Goal: Information Seeking & Learning: Find specific fact

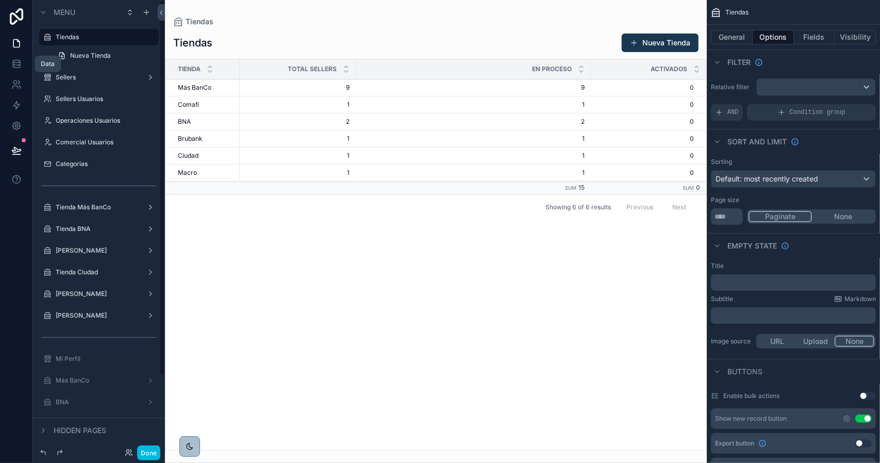
drag, startPoint x: 18, startPoint y: 64, endPoint x: 27, endPoint y: 66, distance: 9.4
click at [18, 64] on icon at bounding box center [16, 64] width 10 height 10
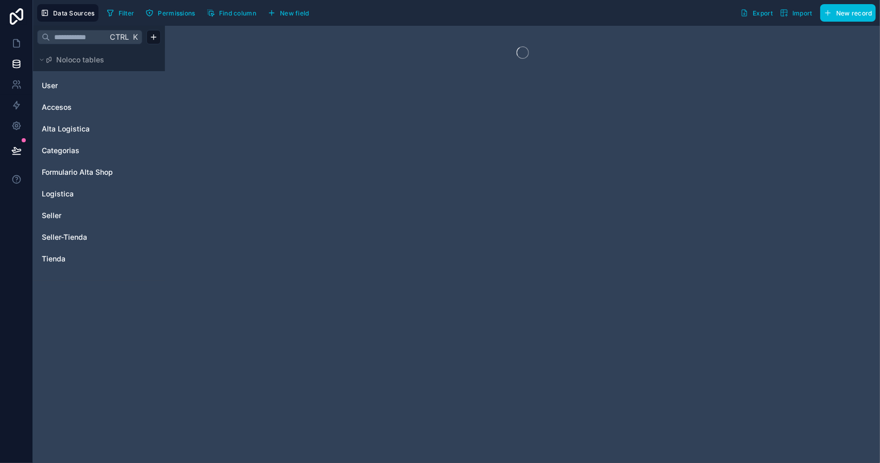
click at [74, 235] on span "Seller-Tienda" at bounding box center [64, 237] width 45 height 10
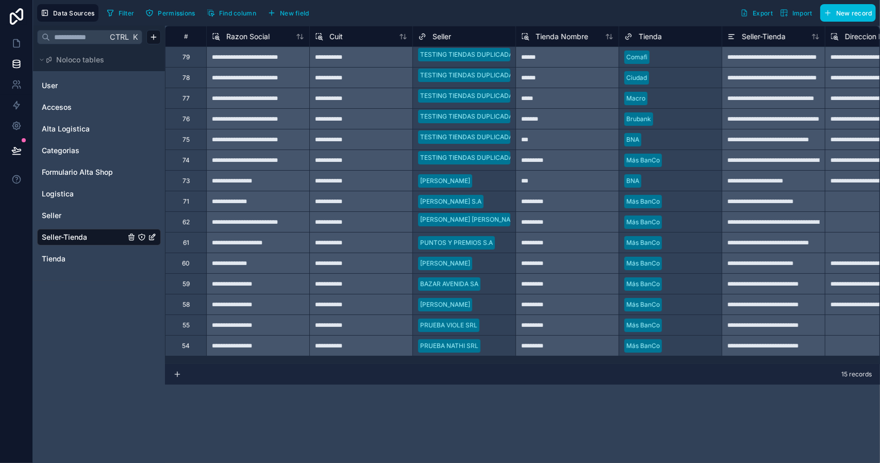
click at [190, 59] on div "79" at bounding box center [185, 56] width 41 height 21
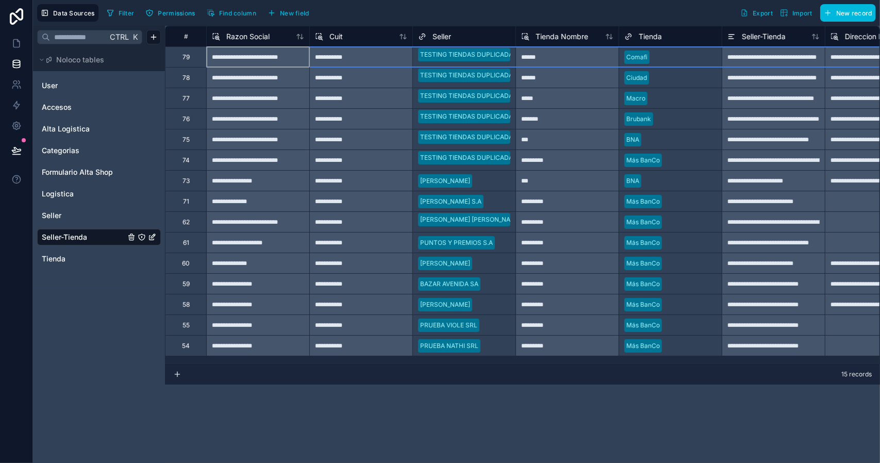
click at [190, 77] on div "78" at bounding box center [185, 77] width 41 height 21
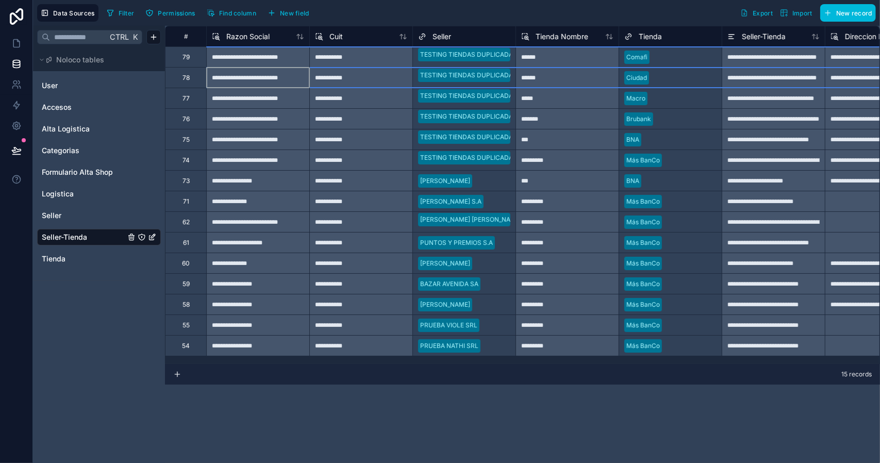
click at [188, 59] on div "79" at bounding box center [186, 57] width 7 height 8
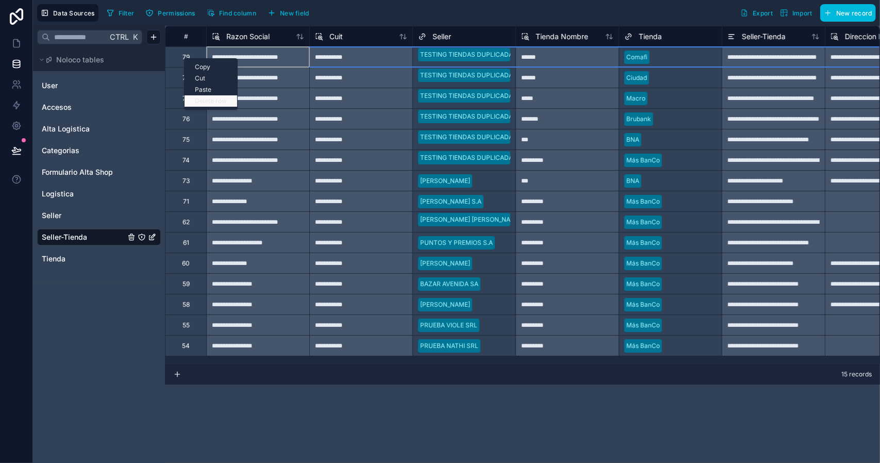
click at [204, 102] on div "Delete row" at bounding box center [211, 100] width 53 height 11
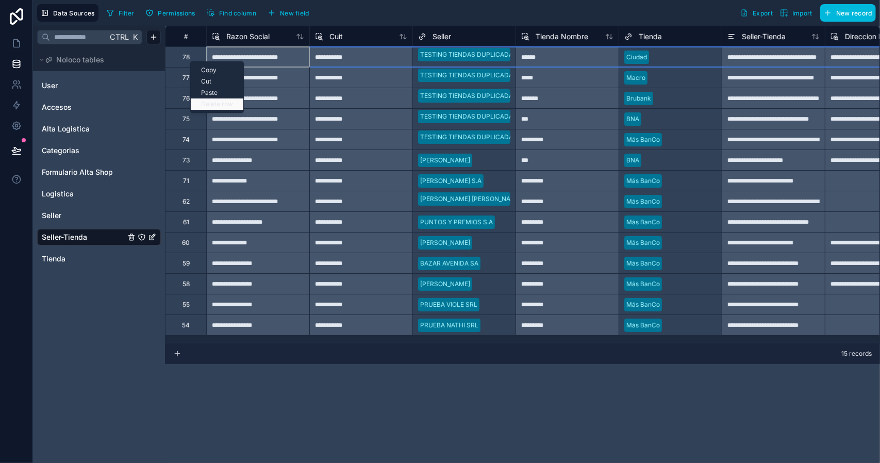
click at [211, 104] on div "Delete row" at bounding box center [217, 104] width 53 height 11
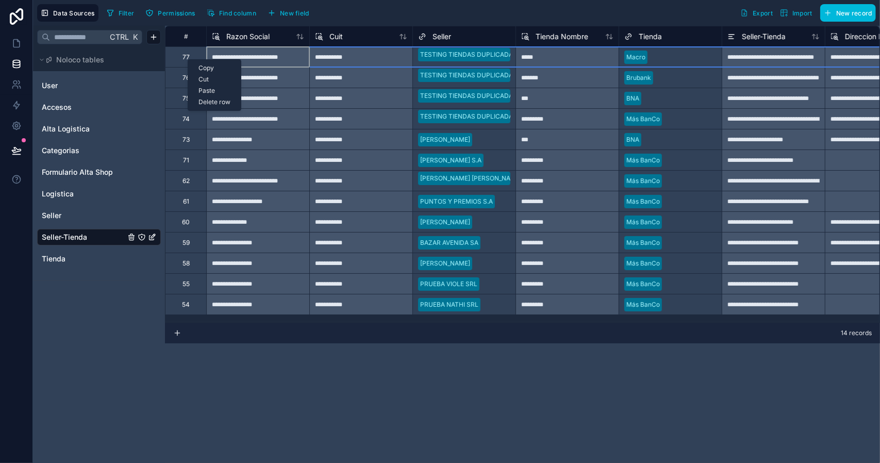
click at [209, 108] on div "Copy Cut Paste Delete row" at bounding box center [215, 85] width 54 height 52
click at [207, 102] on div "Delete row" at bounding box center [214, 101] width 53 height 11
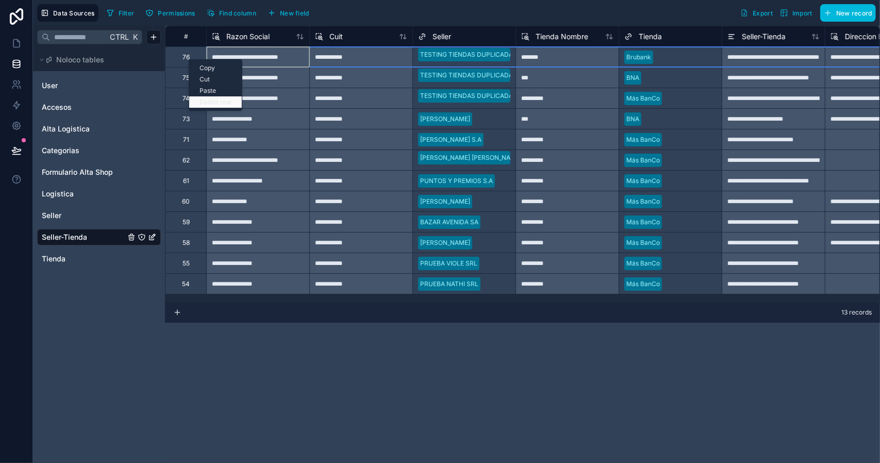
click at [215, 105] on div "Delete row" at bounding box center [215, 101] width 53 height 11
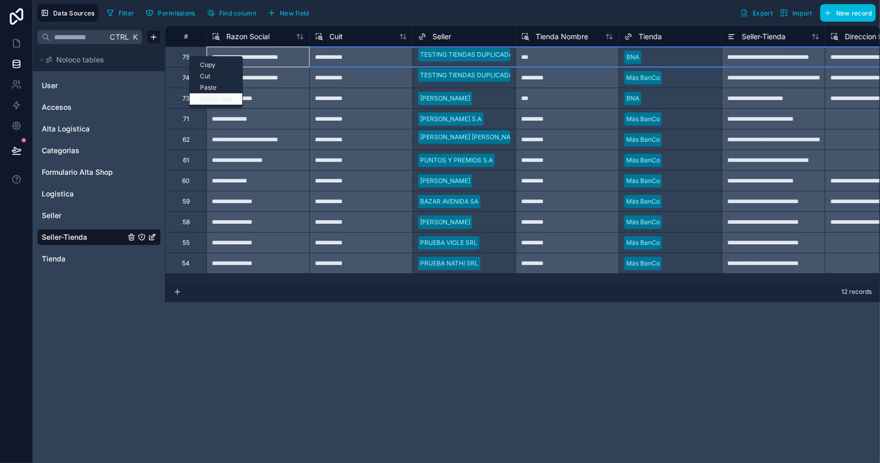
click at [217, 97] on div "Delete row" at bounding box center [216, 98] width 53 height 11
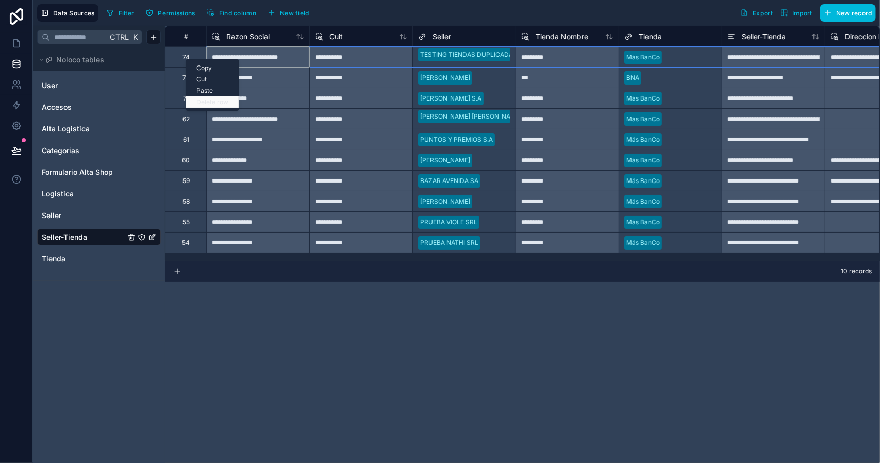
click at [215, 99] on div "Delete row" at bounding box center [212, 101] width 53 height 11
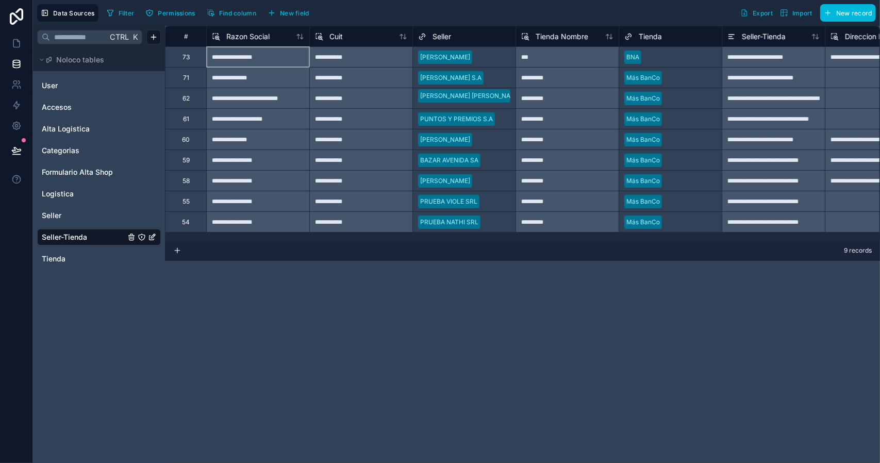
click at [63, 126] on span "Alta Logistica" at bounding box center [66, 129] width 48 height 10
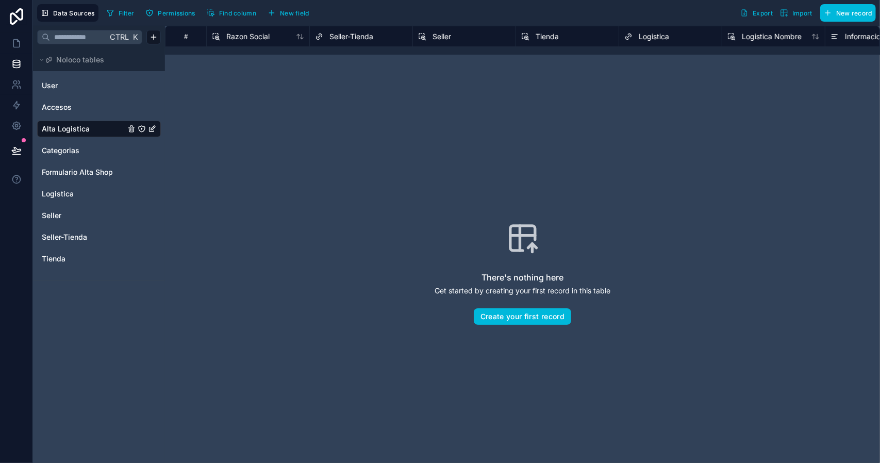
click at [75, 149] on span "Categorias" at bounding box center [61, 150] width 38 height 10
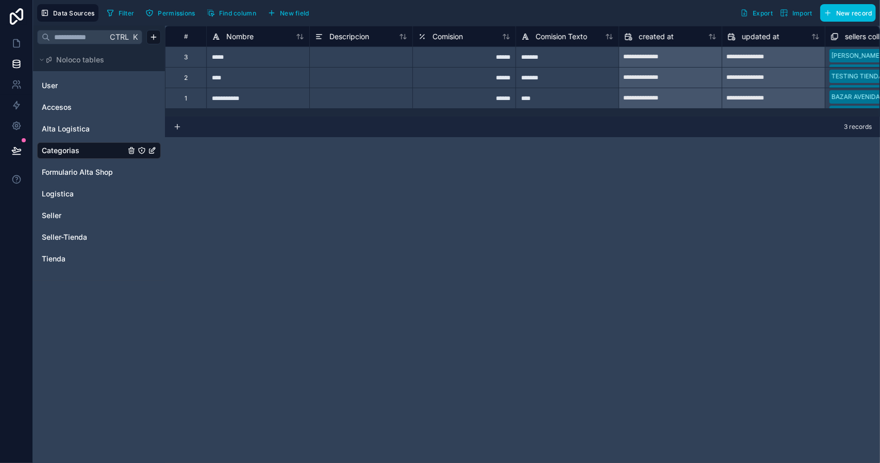
click at [75, 170] on span "Formulario Alta Shop" at bounding box center [77, 172] width 71 height 10
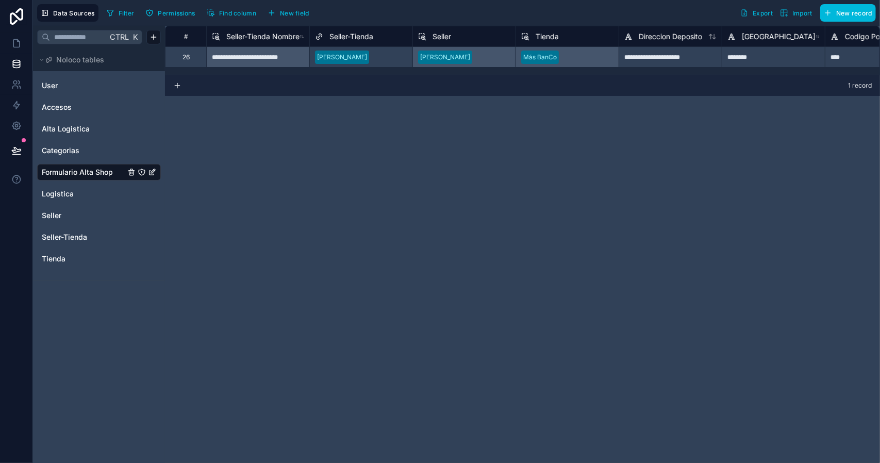
click at [63, 191] on span "Logistica" at bounding box center [58, 194] width 32 height 10
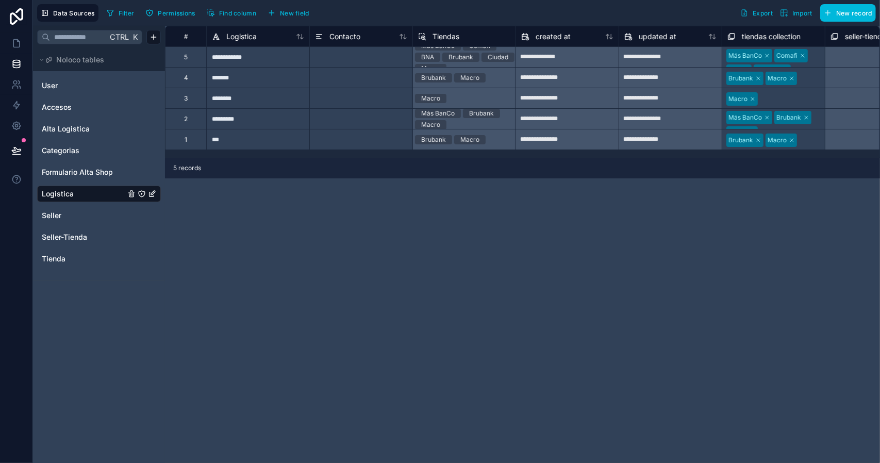
click at [54, 214] on span "Seller" at bounding box center [52, 215] width 20 height 10
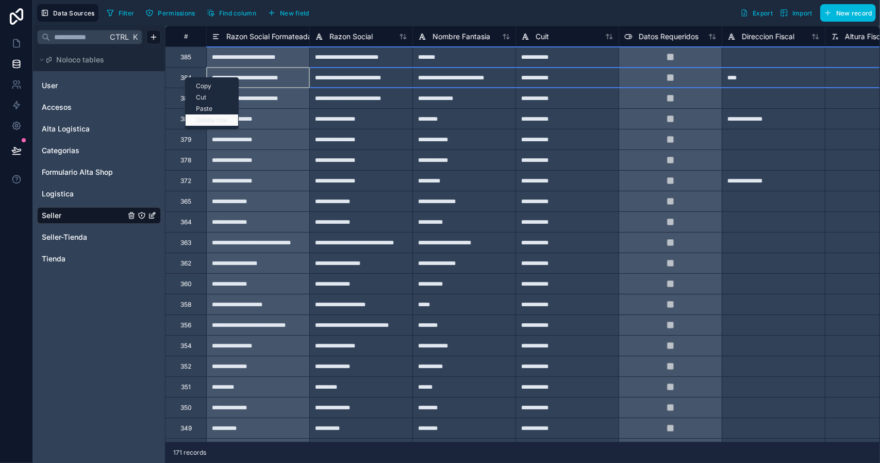
click at [208, 119] on div "Delete row" at bounding box center [212, 120] width 53 height 11
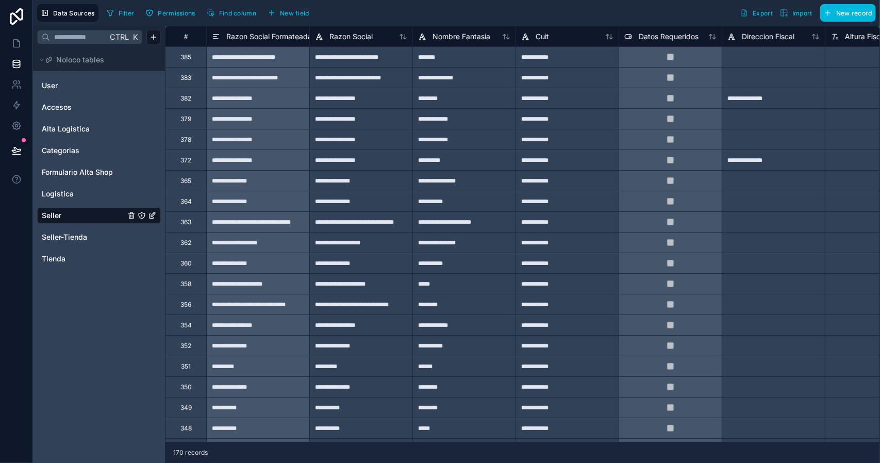
click at [78, 233] on span "Seller-Tienda" at bounding box center [64, 237] width 45 height 10
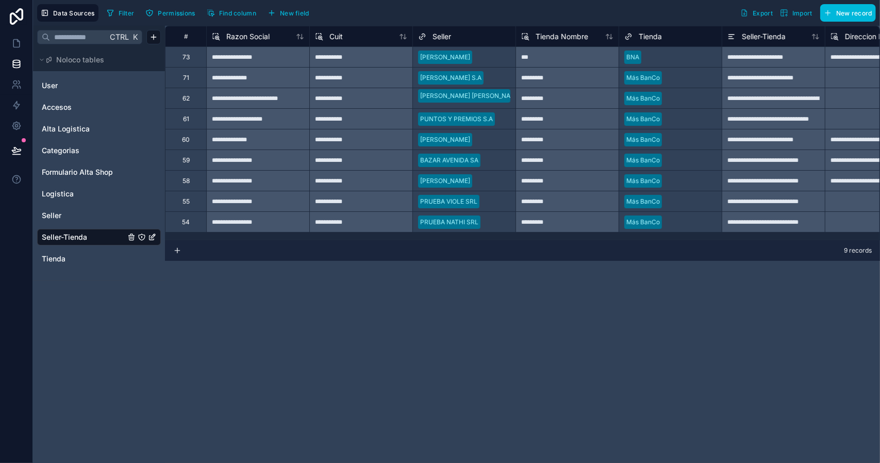
click at [63, 258] on span "Tienda" at bounding box center [54, 259] width 24 height 10
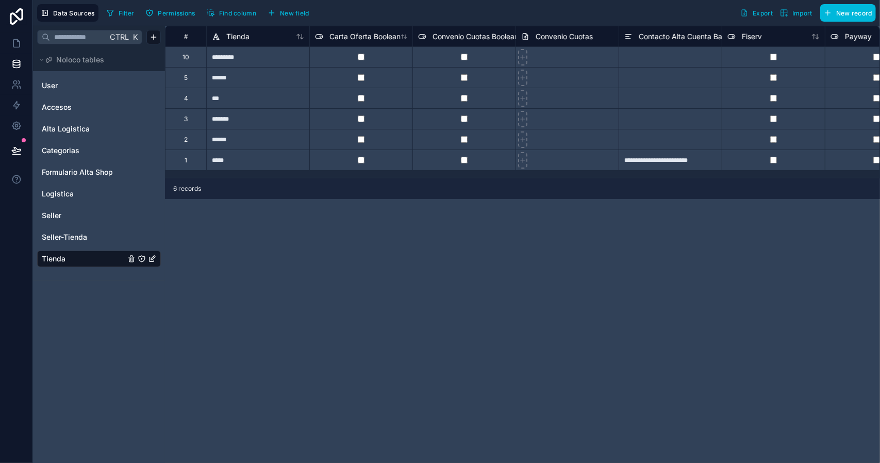
click at [50, 82] on span "User" at bounding box center [50, 85] width 16 height 10
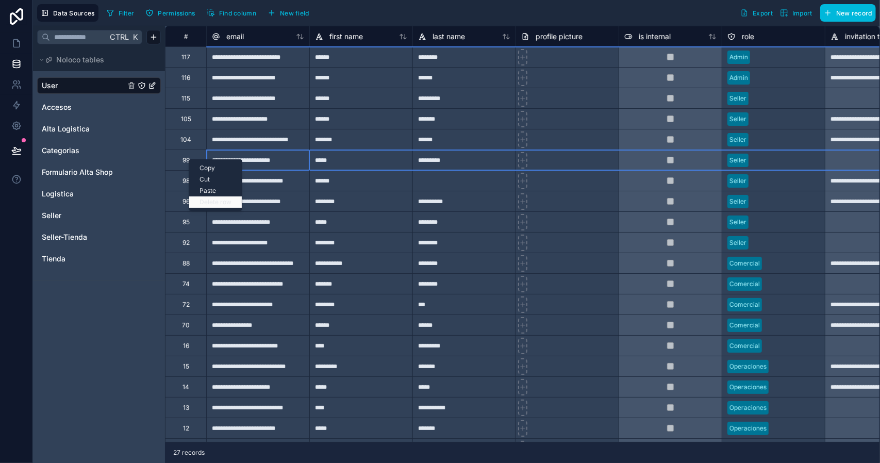
click at [215, 201] on div "Delete row" at bounding box center [215, 202] width 53 height 11
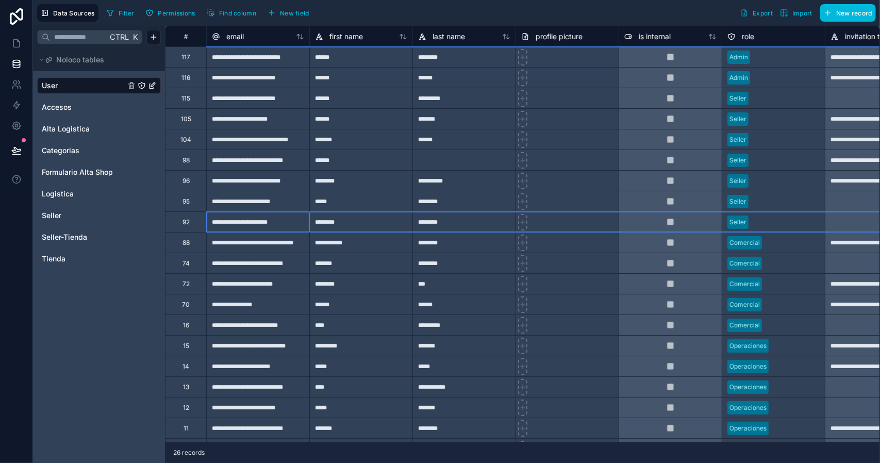
click at [185, 224] on div "92" at bounding box center [186, 222] width 7 height 8
click at [18, 37] on link at bounding box center [16, 43] width 32 height 21
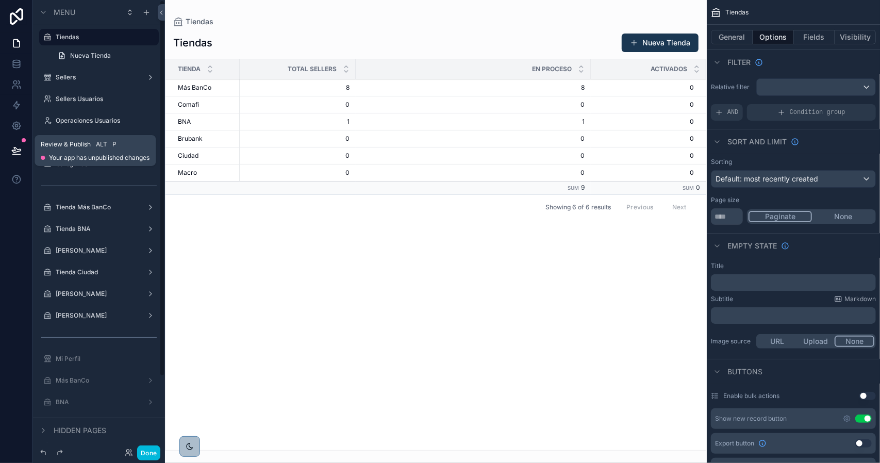
click at [19, 153] on icon at bounding box center [16, 150] width 10 height 10
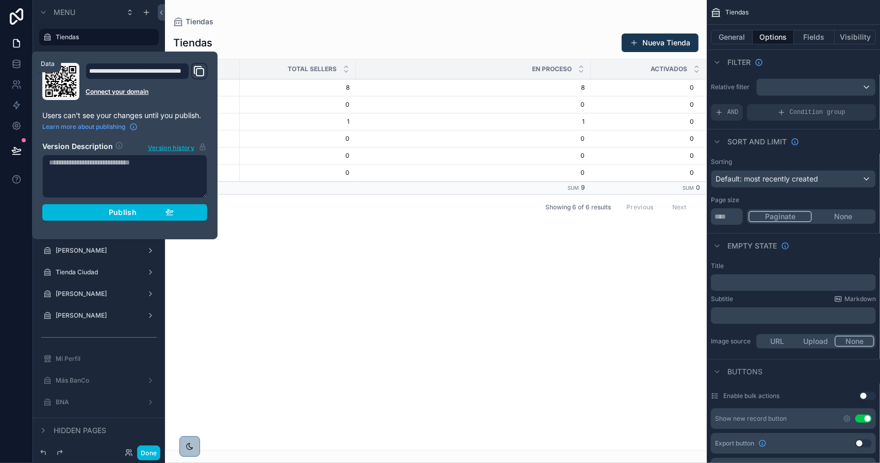
click at [14, 66] on icon at bounding box center [16, 63] width 7 height 4
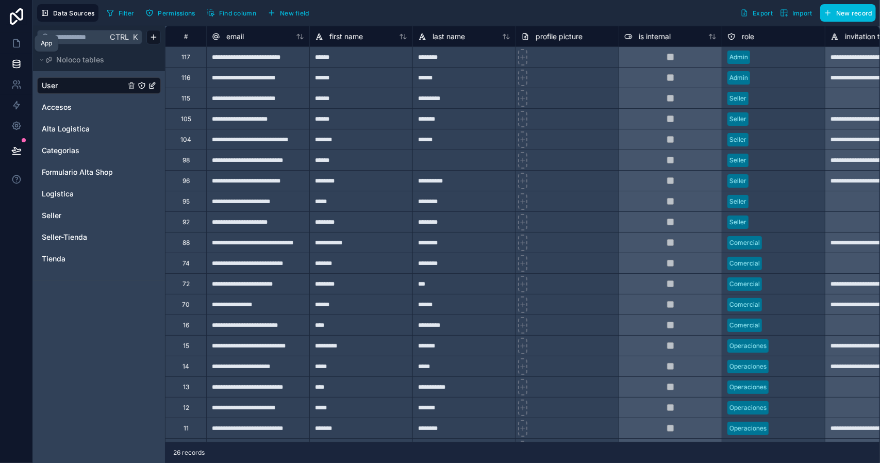
click at [18, 39] on icon at bounding box center [16, 43] width 10 height 10
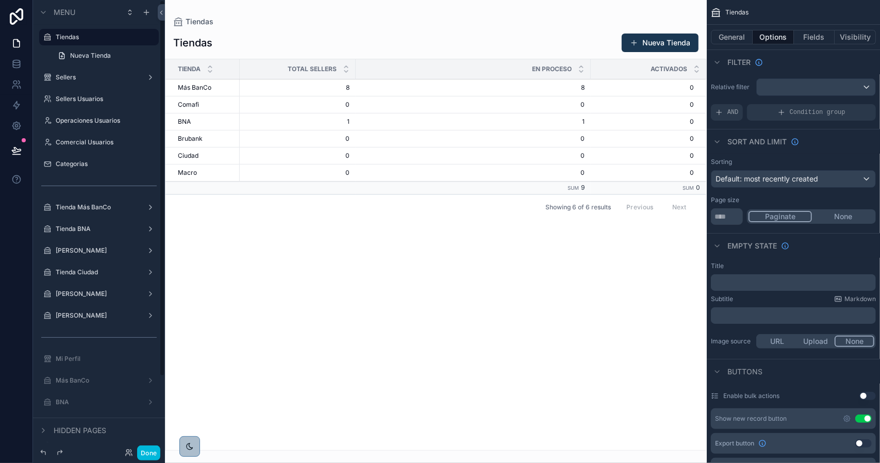
click at [149, 453] on button "Done" at bounding box center [148, 453] width 23 height 15
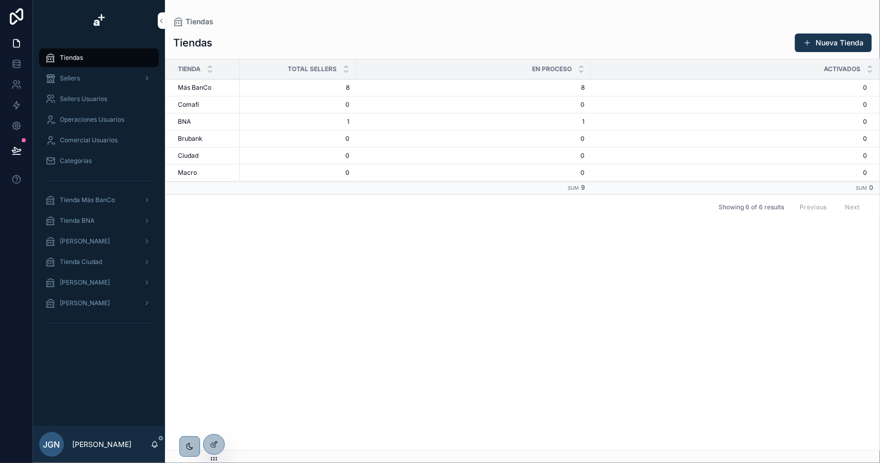
click at [85, 160] on span "Categorias" at bounding box center [76, 161] width 32 height 8
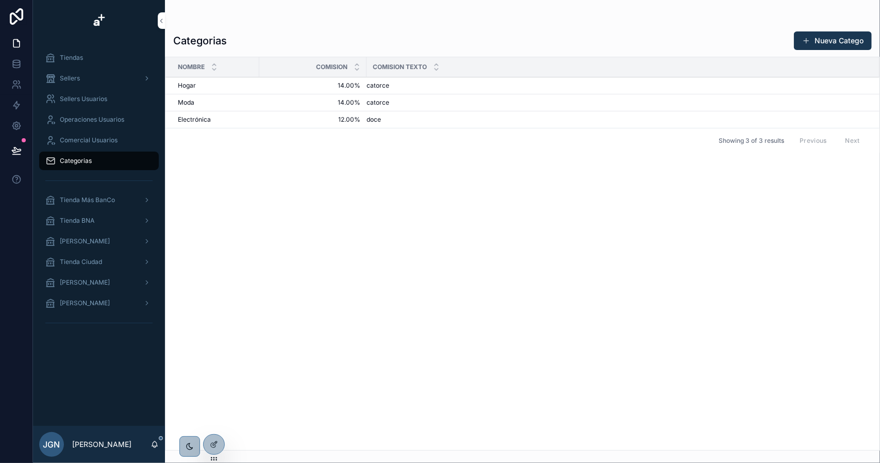
click at [85, 142] on span "Comercial Usuarios" at bounding box center [89, 140] width 58 height 8
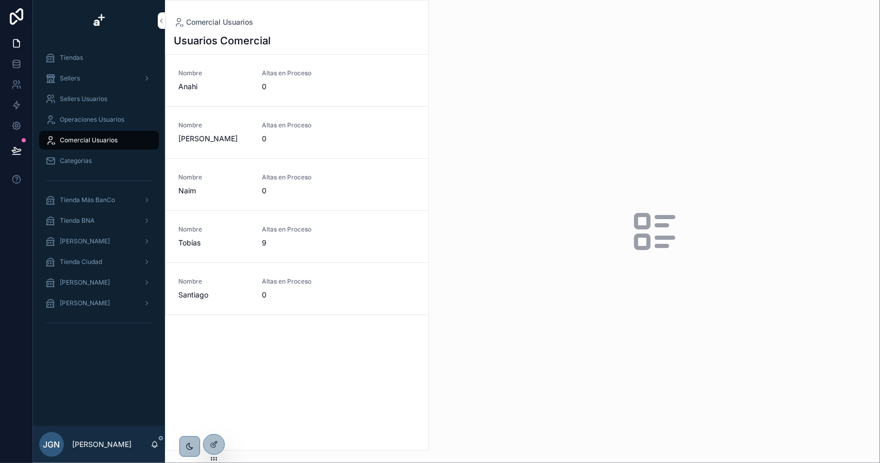
click at [80, 120] on span "Operaciones Usuarios" at bounding box center [92, 120] width 64 height 8
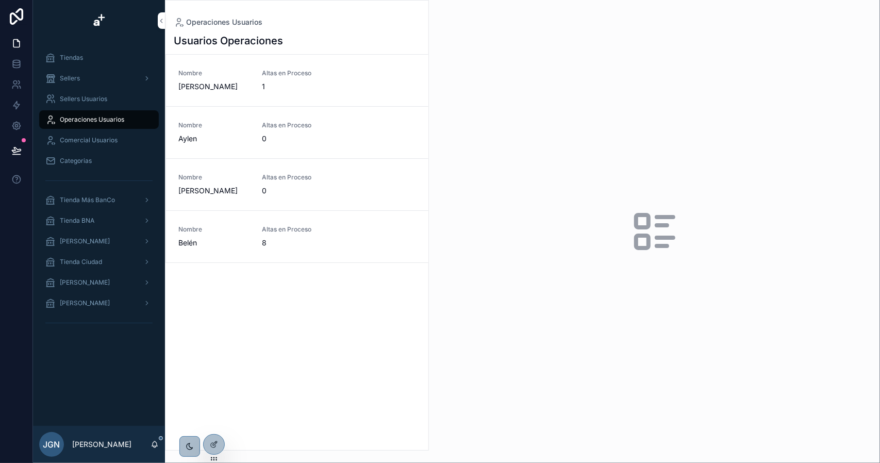
click at [100, 140] on span "Comercial Usuarios" at bounding box center [89, 140] width 58 height 8
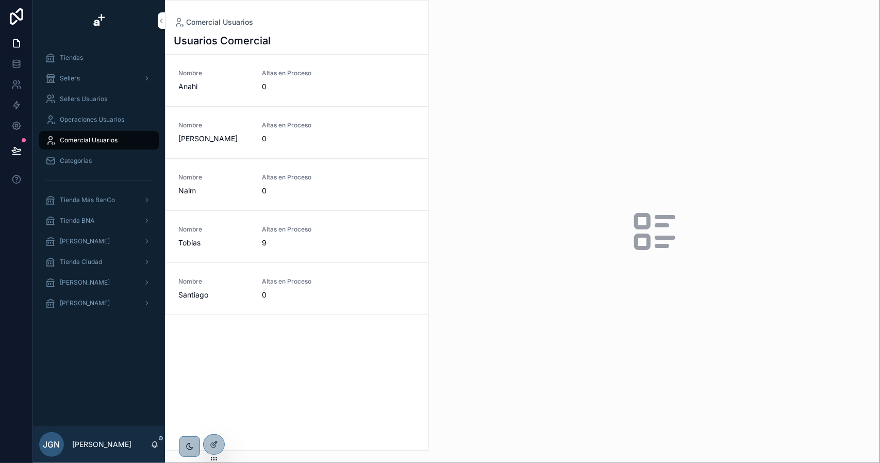
click at [88, 124] on div "Operaciones Usuarios" at bounding box center [98, 119] width 107 height 17
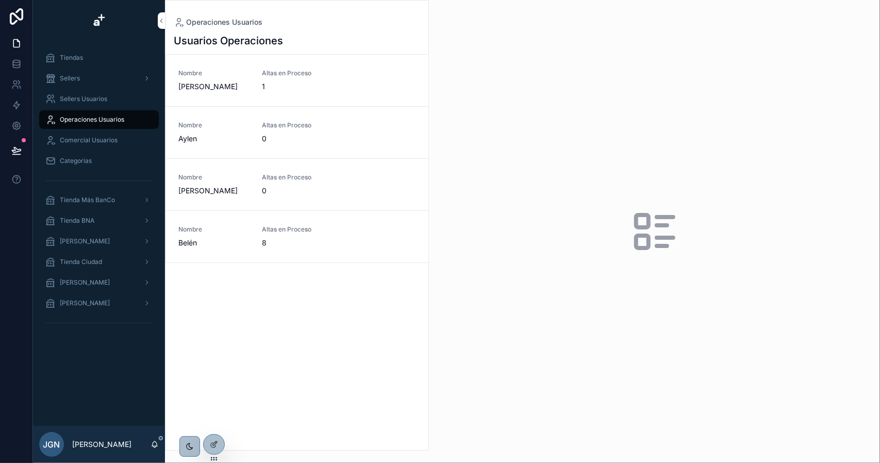
click at [80, 100] on span "Sellers Usuarios" at bounding box center [83, 99] width 47 height 8
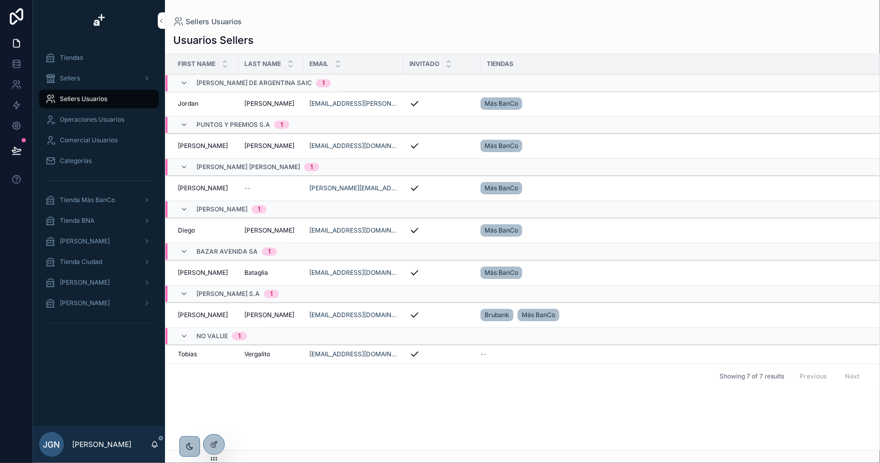
click at [181, 335] on icon "scrollable content" at bounding box center [184, 336] width 8 height 8
click at [182, 331] on icon "scrollable content" at bounding box center [184, 332] width 8 height 8
click at [14, 60] on icon at bounding box center [16, 61] width 7 height 3
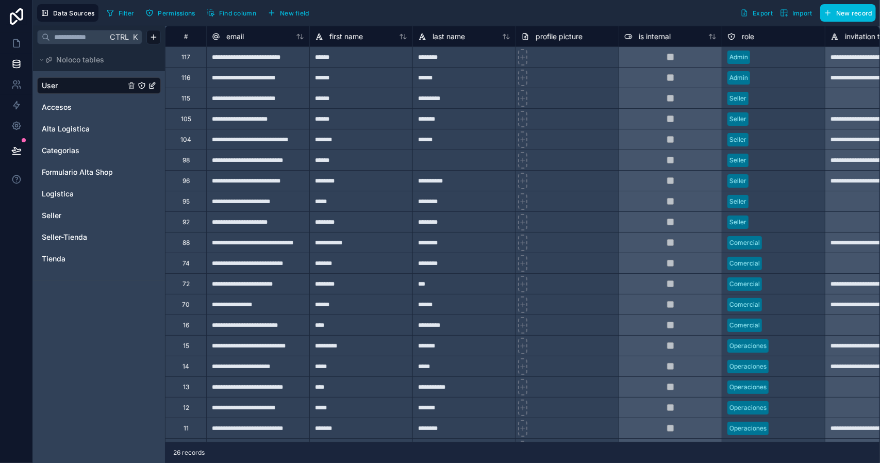
click at [182, 100] on div "115" at bounding box center [186, 98] width 9 height 8
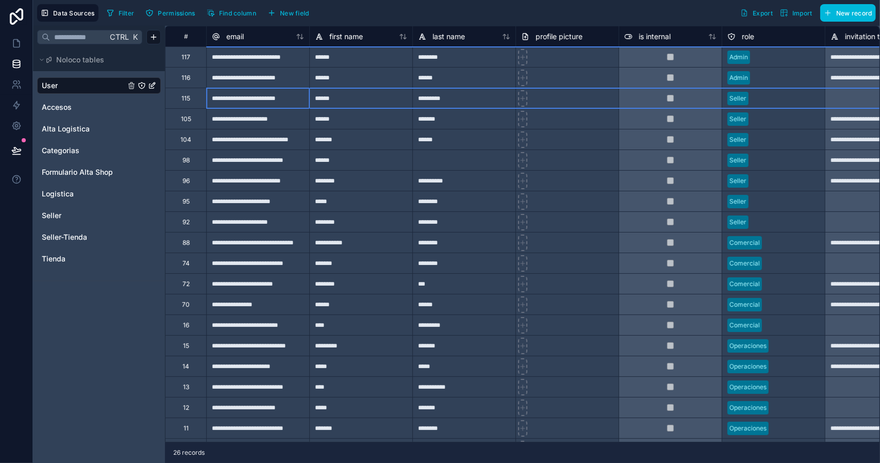
click at [191, 99] on div "115" at bounding box center [185, 98] width 41 height 21
click at [210, 141] on div "Delete row" at bounding box center [216, 140] width 53 height 11
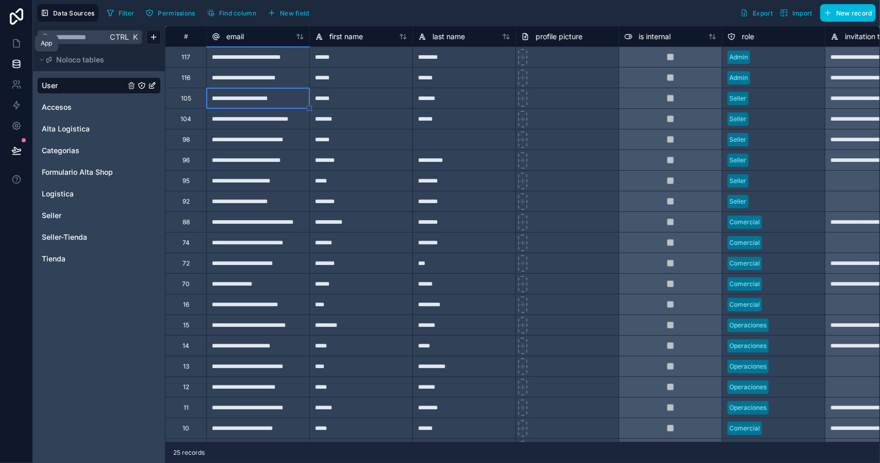
click at [17, 43] on icon at bounding box center [16, 43] width 10 height 10
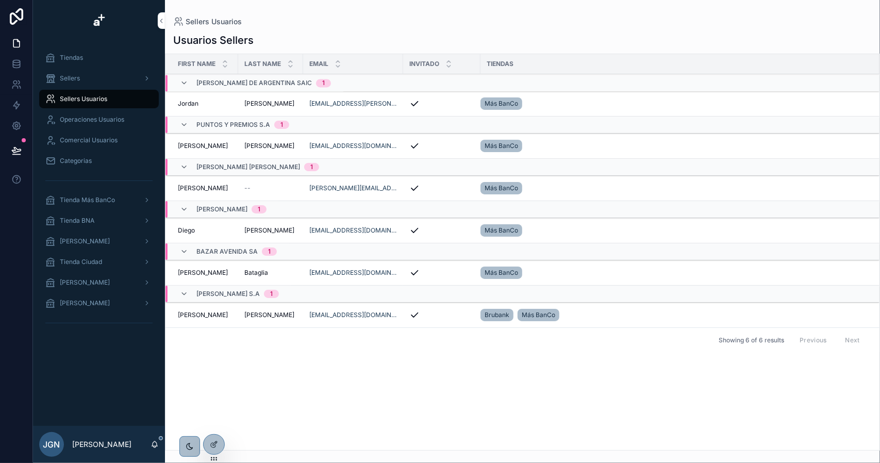
click at [95, 80] on div "Sellers" at bounding box center [98, 78] width 107 height 17
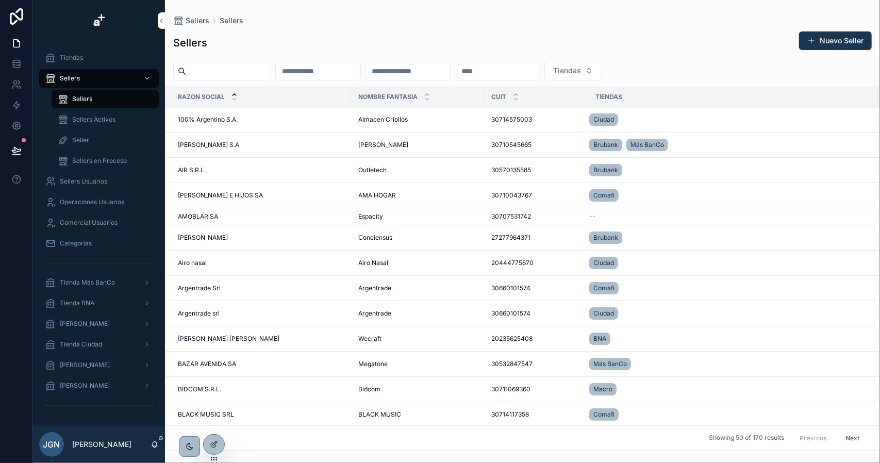
click at [80, 60] on span "Tiendas" at bounding box center [71, 58] width 23 height 8
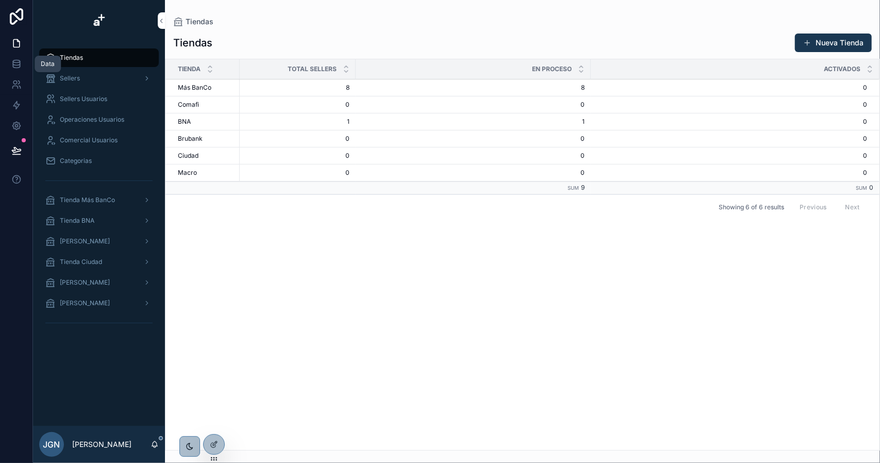
click at [18, 67] on icon at bounding box center [16, 64] width 10 height 10
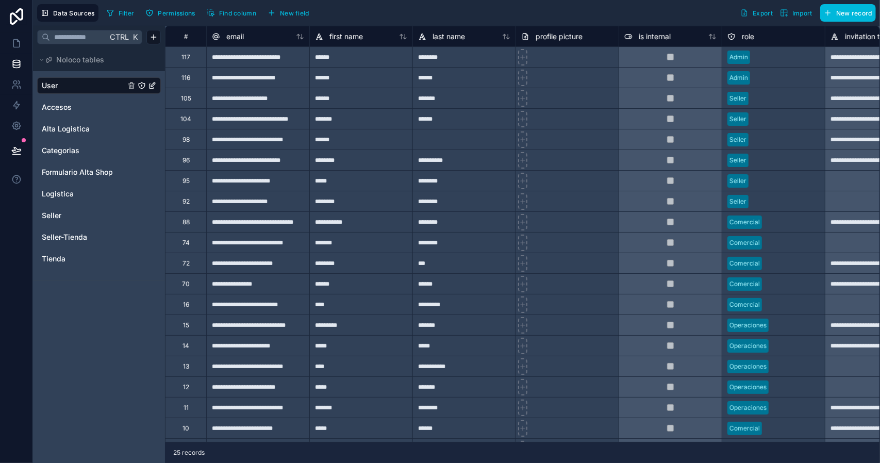
click at [55, 215] on span "Seller" at bounding box center [52, 215] width 20 height 10
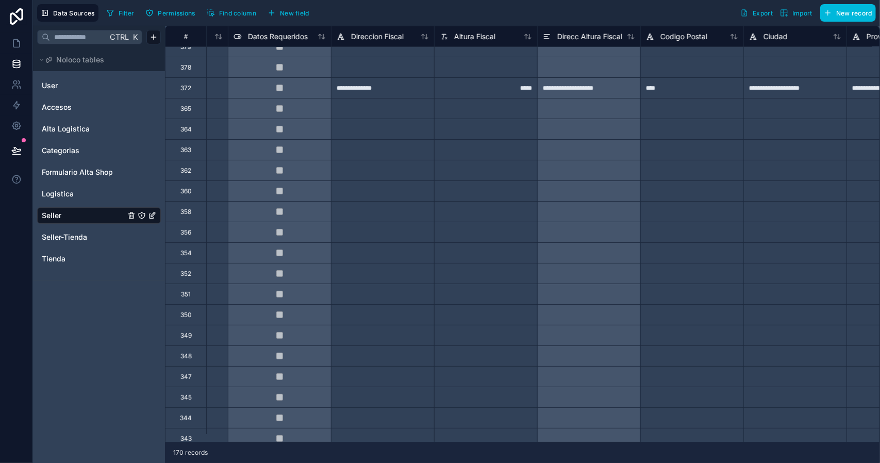
scroll to position [0, 391]
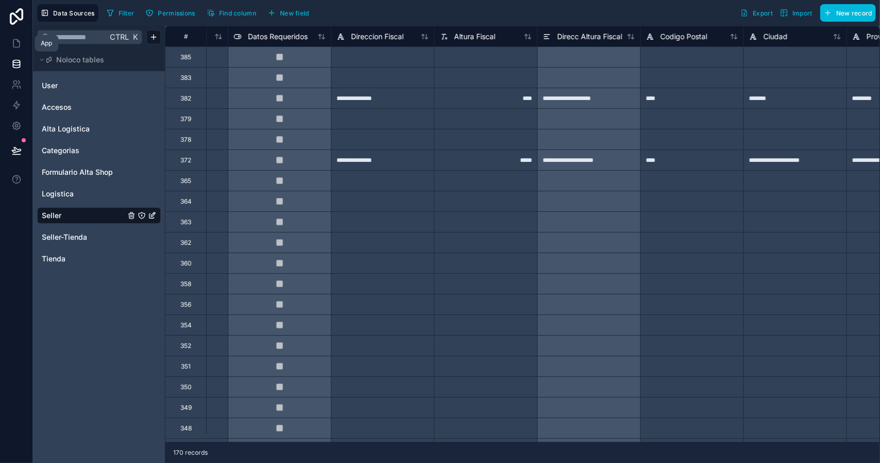
click at [17, 36] on link at bounding box center [16, 43] width 32 height 21
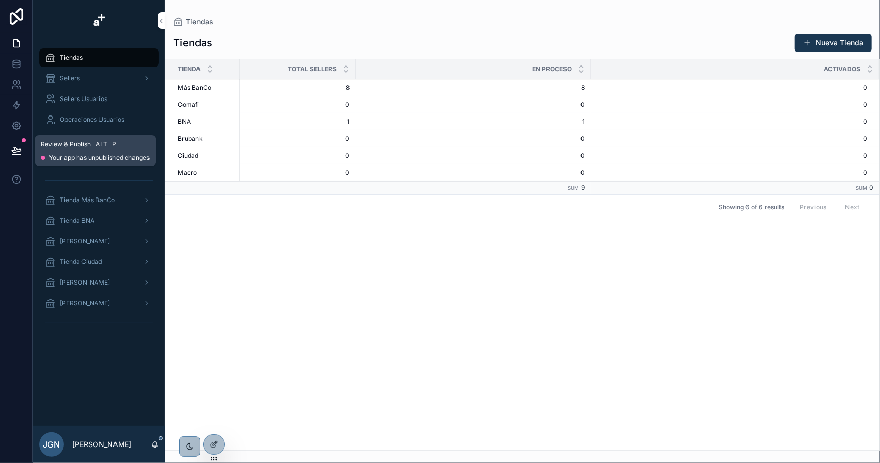
click at [16, 150] on icon at bounding box center [16, 150] width 10 height 10
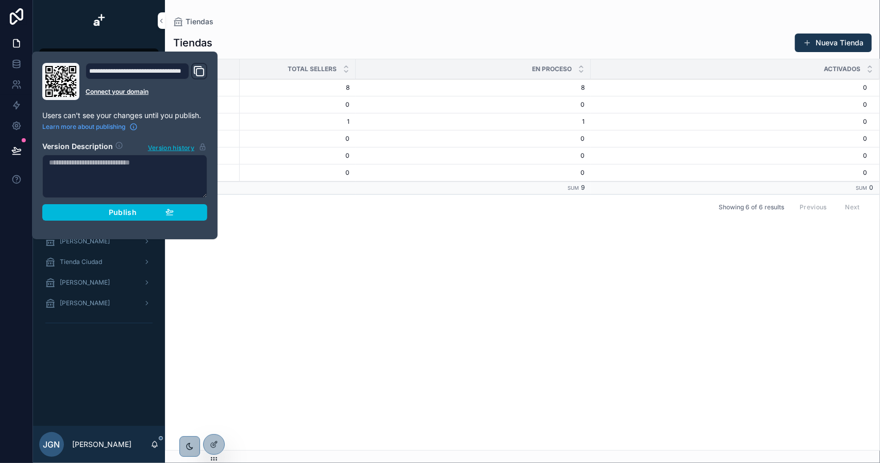
click at [135, 211] on span "Publish" at bounding box center [123, 212] width 28 height 9
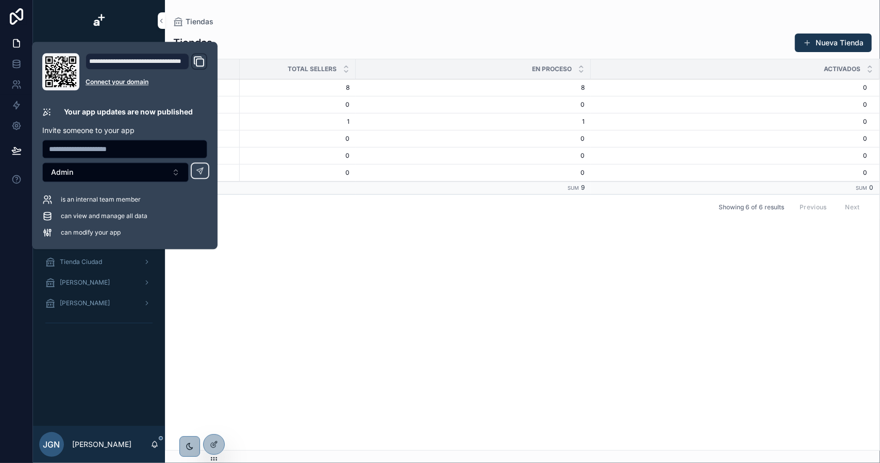
click at [286, 258] on div "Tienda Total Sellers En Proceso Activados Más BanCo Más BanCo 8 8 8 8 0 0 Comaf…" at bounding box center [523, 254] width 714 height 391
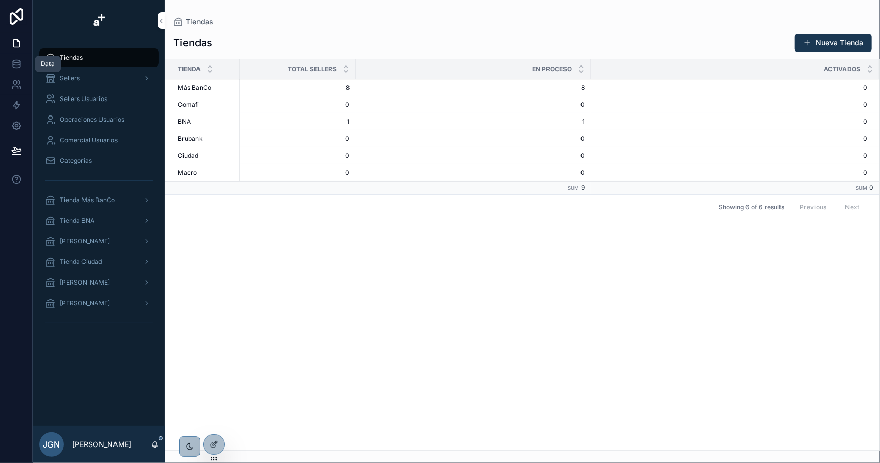
click at [17, 67] on icon at bounding box center [16, 64] width 10 height 10
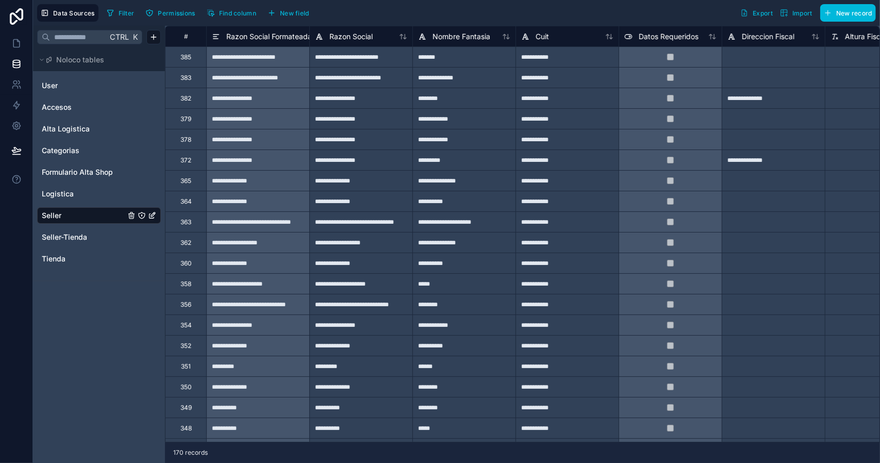
click at [543, 36] on span "Cuit" at bounding box center [542, 36] width 13 height 10
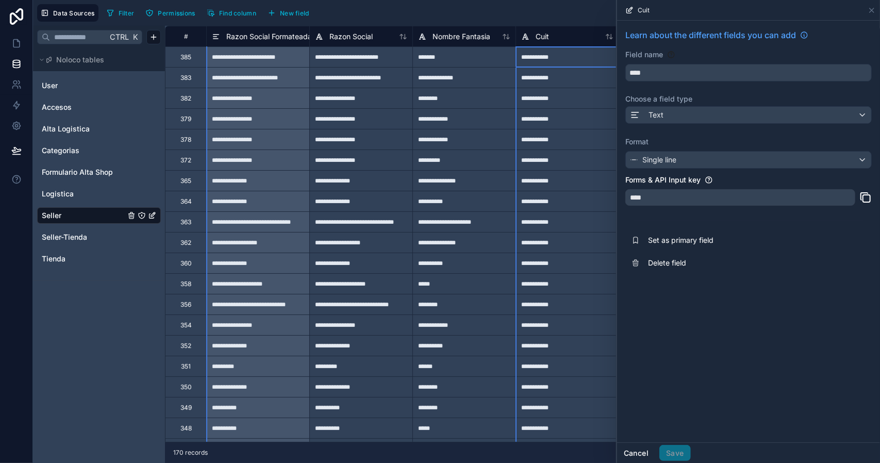
click at [642, 452] on button "Cancel" at bounding box center [636, 453] width 38 height 17
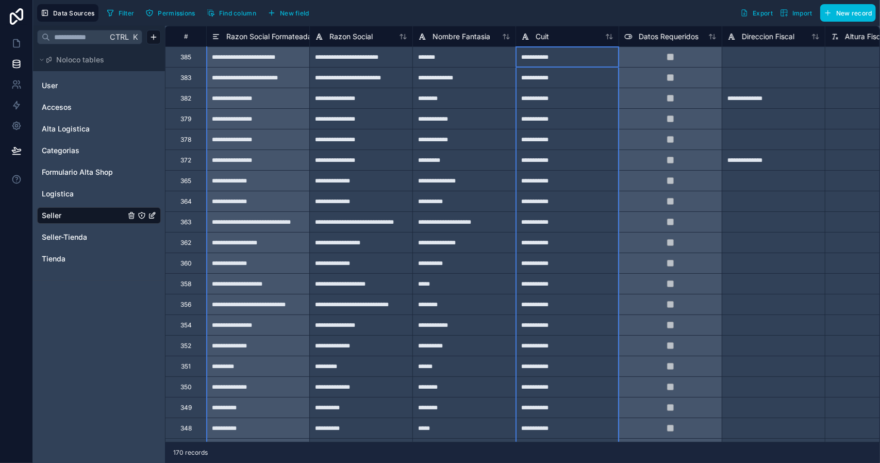
click at [549, 41] on div "Cuit" at bounding box center [567, 36] width 92 height 12
click at [547, 38] on span "Cuit" at bounding box center [542, 36] width 13 height 10
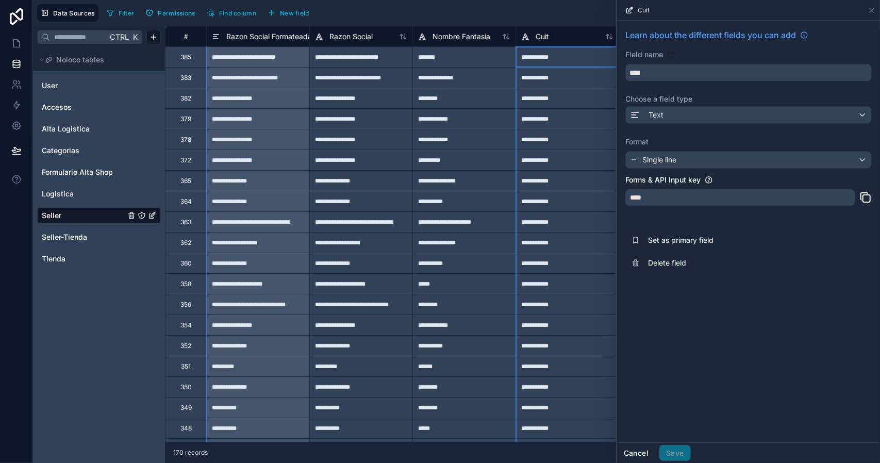
click at [631, 456] on button "Cancel" at bounding box center [636, 453] width 38 height 17
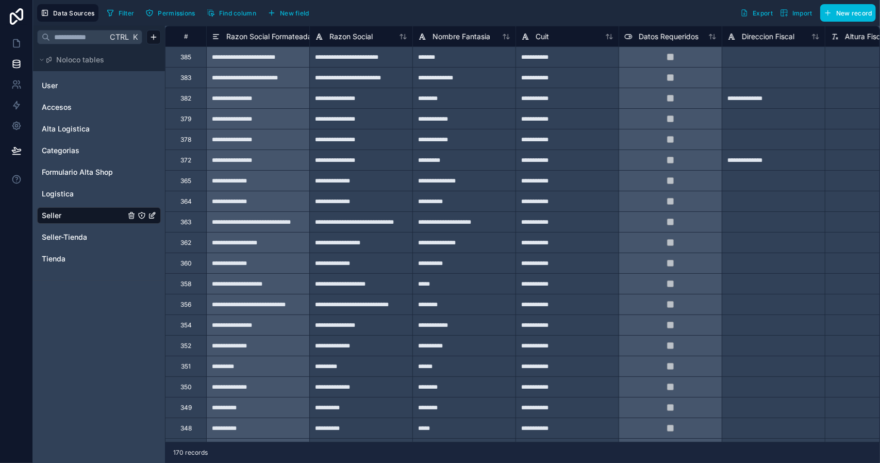
click at [677, 41] on div "Datos Requeridos" at bounding box center [662, 36] width 74 height 12
click at [660, 36] on span "Datos Requeridos" at bounding box center [669, 36] width 60 height 10
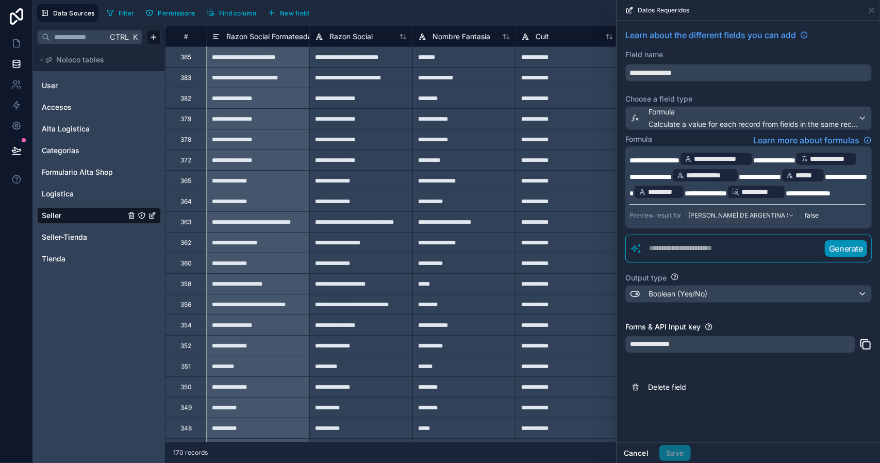
click at [641, 452] on button "Cancel" at bounding box center [636, 453] width 38 height 17
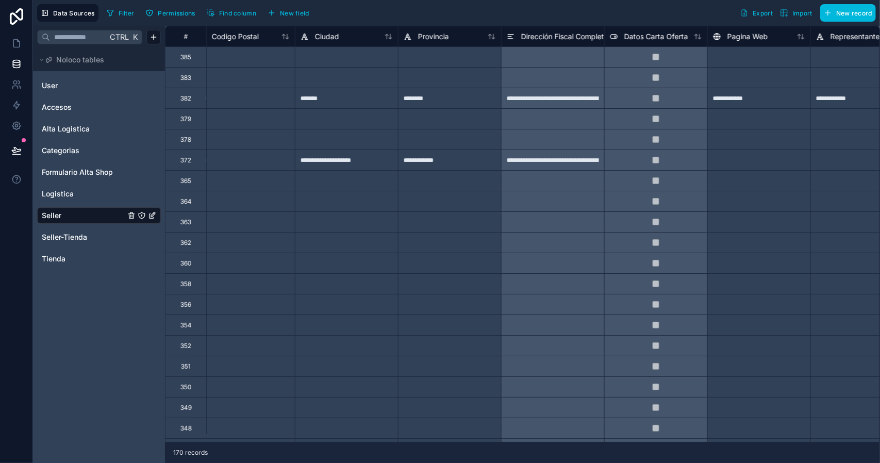
scroll to position [0, 865]
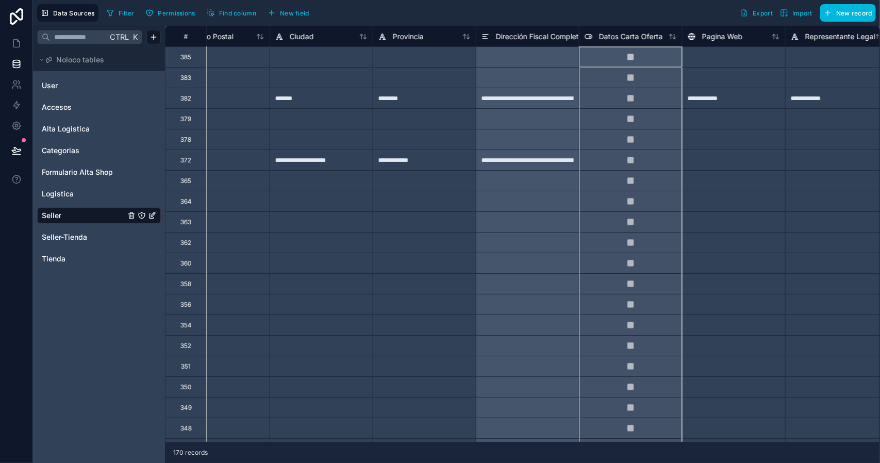
click at [623, 40] on span "Datos Carta Oferta" at bounding box center [631, 36] width 64 height 10
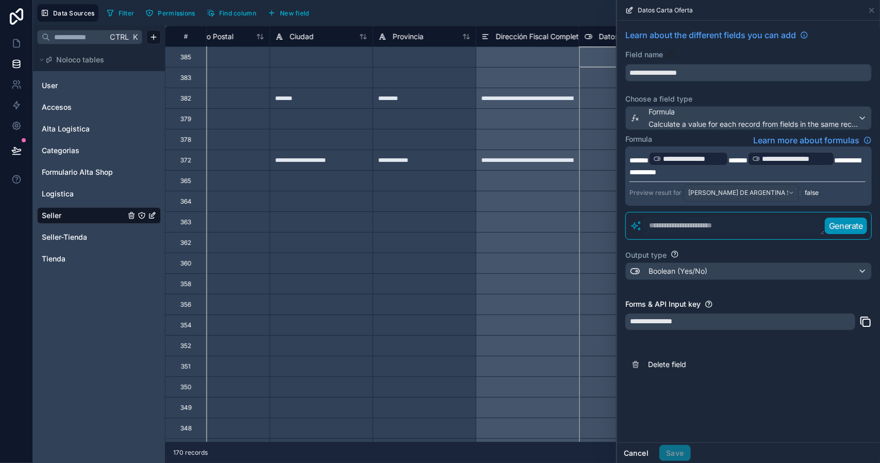
click at [638, 450] on button "Cancel" at bounding box center [636, 453] width 38 height 17
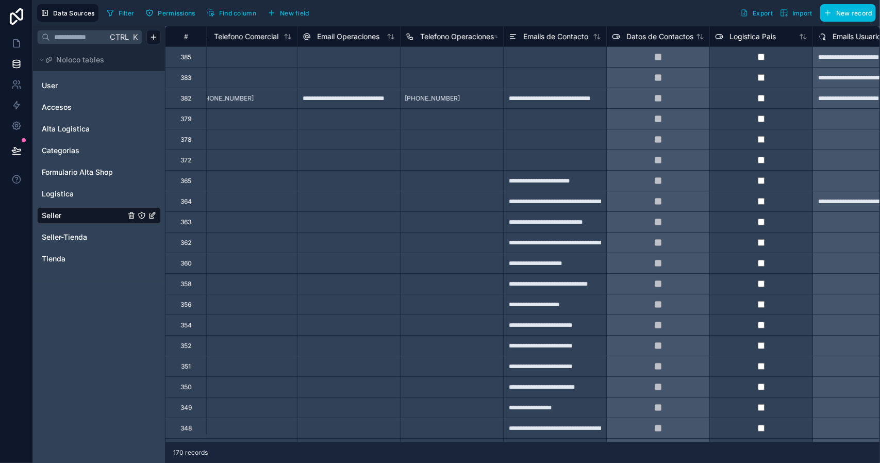
scroll to position [0, 2184]
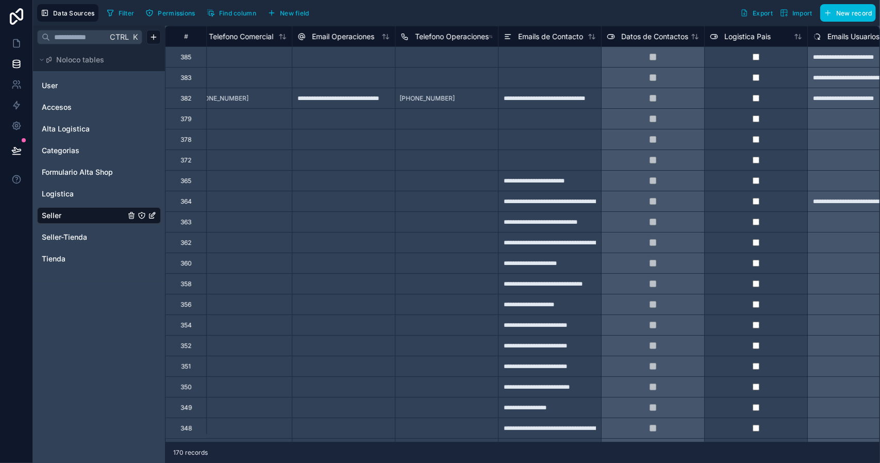
click at [635, 40] on span "Datos de Contactos" at bounding box center [655, 36] width 67 height 10
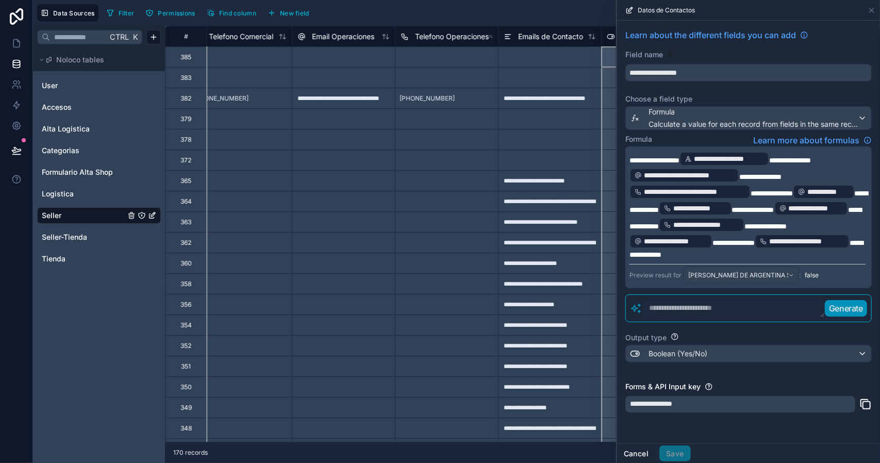
drag, startPoint x: 639, startPoint y: 449, endPoint x: 560, endPoint y: 443, distance: 78.6
click at [639, 449] on button "Cancel" at bounding box center [636, 454] width 38 height 17
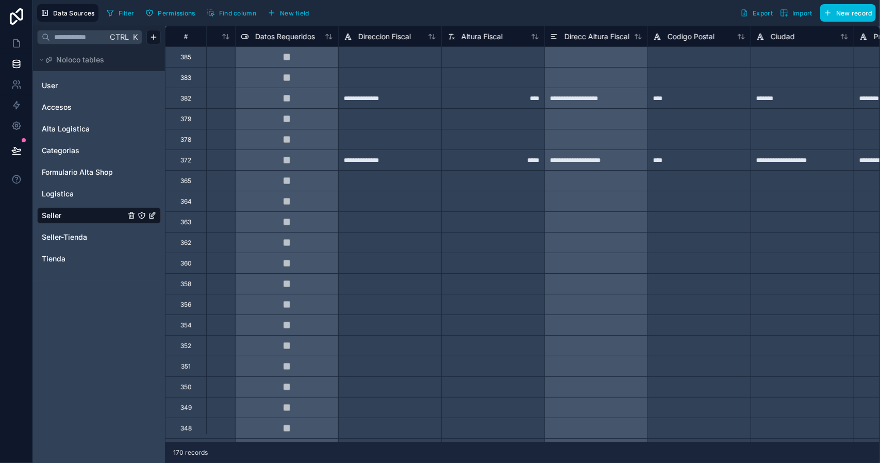
scroll to position [0, 274]
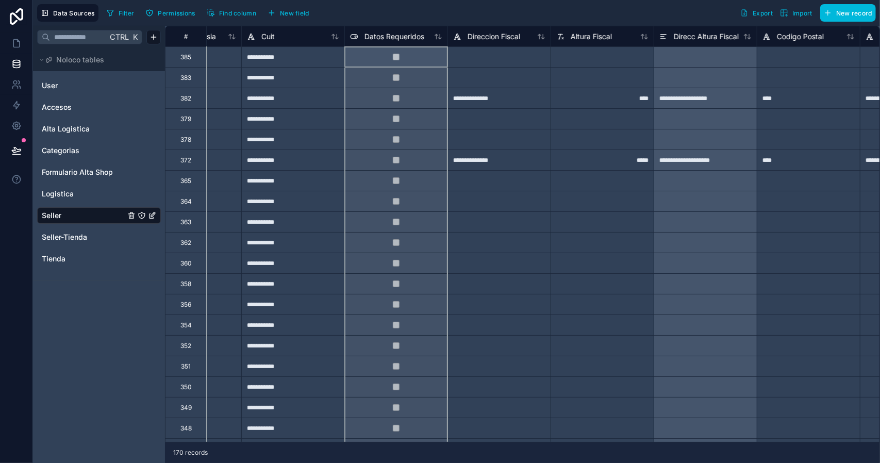
click at [389, 40] on span "Datos Requeridos" at bounding box center [395, 36] width 60 height 10
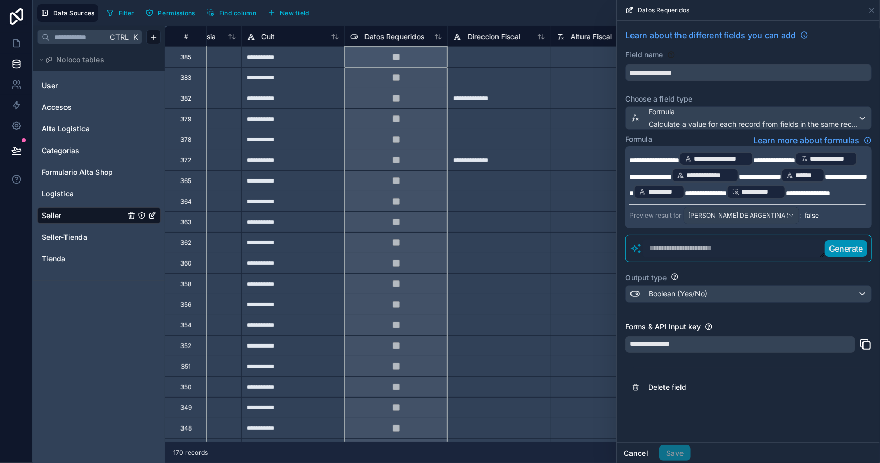
click at [638, 452] on button "Cancel" at bounding box center [636, 453] width 38 height 17
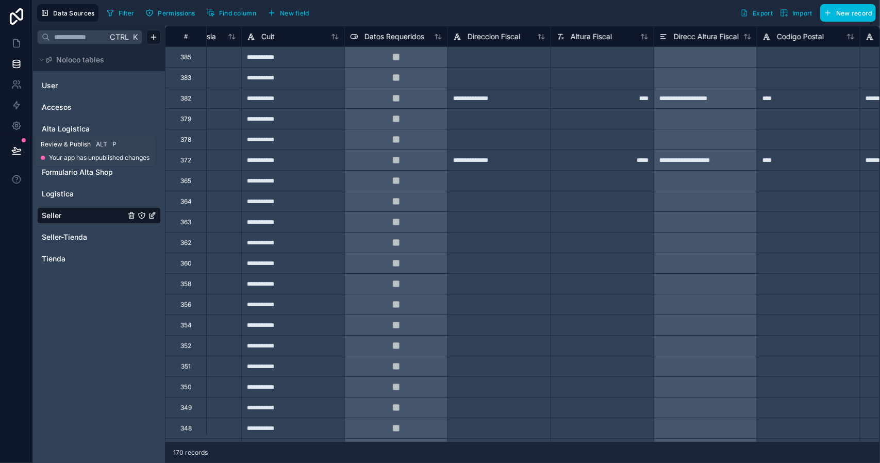
click at [17, 150] on icon at bounding box center [16, 150] width 9 height 5
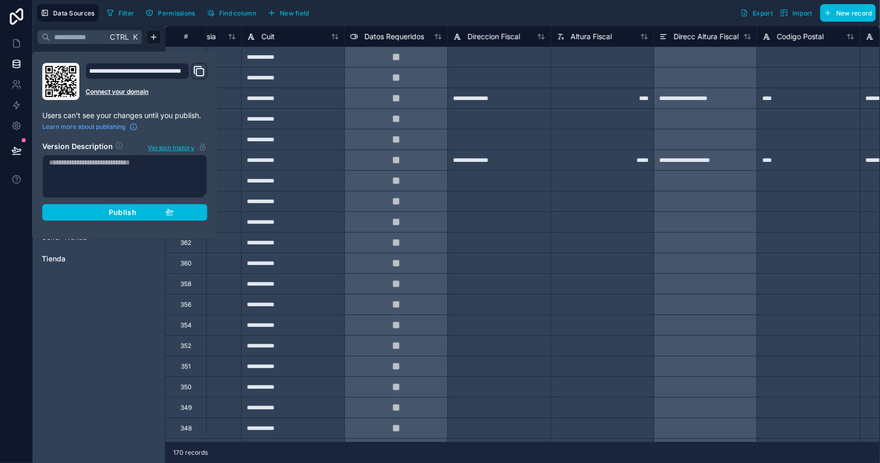
click at [97, 210] on div "Publish" at bounding box center [125, 212] width 98 height 9
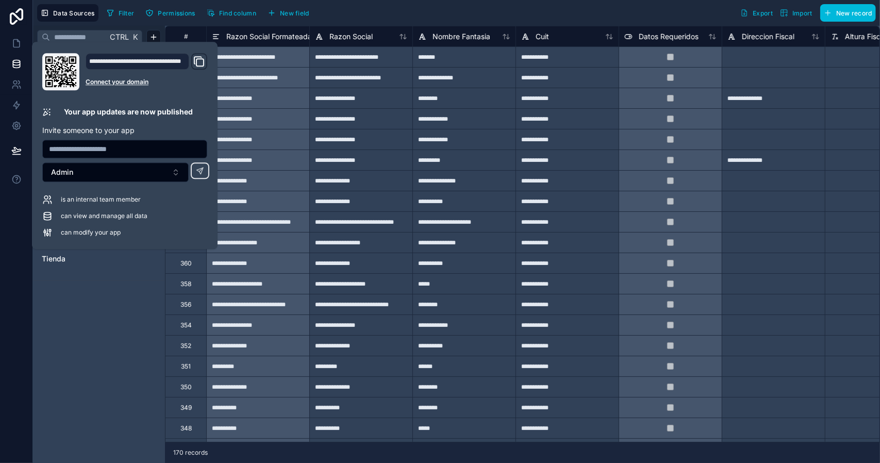
click at [394, 168] on div "**********" at bounding box center [360, 160] width 103 height 21
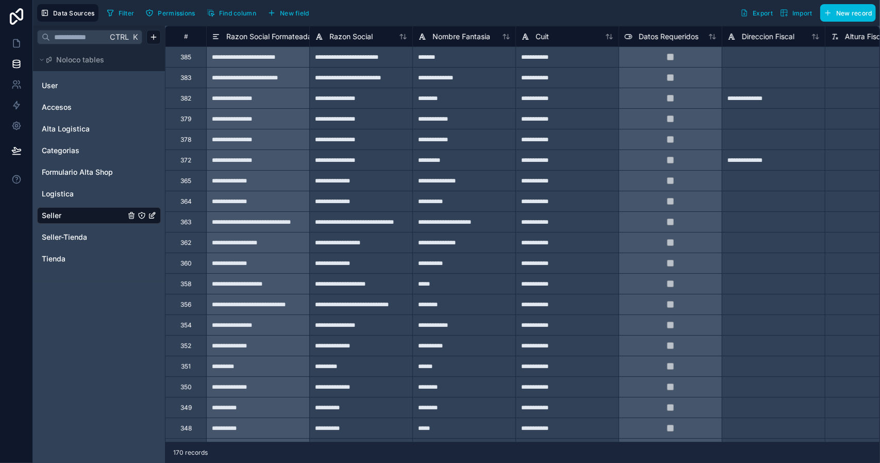
click at [66, 239] on span "Seller-Tienda" at bounding box center [64, 237] width 45 height 10
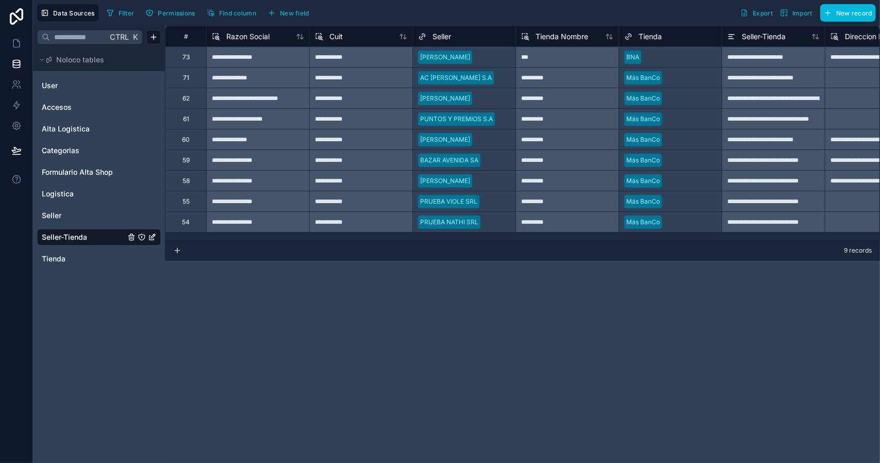
click at [55, 83] on span "User" at bounding box center [50, 85] width 16 height 10
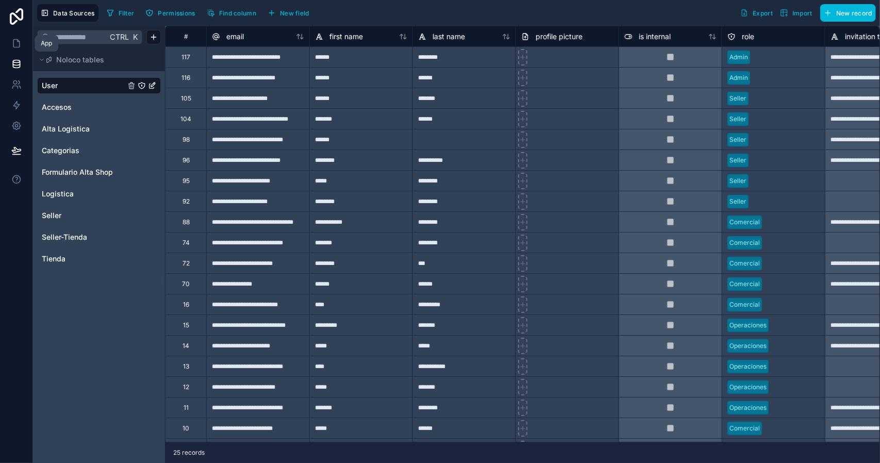
click at [18, 49] on link at bounding box center [16, 43] width 32 height 21
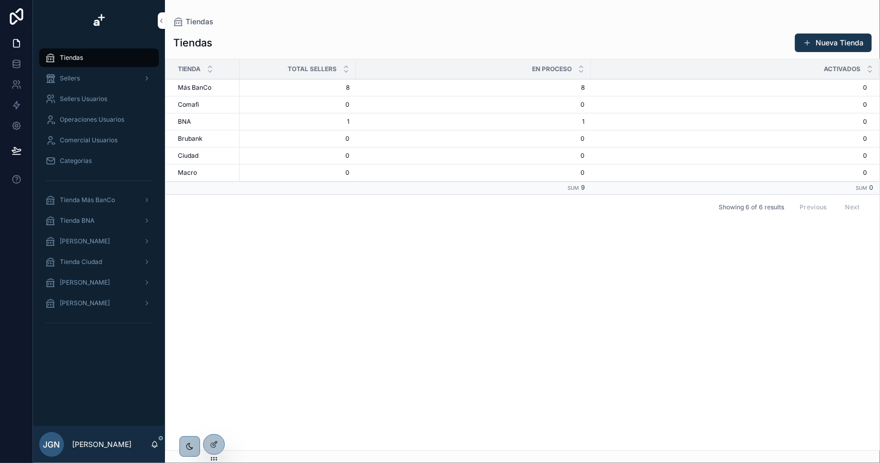
click at [97, 203] on span "Tienda Más BanCo" at bounding box center [87, 200] width 55 height 8
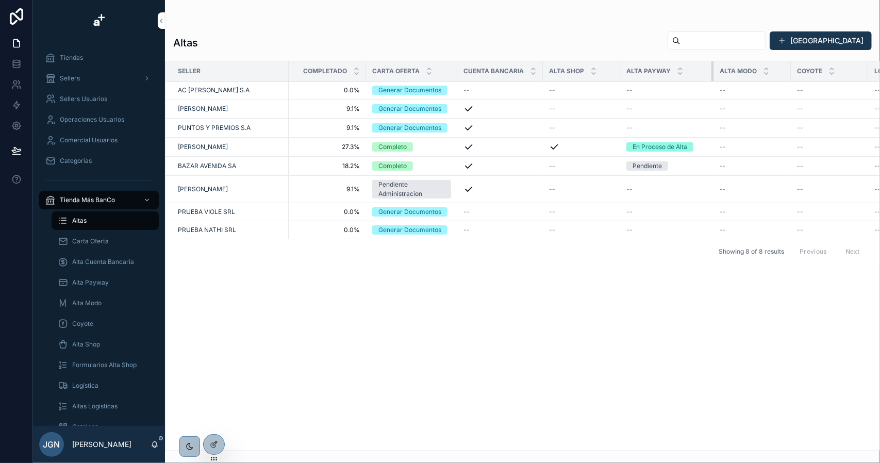
drag, startPoint x: 695, startPoint y: 68, endPoint x: 711, endPoint y: 77, distance: 18.5
click at [712, 77] on div "scrollable content" at bounding box center [714, 71] width 4 height 20
click at [18, 39] on icon at bounding box center [16, 43] width 10 height 10
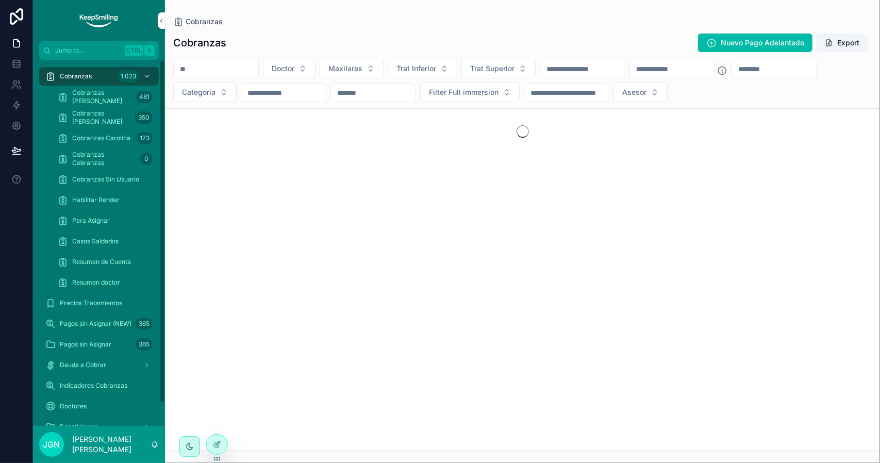
click at [223, 69] on input "scrollable content" at bounding box center [216, 69] width 85 height 14
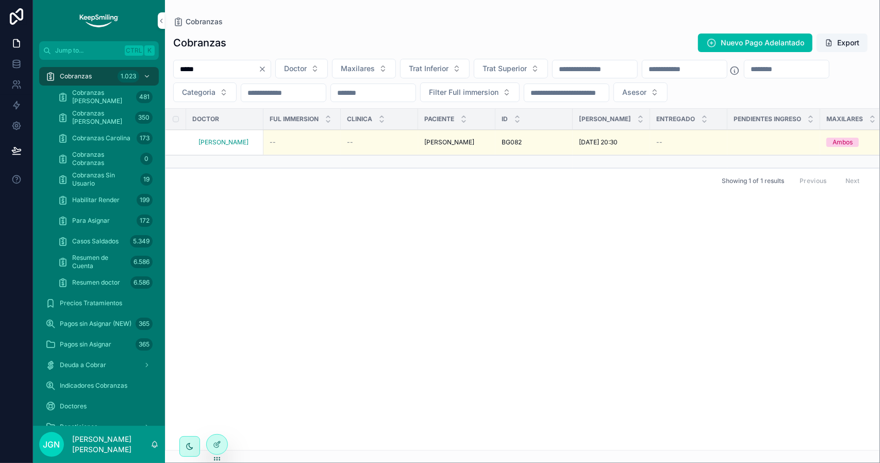
type input "*****"
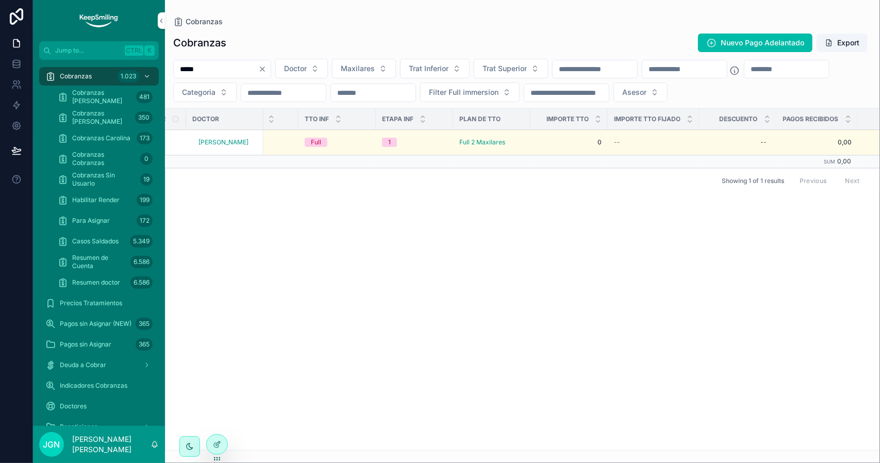
scroll to position [0, 750]
click at [222, 442] on div at bounding box center [217, 445] width 21 height 20
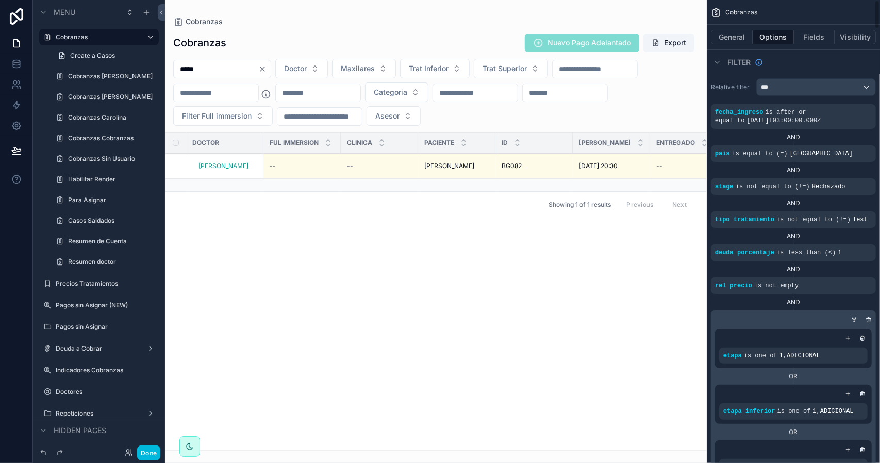
click at [821, 39] on button "Fields" at bounding box center [814, 37] width 41 height 14
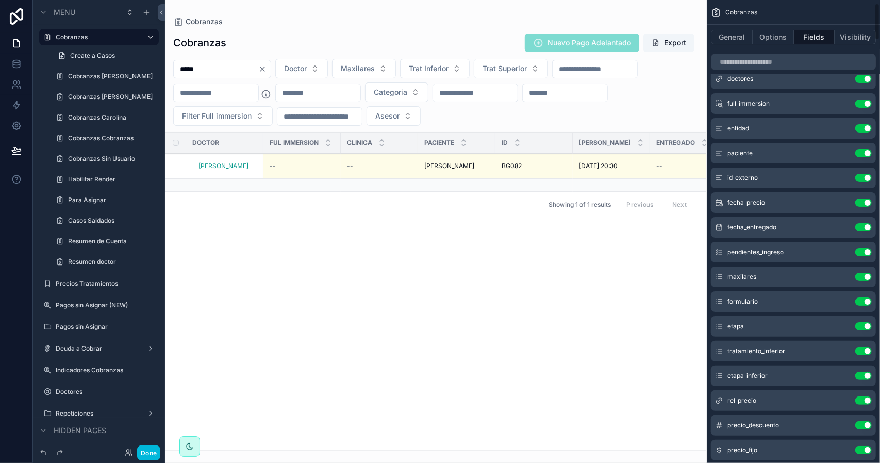
scroll to position [52, 0]
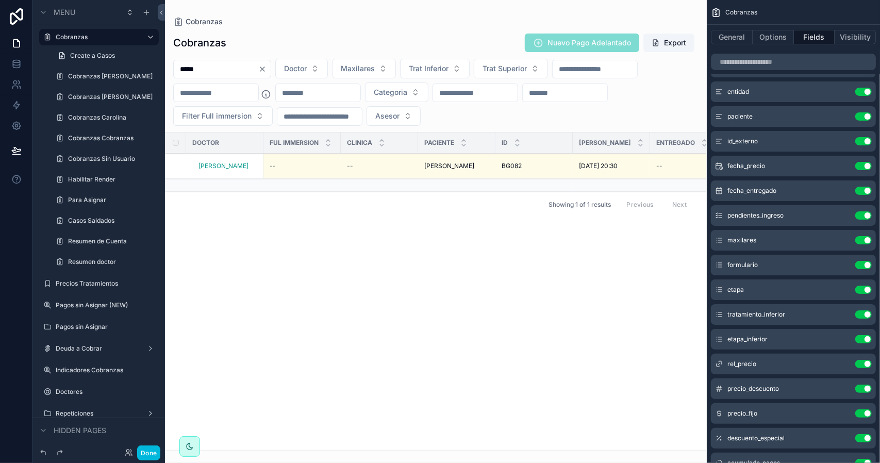
drag, startPoint x: 278, startPoint y: 446, endPoint x: 322, endPoint y: 447, distance: 43.8
click at [322, 447] on div "scrollable content" at bounding box center [436, 231] width 542 height 463
click at [0, 0] on icon "scrollable content" at bounding box center [0, 0] width 0 height 0
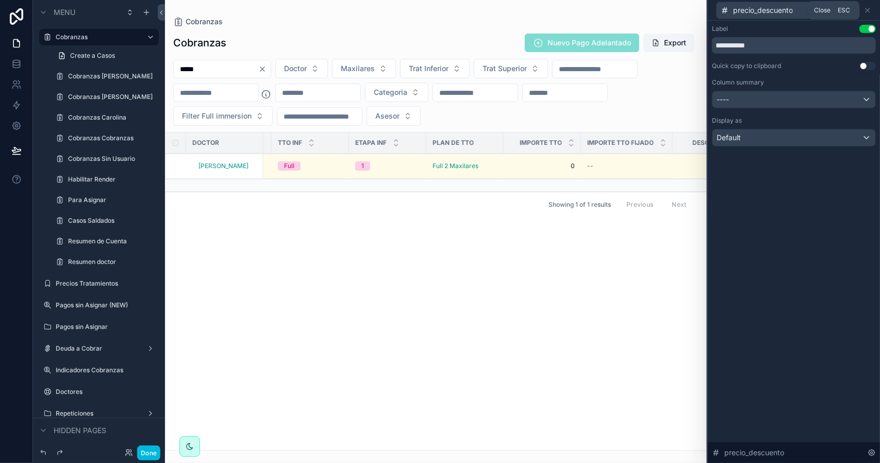
click at [869, 10] on icon at bounding box center [868, 10] width 4 height 4
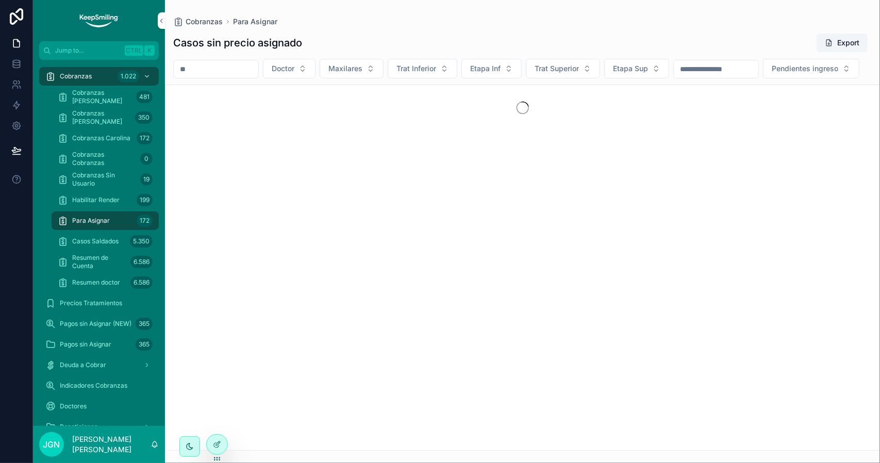
click at [219, 442] on icon at bounding box center [217, 444] width 8 height 8
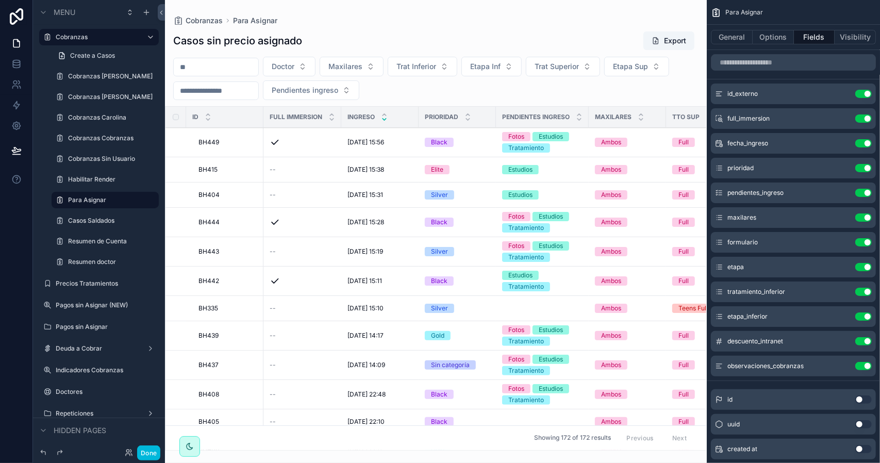
click at [777, 41] on button "Options" at bounding box center [773, 37] width 41 height 14
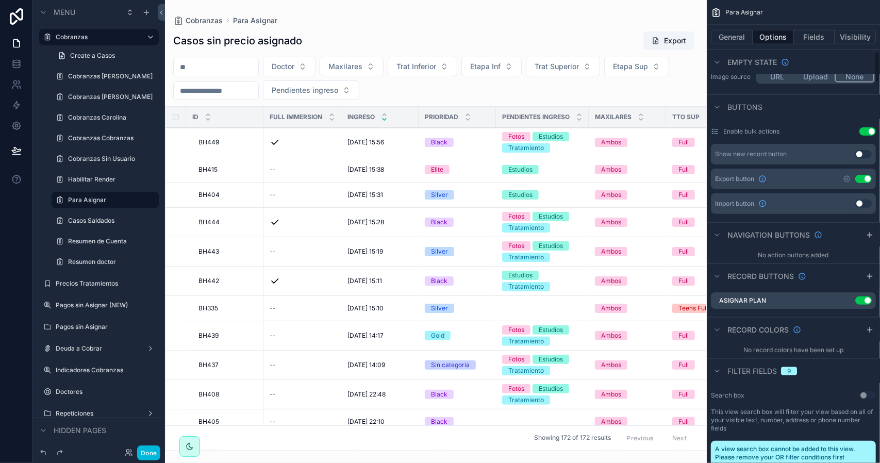
scroll to position [774, 0]
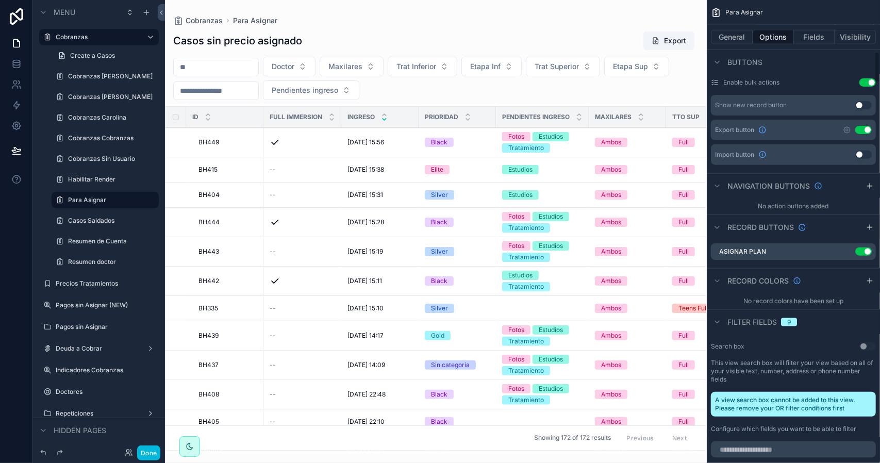
click at [0, 0] on icon "scrollable content" at bounding box center [0, 0] width 0 height 0
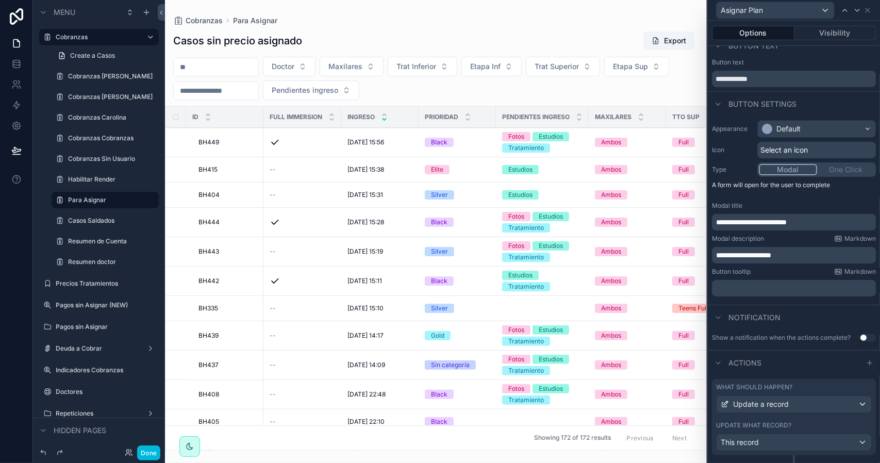
scroll to position [42, 0]
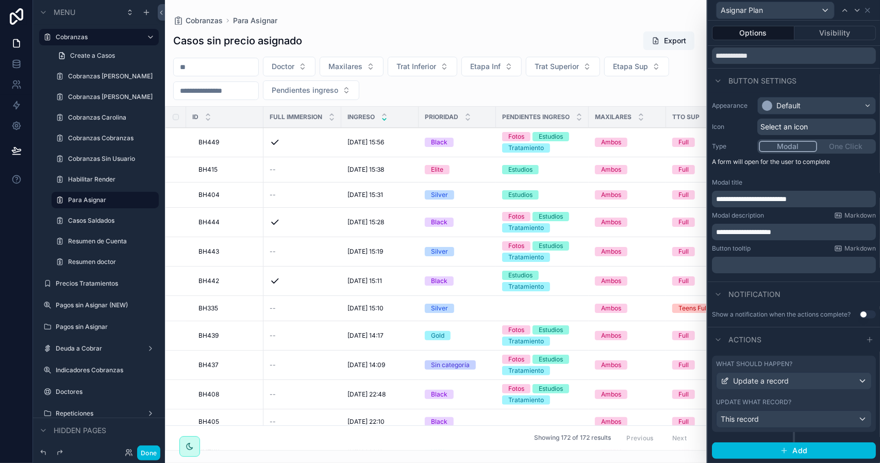
click at [805, 397] on div "What should happen? Update a record Update what record? This record" at bounding box center [794, 394] width 164 height 76
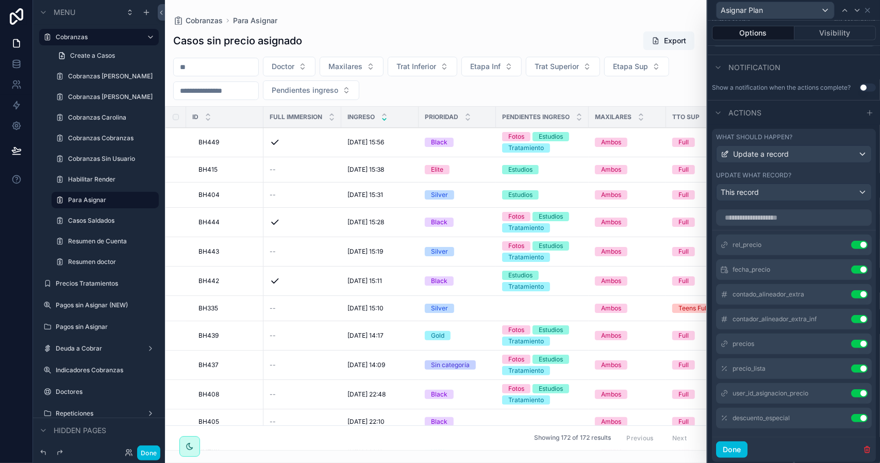
scroll to position [298, 0]
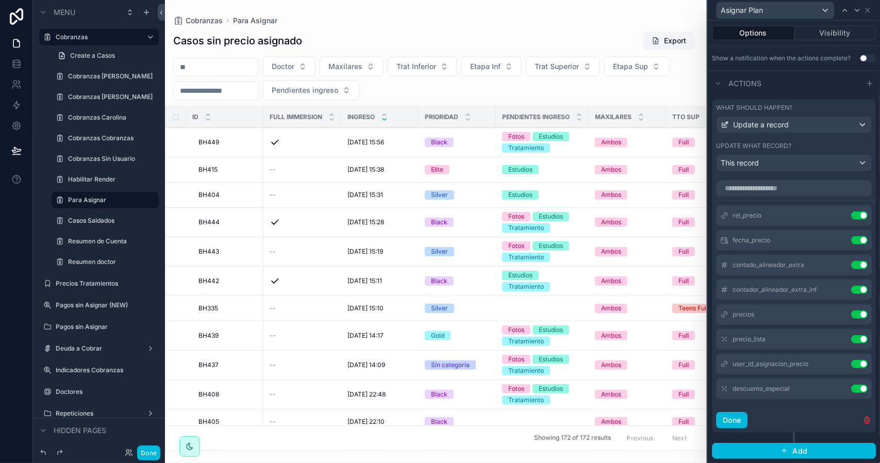
click at [0, 0] on icon at bounding box center [0, 0] width 0 height 0
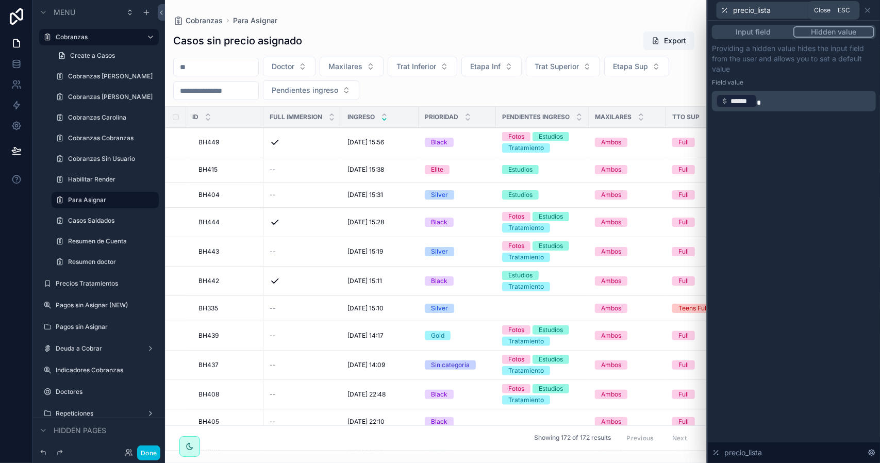
click at [867, 8] on icon at bounding box center [868, 10] width 8 height 8
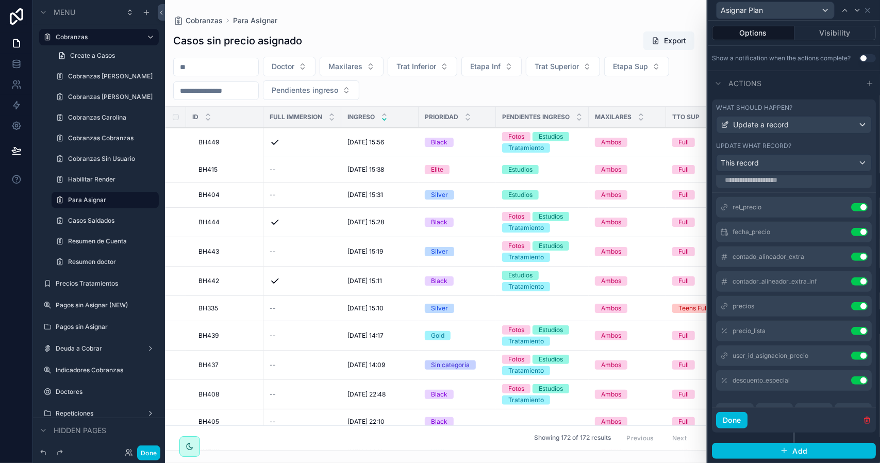
scroll to position [0, 0]
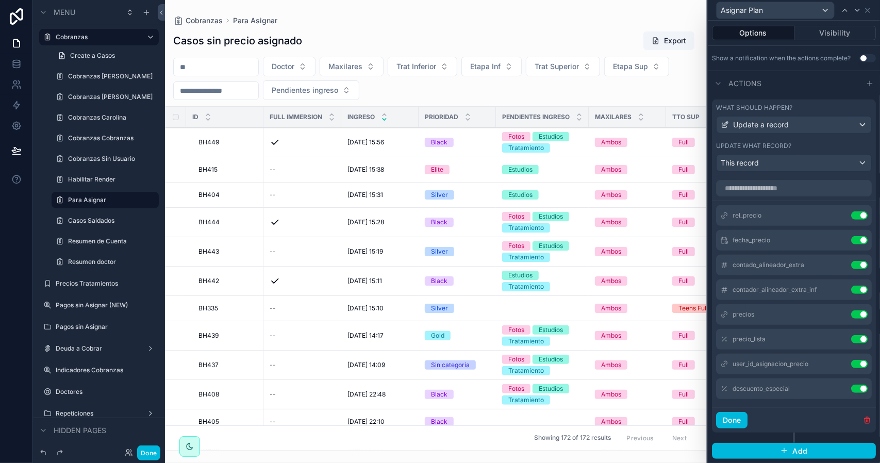
click at [0, 0] on button at bounding box center [0, 0] width 0 height 0
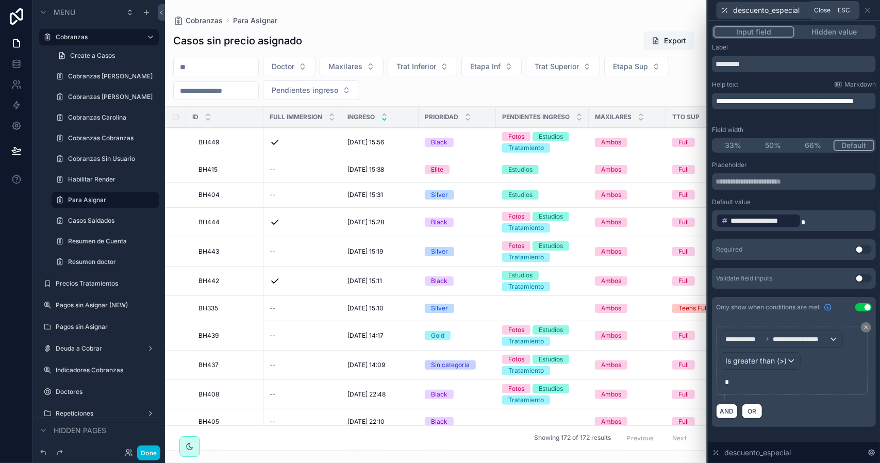
click at [869, 8] on icon at bounding box center [868, 10] width 8 height 8
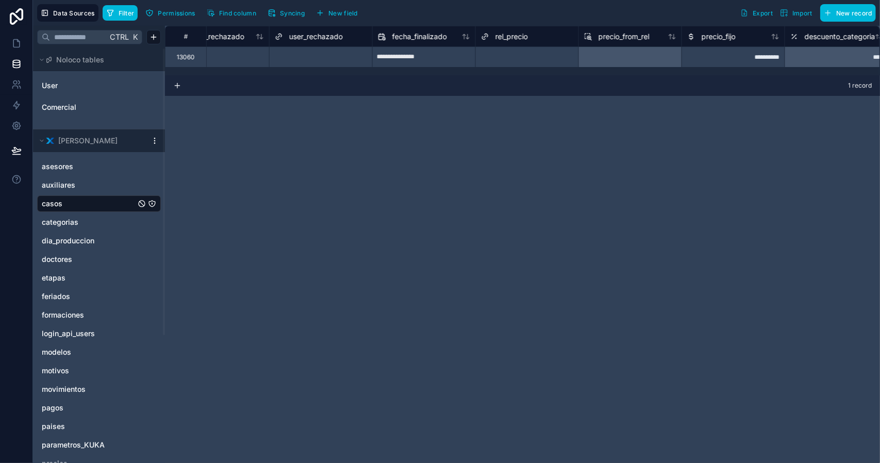
scroll to position [0, 14151]
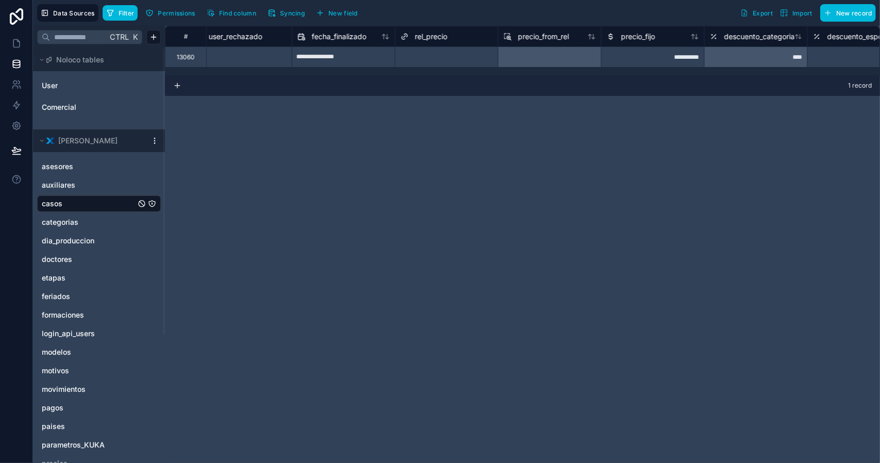
click at [461, 55] on div at bounding box center [476, 57] width 34 height 10
click at [553, 109] on div "**********" at bounding box center [522, 244] width 715 height 437
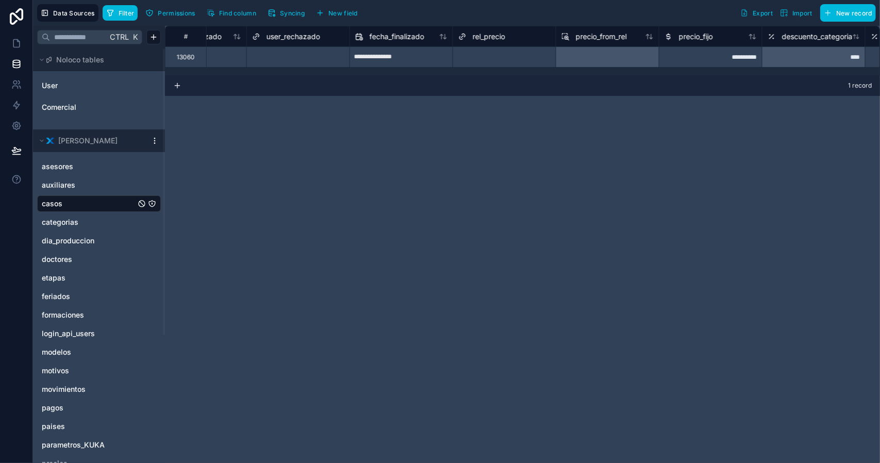
scroll to position [0, 14105]
click at [490, 58] on div "Select a rel_precio" at bounding box center [474, 57] width 54 height 8
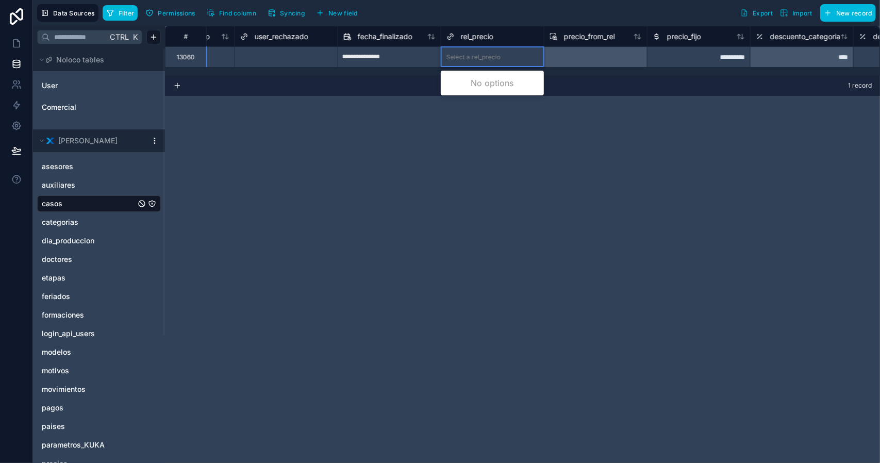
click at [480, 57] on div "Select a rel_precio" at bounding box center [474, 57] width 54 height 8
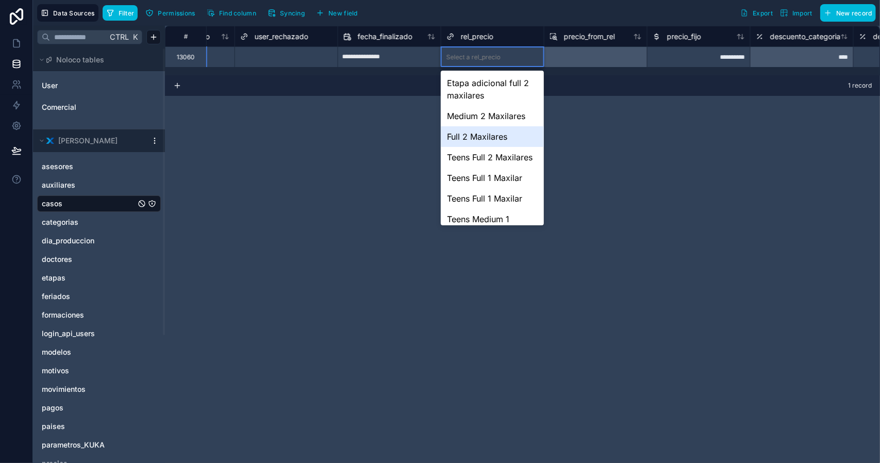
drag, startPoint x: 495, startPoint y: 136, endPoint x: 548, endPoint y: 138, distance: 52.7
click at [495, 136] on div "Full 2 Maxilares" at bounding box center [492, 136] width 103 height 21
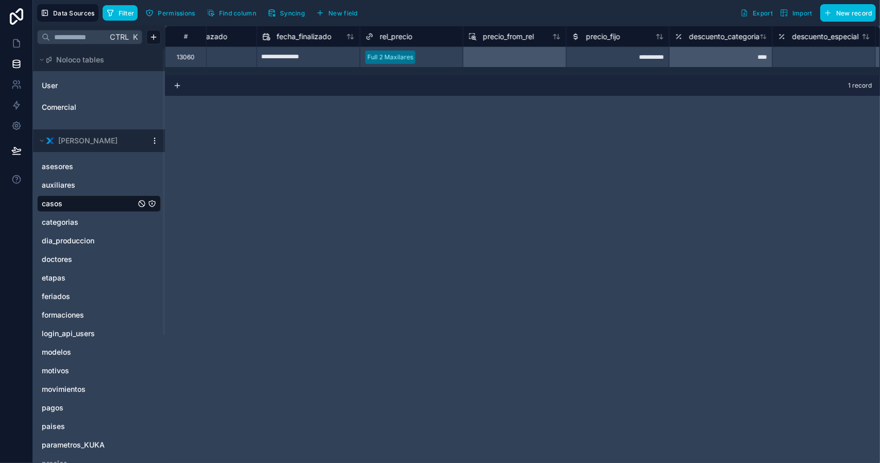
scroll to position [0, 14070]
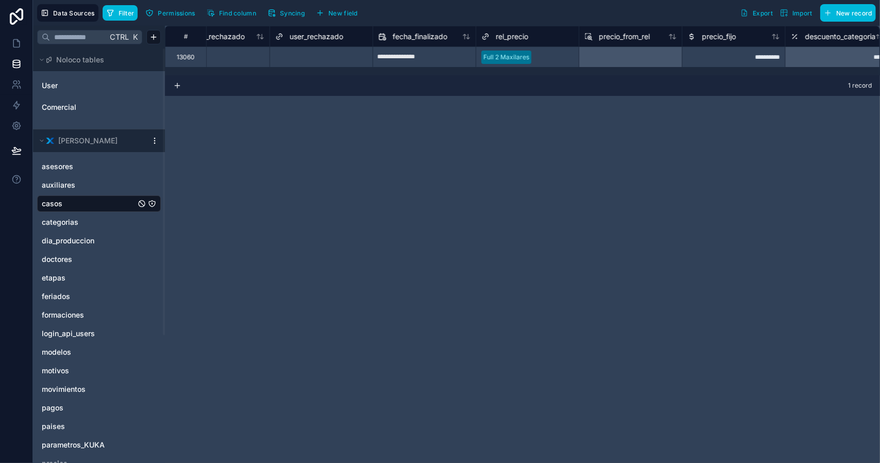
click at [537, 54] on div at bounding box center [555, 57] width 38 height 10
click at [619, 98] on div "**********" at bounding box center [522, 244] width 715 height 437
click at [121, 13] on span "Filter" at bounding box center [127, 13] width 16 height 8
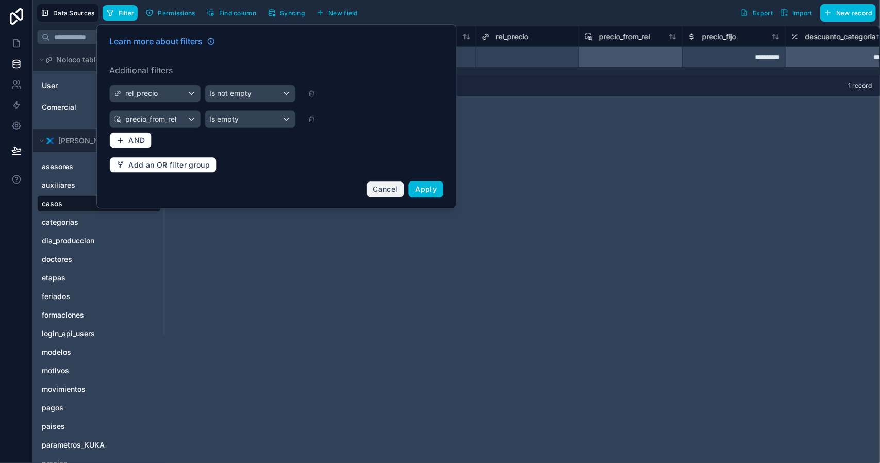
drag, startPoint x: 377, startPoint y: 190, endPoint x: 125, endPoint y: 14, distance: 307.8
click at [377, 190] on span "Cancel" at bounding box center [385, 189] width 25 height 9
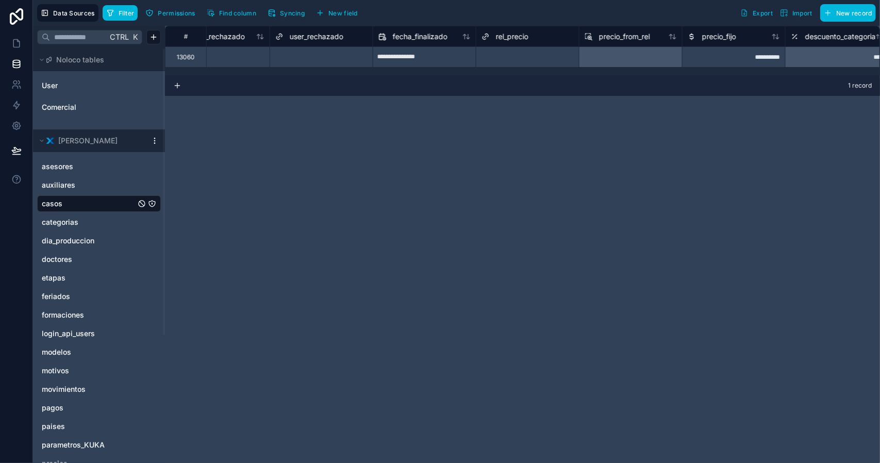
click at [120, 9] on span "Filter" at bounding box center [127, 13] width 16 height 8
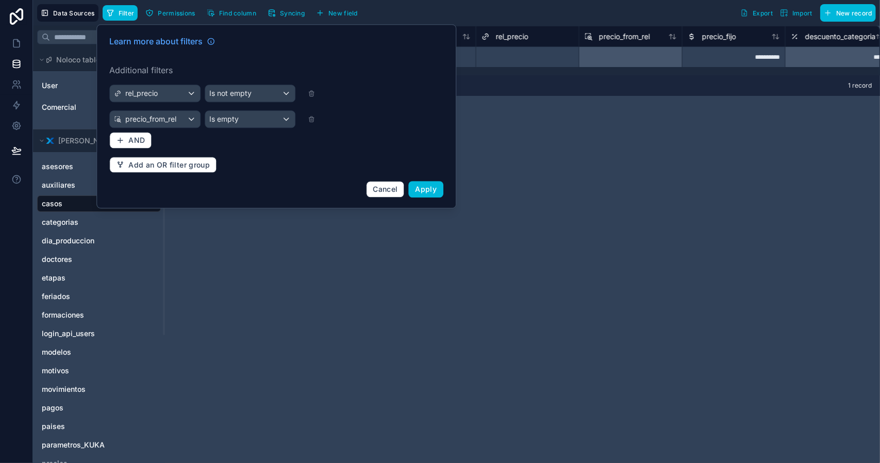
click at [311, 119] on icon at bounding box center [311, 119] width 7 height 7
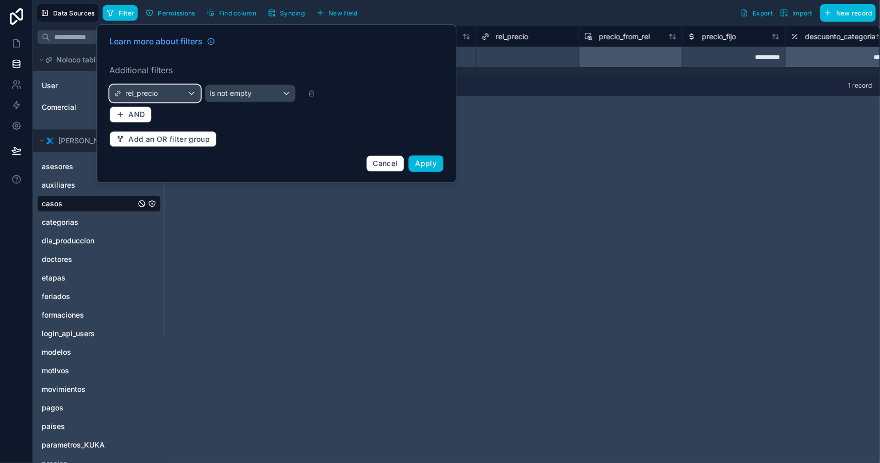
click at [175, 93] on div "rel_precio" at bounding box center [155, 93] width 90 height 17
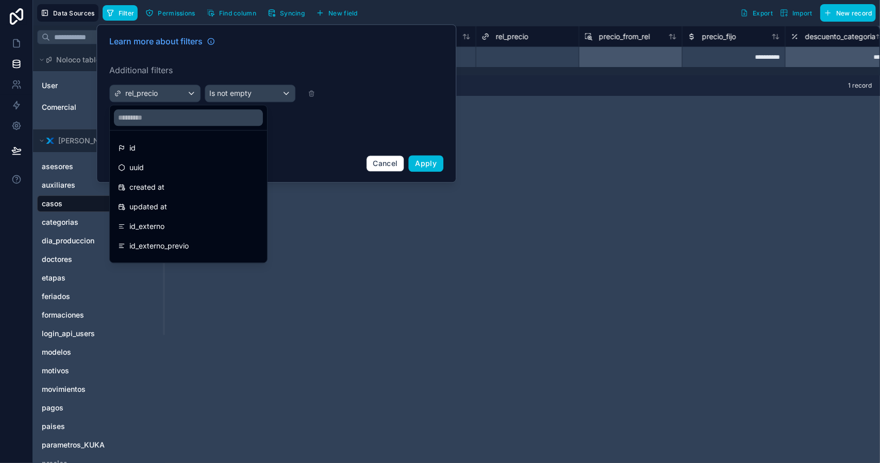
click at [166, 223] on div "id_externo" at bounding box center [188, 226] width 141 height 12
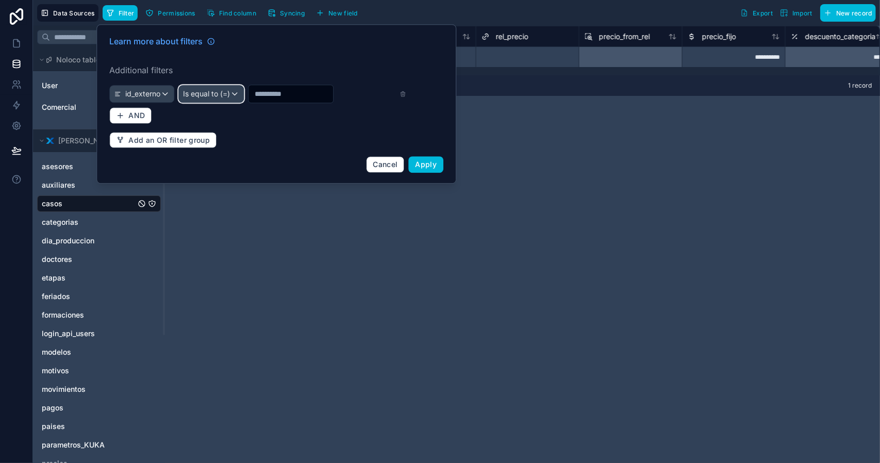
click at [217, 94] on span "Is equal to (=)" at bounding box center [206, 94] width 47 height 10
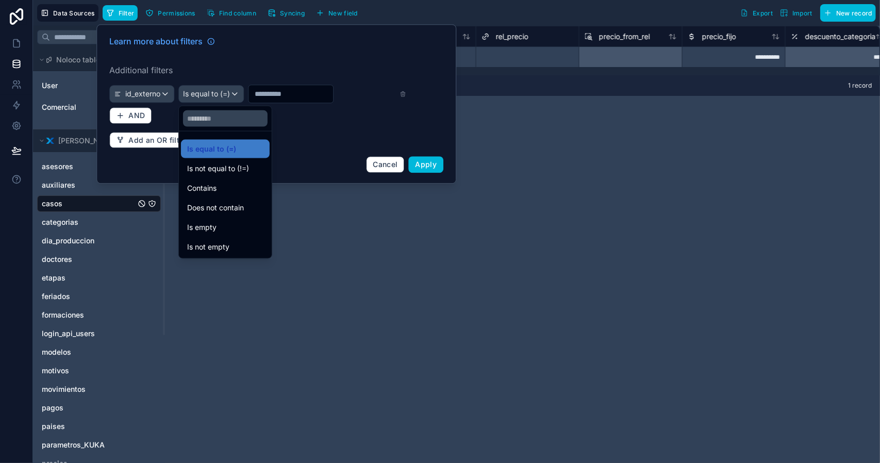
click at [222, 186] on div "Contains" at bounding box center [225, 188] width 76 height 12
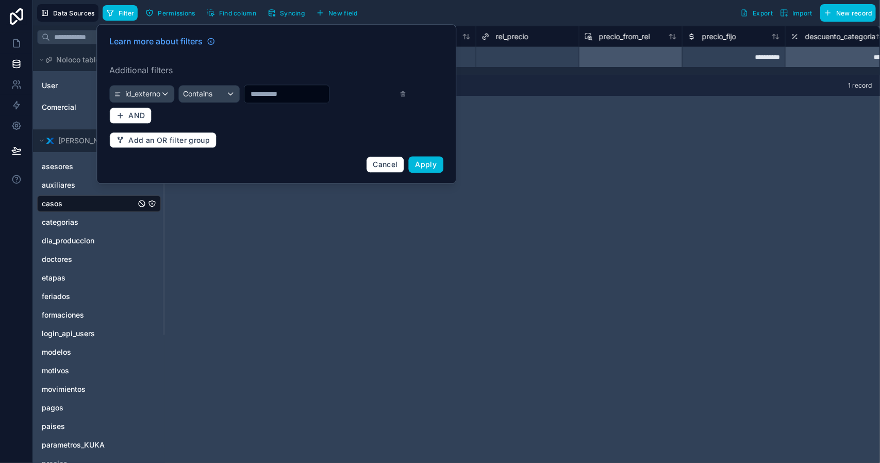
click at [272, 95] on input "text" at bounding box center [286, 94] width 85 height 14
paste input "*****"
type input "*****"
click at [423, 160] on span "Apply" at bounding box center [427, 164] width 22 height 9
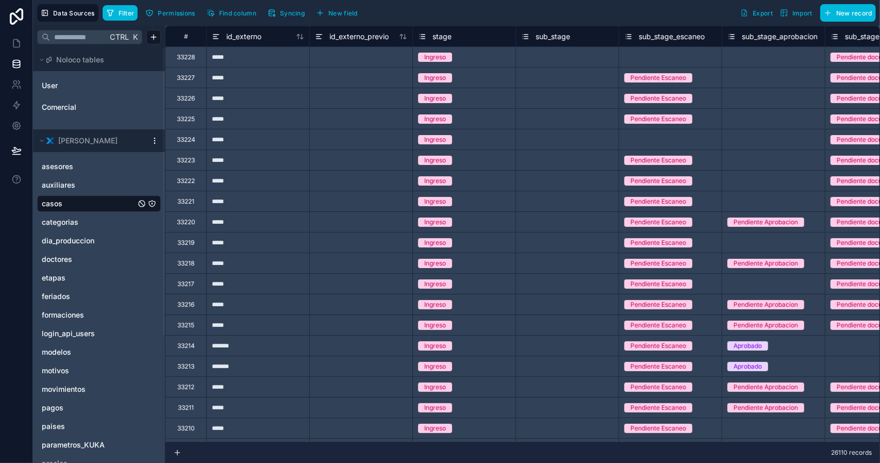
click at [114, 12] on button "Filter" at bounding box center [121, 12] width 36 height 15
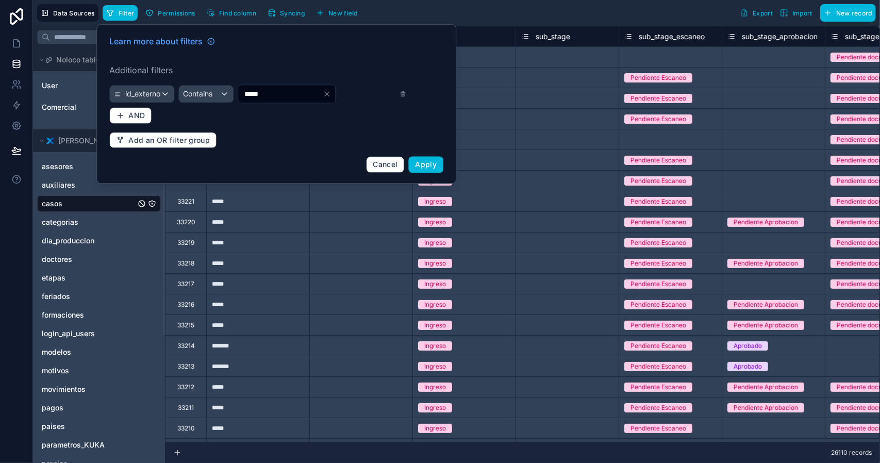
click at [419, 162] on span "Apply" at bounding box center [427, 164] width 22 height 9
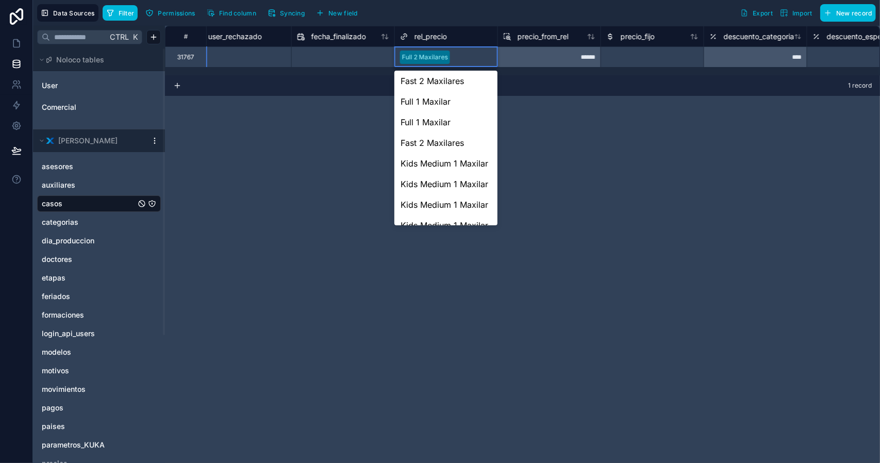
scroll to position [825, 0]
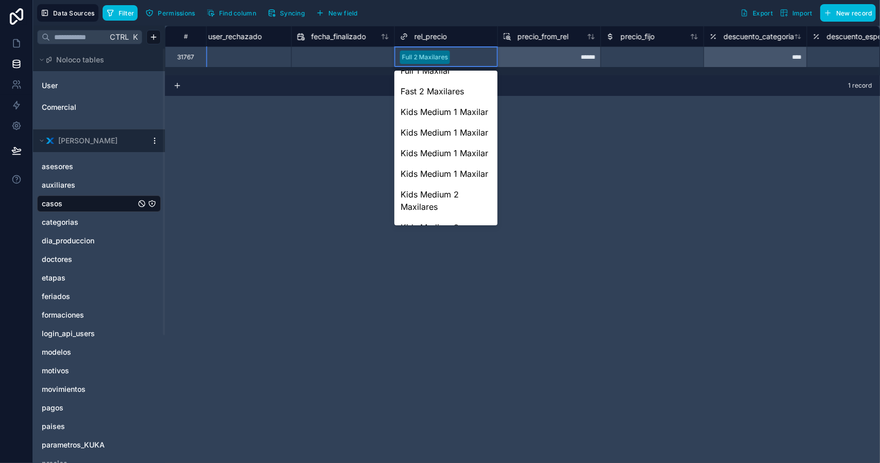
click at [470, 57] on div at bounding box center [473, 57] width 38 height 10
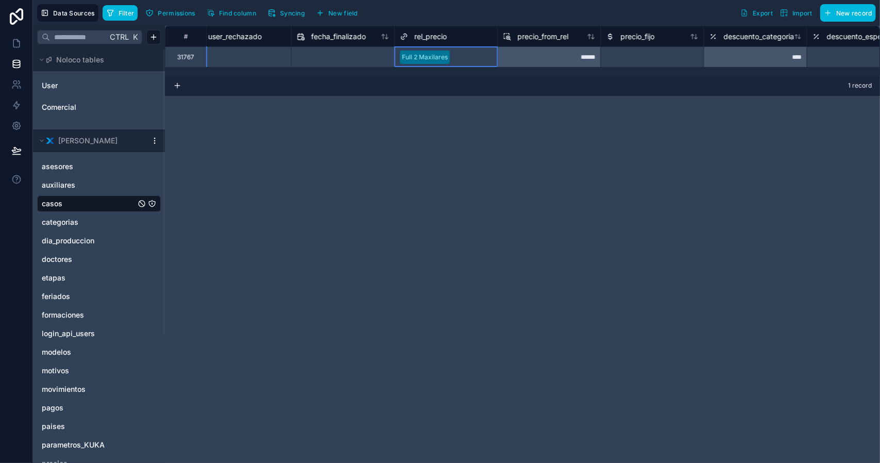
click at [571, 137] on div "# user_primer_control fecha_rechazado user_rechazado fecha_finalizado rel_preci…" at bounding box center [522, 244] width 715 height 437
click at [121, 15] on span "Filter" at bounding box center [127, 13] width 16 height 8
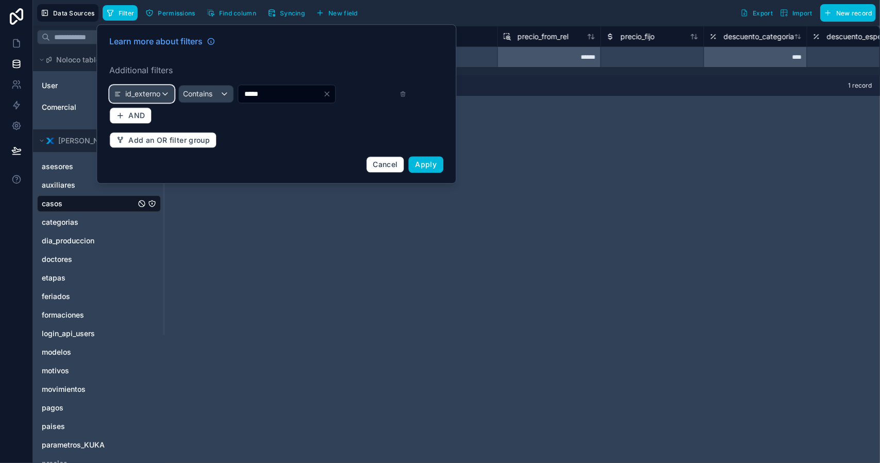
click at [164, 93] on div "id_externo" at bounding box center [142, 94] width 64 height 17
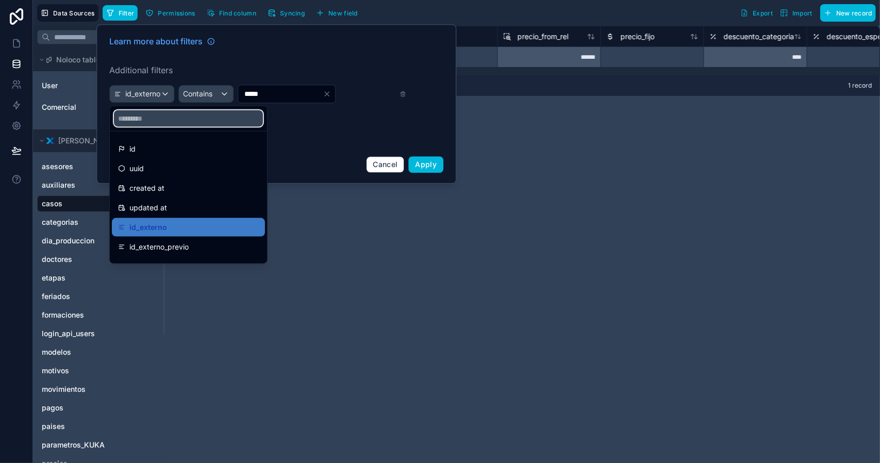
click at [169, 117] on input "text" at bounding box center [188, 118] width 149 height 17
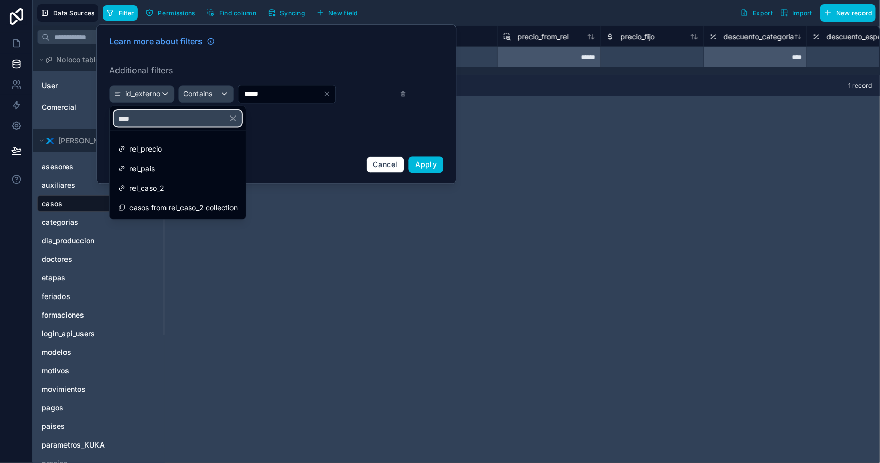
type input "****"
click at [153, 148] on span "rel_precio" at bounding box center [145, 149] width 32 height 12
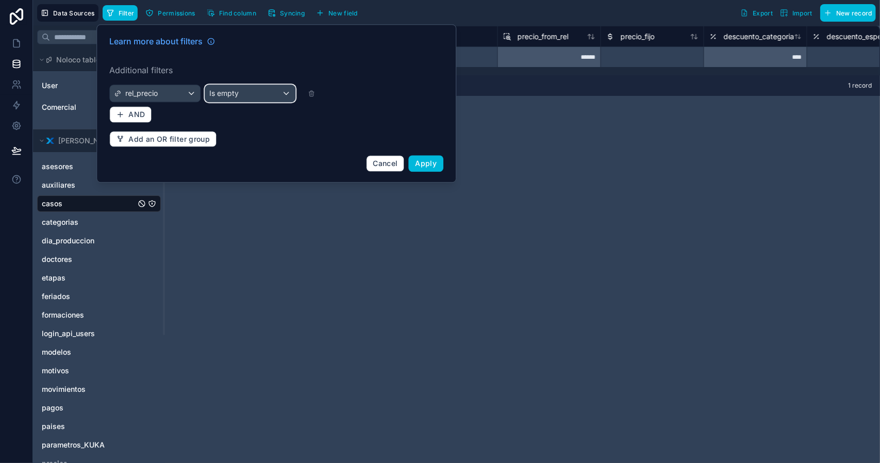
click at [234, 92] on span "Is empty" at bounding box center [223, 93] width 29 height 10
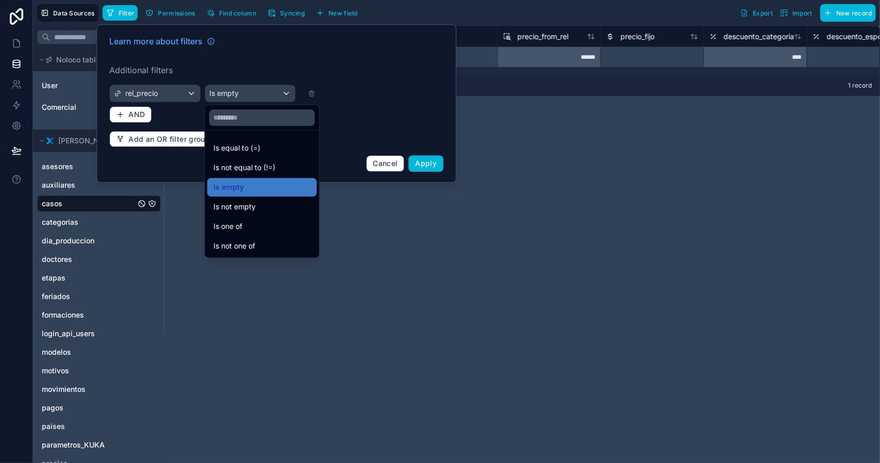
click at [169, 90] on div at bounding box center [276, 103] width 360 height 158
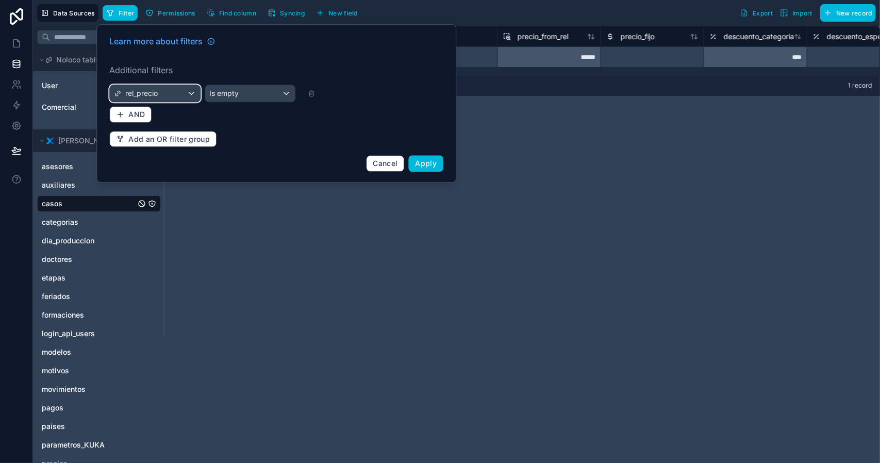
click at [162, 90] on div "rel_precio" at bounding box center [155, 93] width 90 height 17
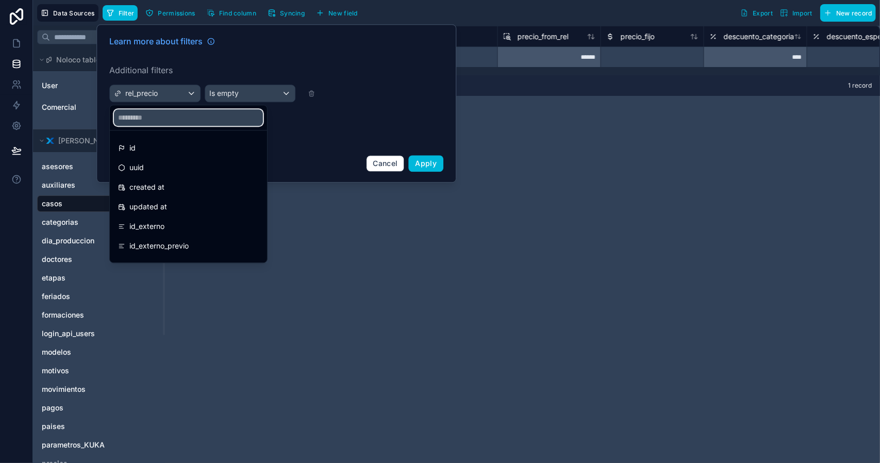
click at [158, 118] on input "text" at bounding box center [188, 117] width 149 height 17
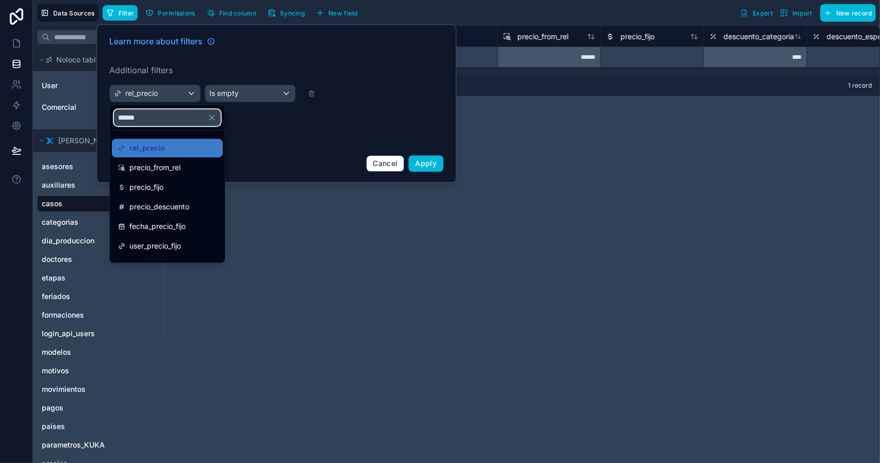
type input "******"
click at [145, 168] on span "precio_from_rel" at bounding box center [154, 167] width 51 height 12
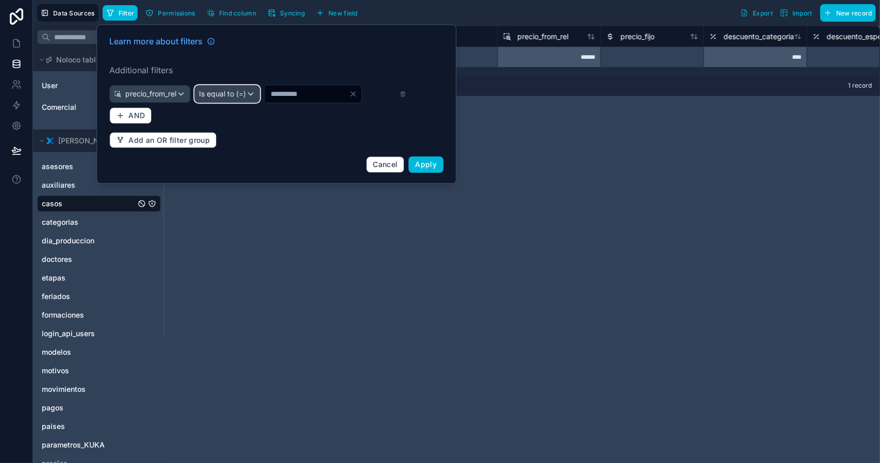
click at [223, 96] on span "Is equal to (=)" at bounding box center [222, 94] width 47 height 10
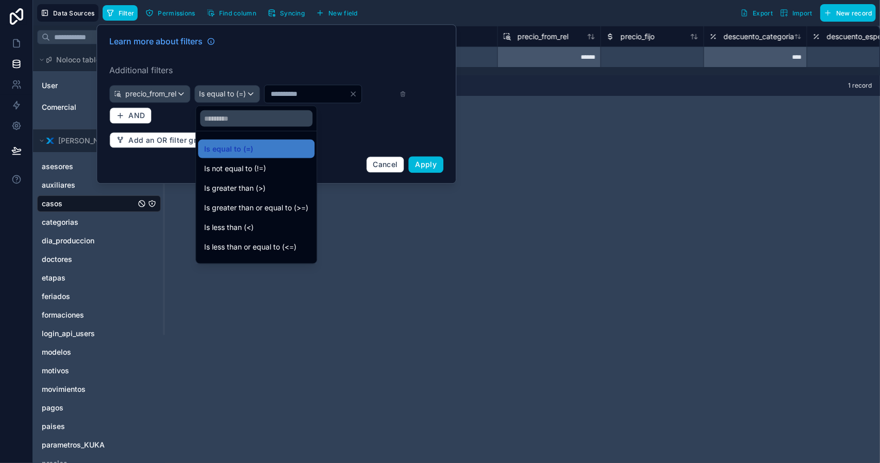
click at [262, 227] on div "Is less than (<)" at bounding box center [256, 227] width 104 height 12
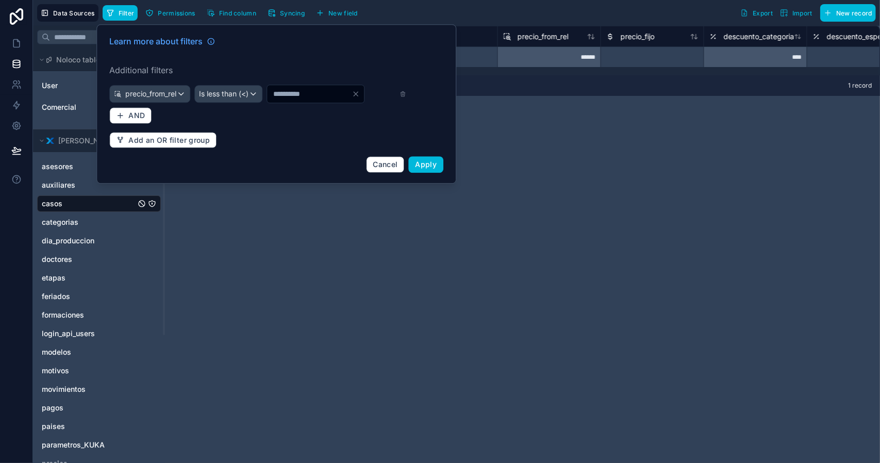
click at [281, 92] on input "*" at bounding box center [309, 94] width 85 height 14
drag, startPoint x: 273, startPoint y: 95, endPoint x: 267, endPoint y: 95, distance: 6.2
click at [267, 95] on div "precio_from_rel Is less than (<) *" at bounding box center [257, 94] width 297 height 19
type input "*****"
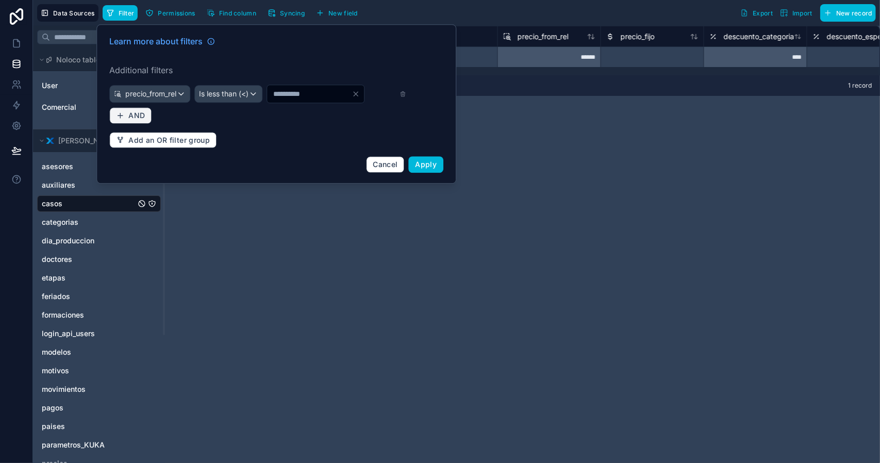
click at [138, 117] on span "AND" at bounding box center [136, 115] width 17 height 9
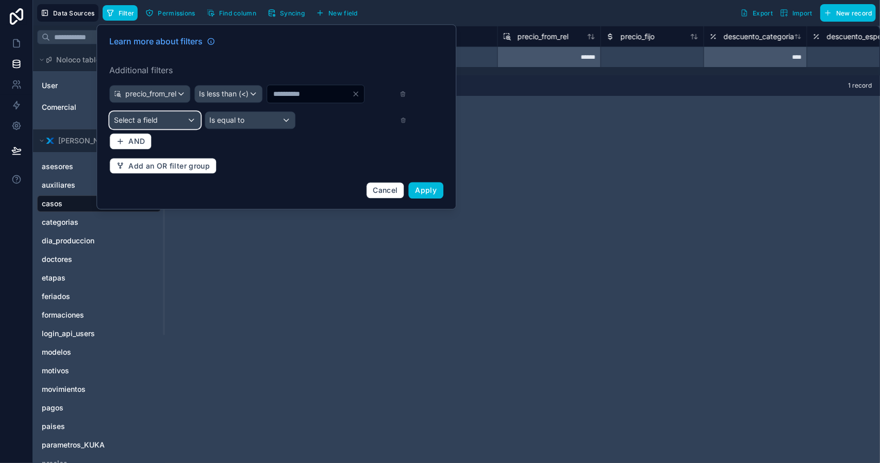
click at [151, 122] on span "Select a field" at bounding box center [136, 120] width 44 height 9
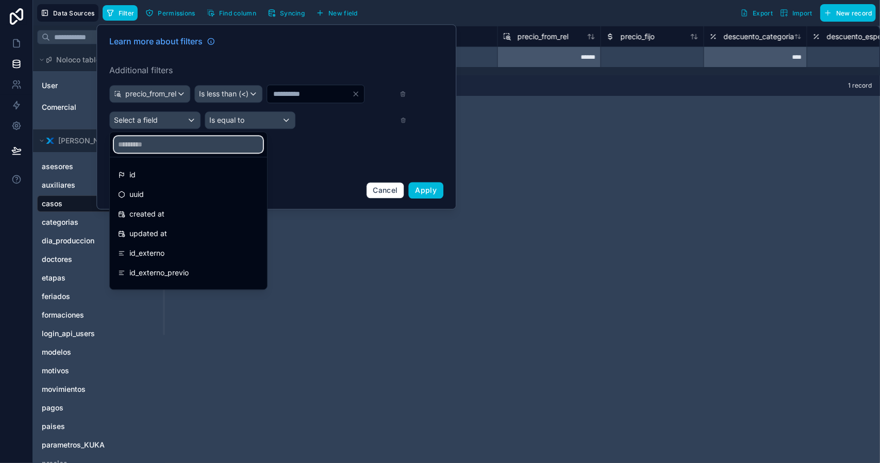
click at [168, 142] on input "text" at bounding box center [188, 144] width 149 height 17
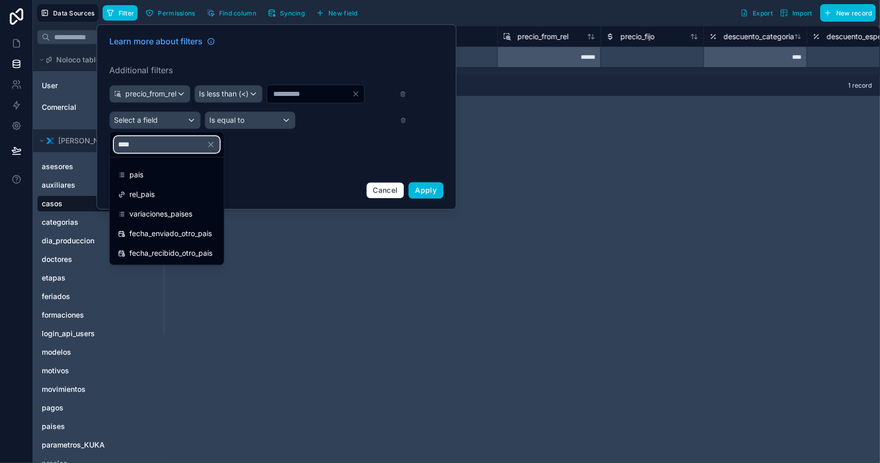
type input "****"
click at [143, 175] on span "pais" at bounding box center [136, 175] width 14 height 12
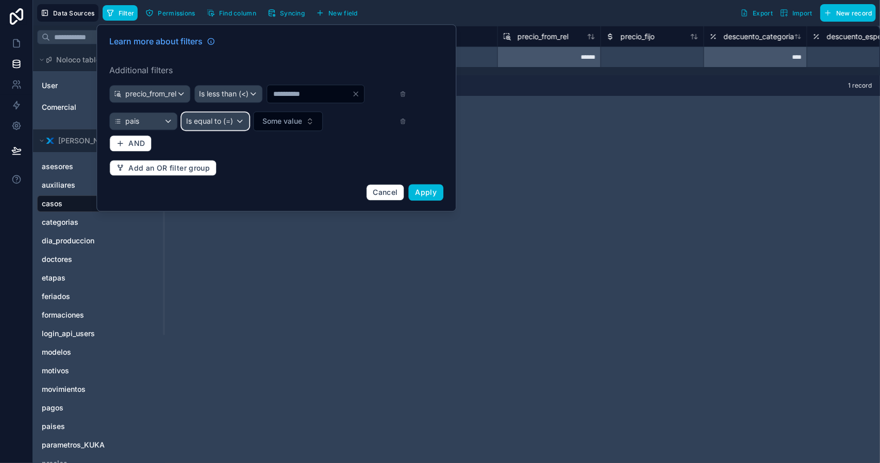
click at [202, 125] on span "Is equal to (=)" at bounding box center [209, 121] width 47 height 10
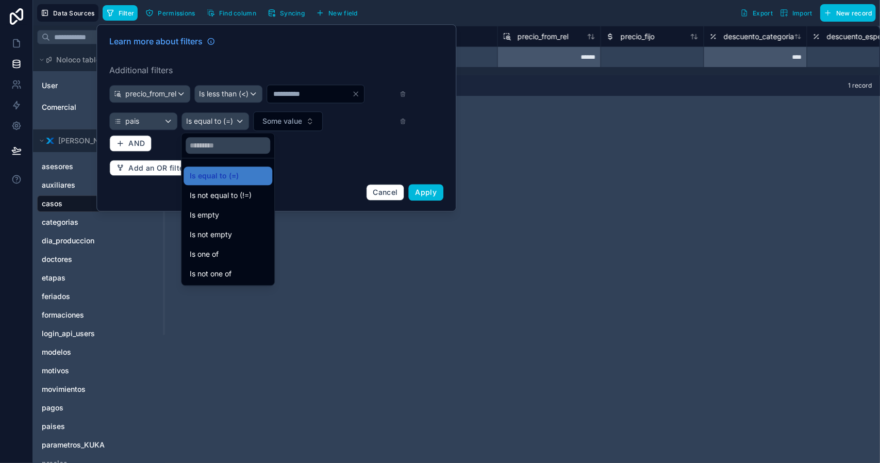
click at [202, 125] on div at bounding box center [276, 117] width 360 height 187
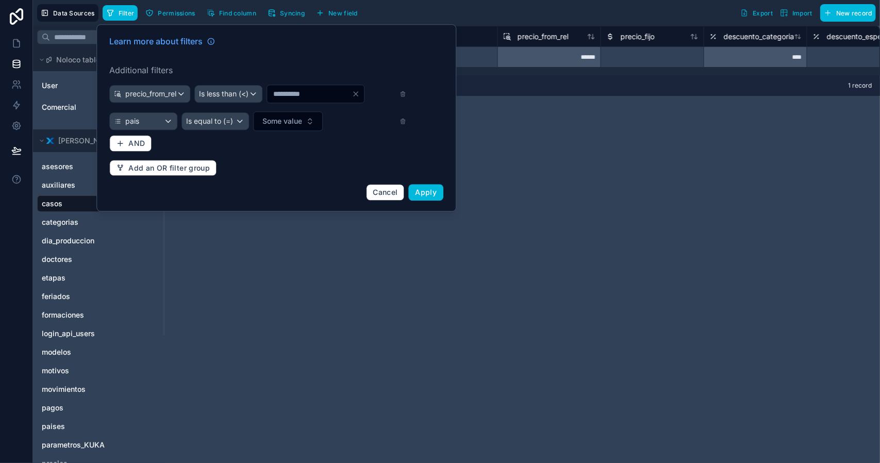
click at [261, 125] on button "Some value" at bounding box center [289, 121] width 70 height 20
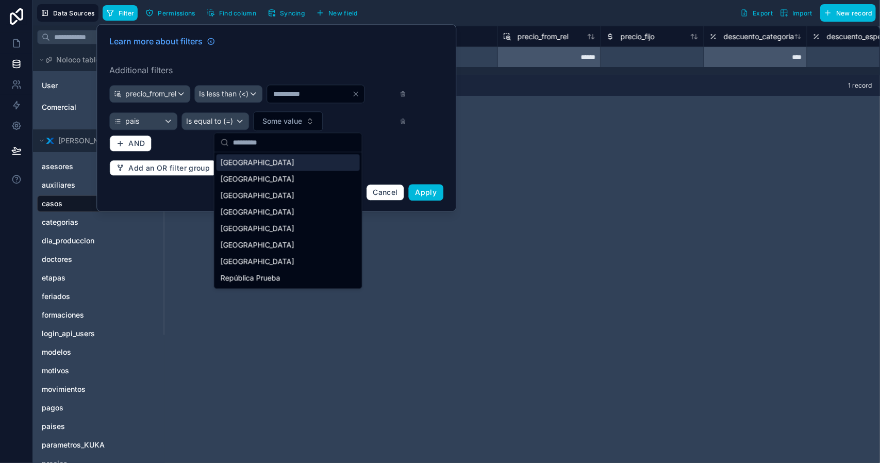
click at [248, 166] on div "[GEOGRAPHIC_DATA]" at bounding box center [288, 162] width 143 height 17
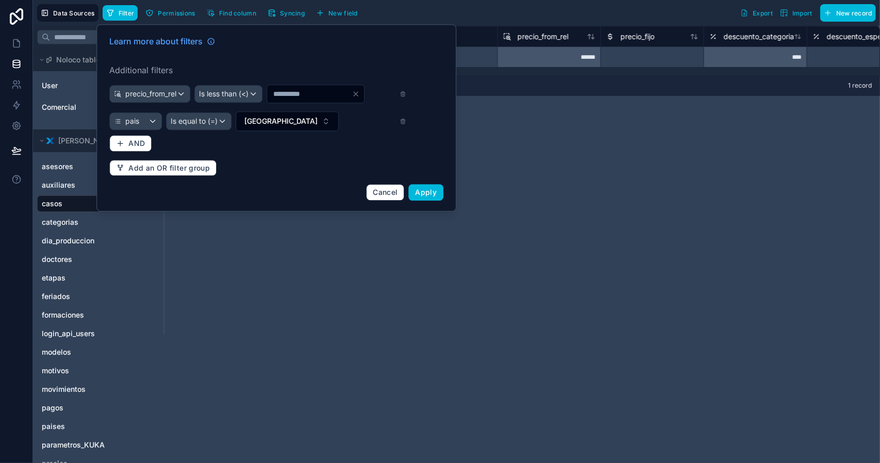
click at [421, 191] on span "Apply" at bounding box center [427, 192] width 22 height 9
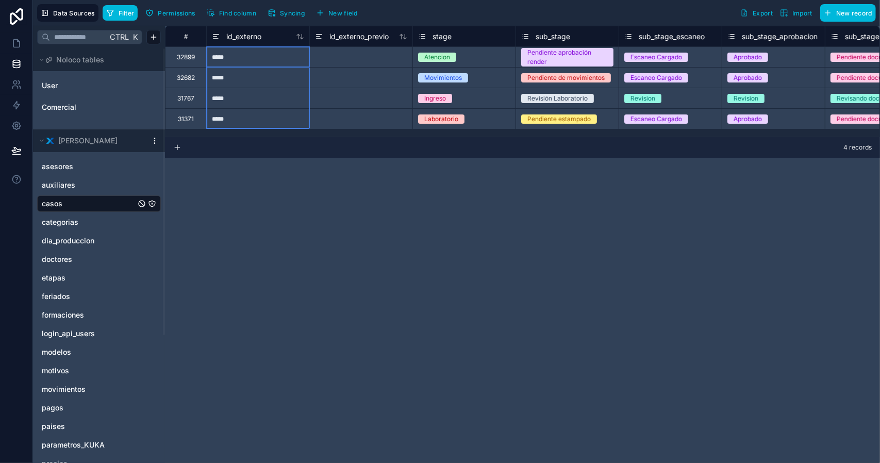
drag, startPoint x: 246, startPoint y: 63, endPoint x: 237, endPoint y: 114, distance: 51.9
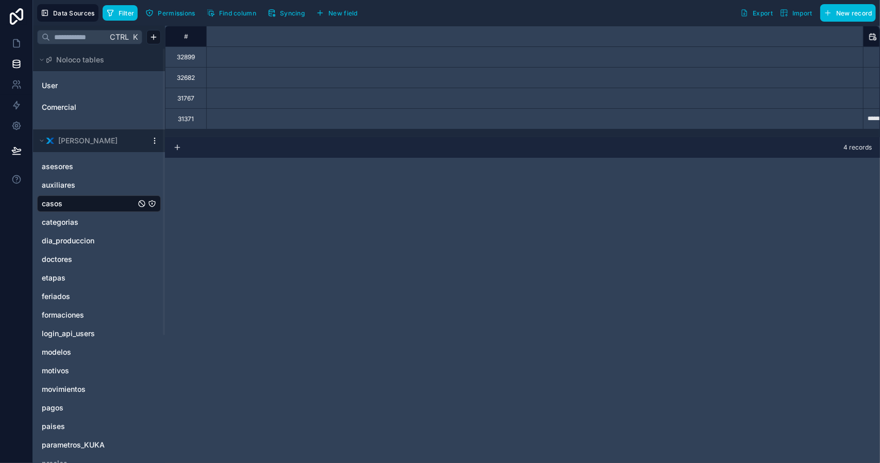
scroll to position [0, 13989]
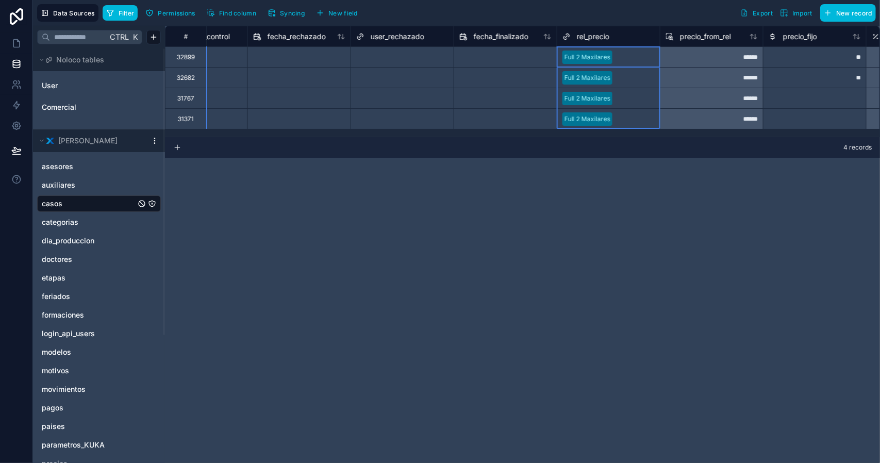
drag, startPoint x: 627, startPoint y: 55, endPoint x: 632, endPoint y: 119, distance: 64.2
click at [631, 62] on div "Full 2 Maxilares" at bounding box center [609, 57] width 103 height 15
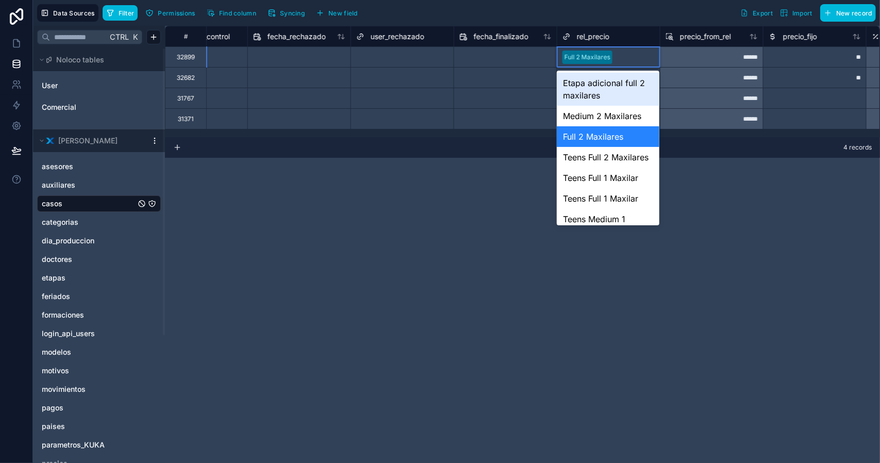
click at [634, 58] on div at bounding box center [636, 57] width 38 height 10
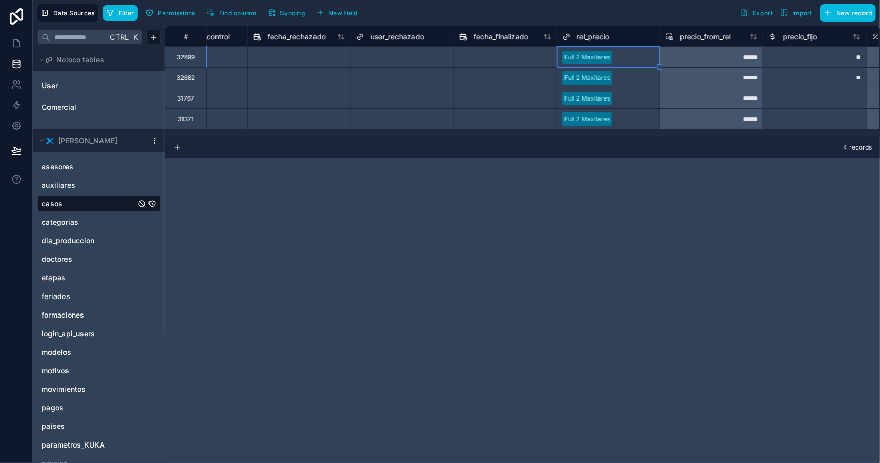
drag, startPoint x: 745, startPoint y: 220, endPoint x: 728, endPoint y: 199, distance: 26.7
click at [744, 217] on div "**********" at bounding box center [522, 244] width 715 height 437
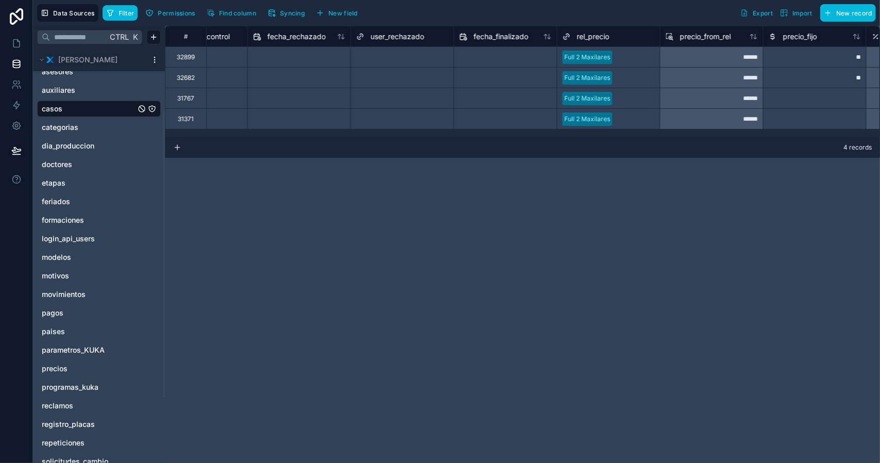
scroll to position [103, 0]
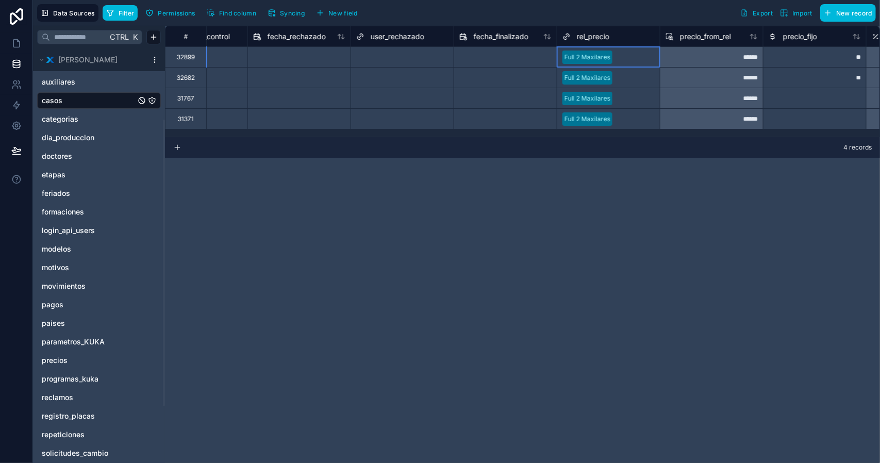
click at [623, 58] on div at bounding box center [636, 57] width 38 height 10
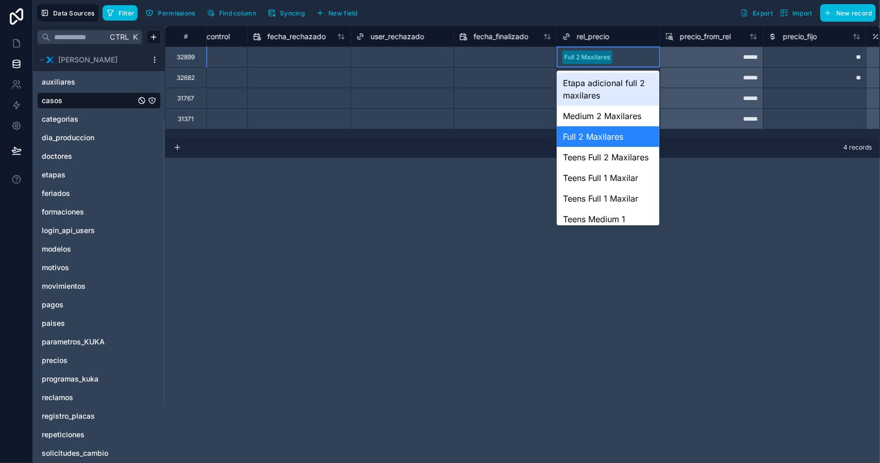
click at [624, 58] on div at bounding box center [636, 57] width 38 height 10
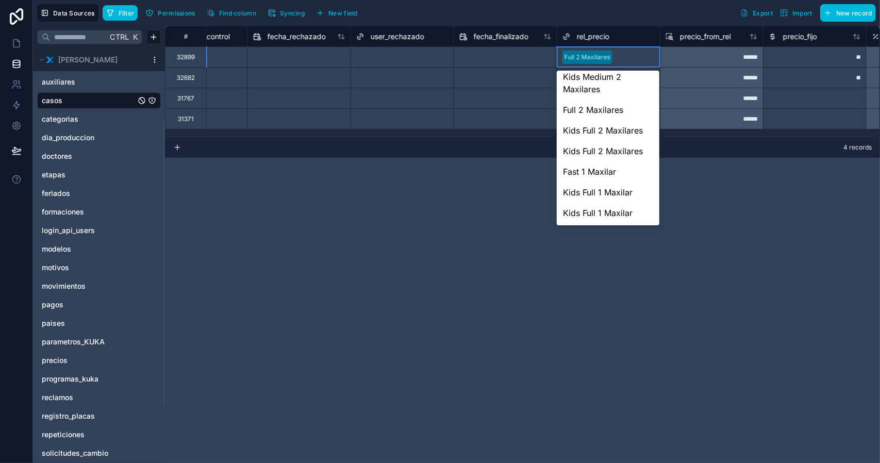
scroll to position [1190, 0]
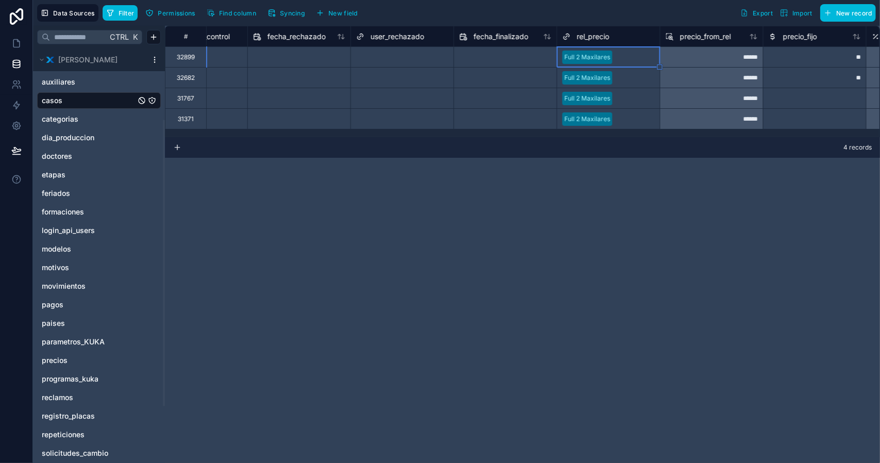
click at [620, 58] on div at bounding box center [636, 57] width 38 height 10
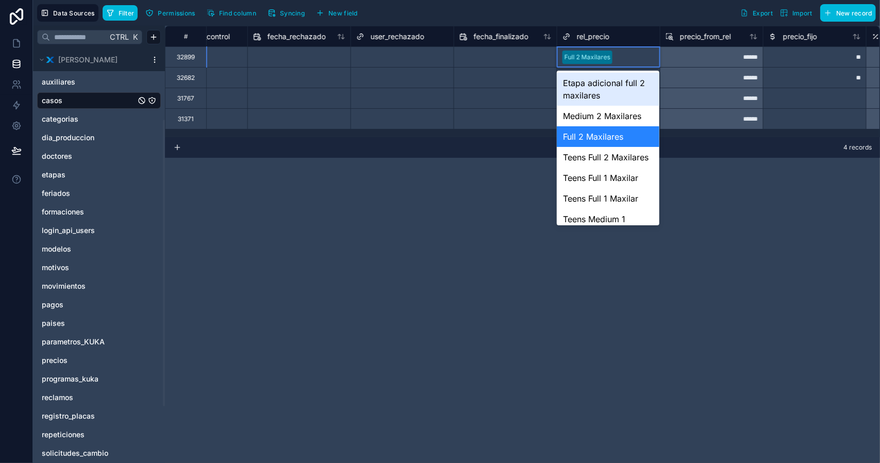
type input "*"
click at [617, 58] on input "text" at bounding box center [618, 57] width 2 height 8
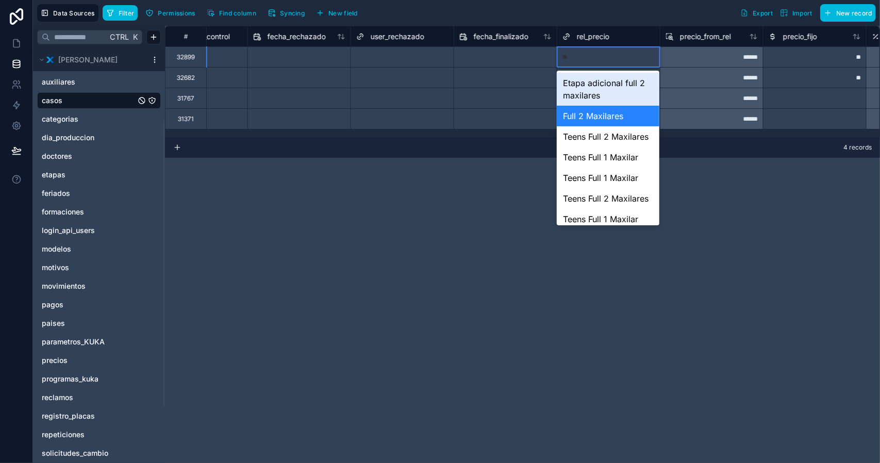
type input "*"
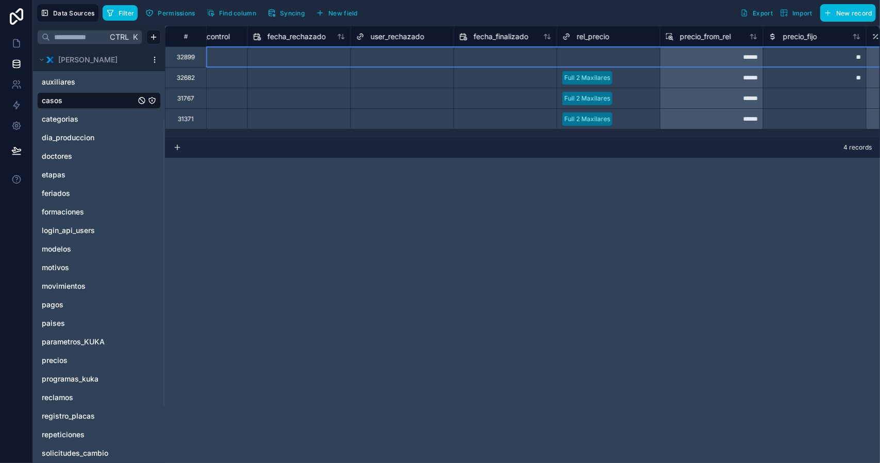
click at [594, 56] on div "Select a rel_precio" at bounding box center [590, 57] width 54 height 8
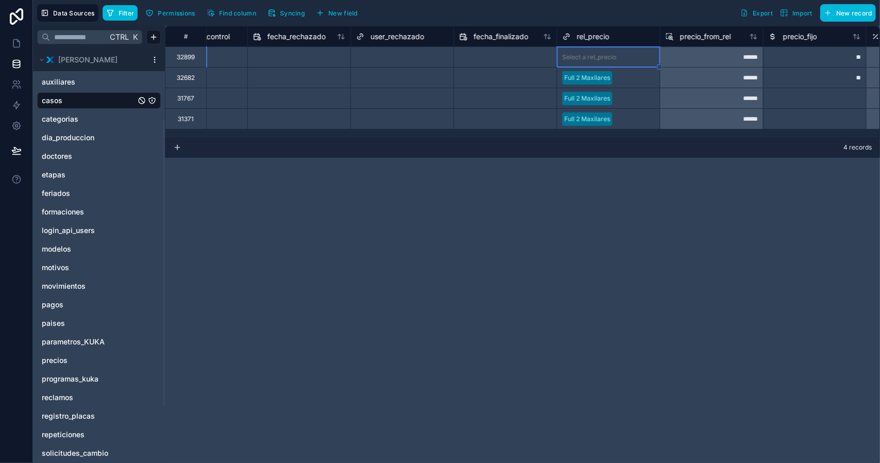
click at [595, 56] on div "Select a rel_precio" at bounding box center [590, 57] width 54 height 8
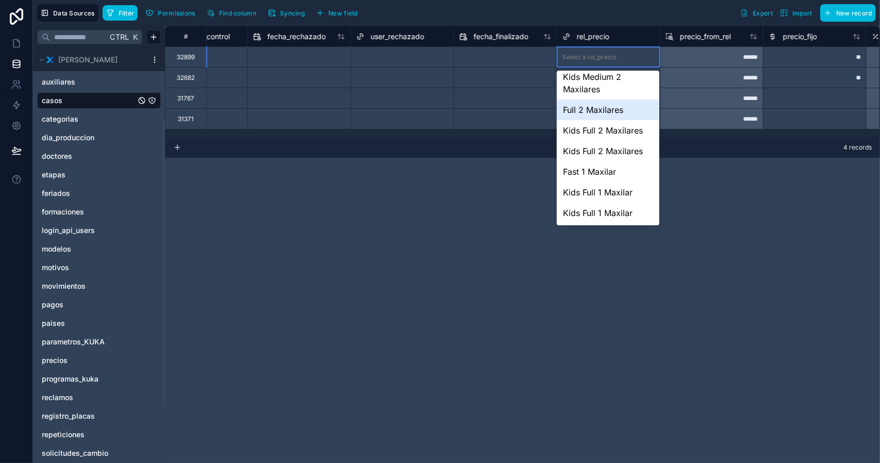
click at [585, 109] on div "Full 2 Maxilares" at bounding box center [608, 110] width 103 height 21
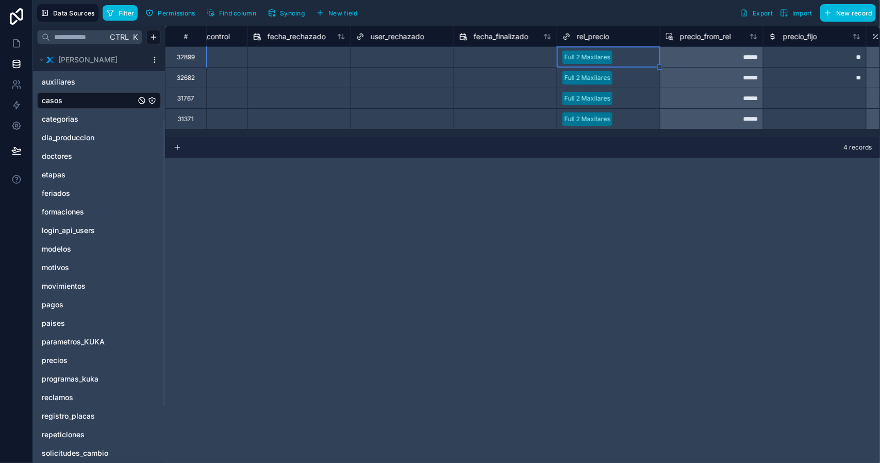
click at [625, 82] on div at bounding box center [636, 78] width 38 height 10
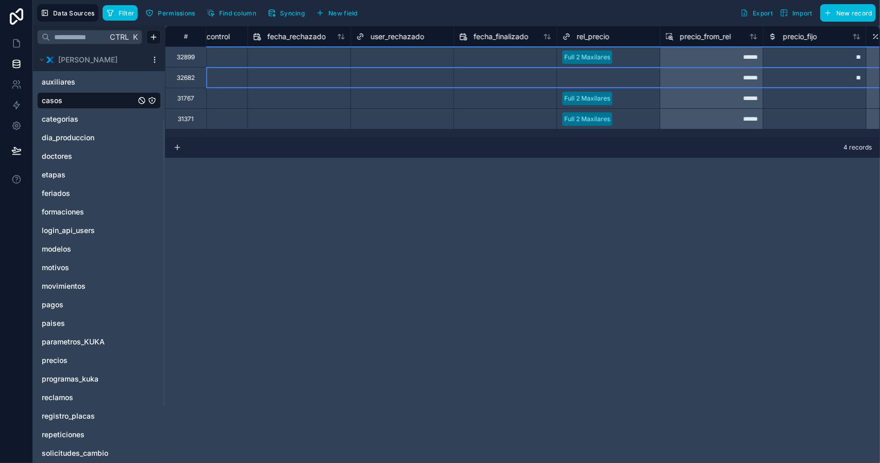
click at [626, 100] on div at bounding box center [636, 98] width 38 height 10
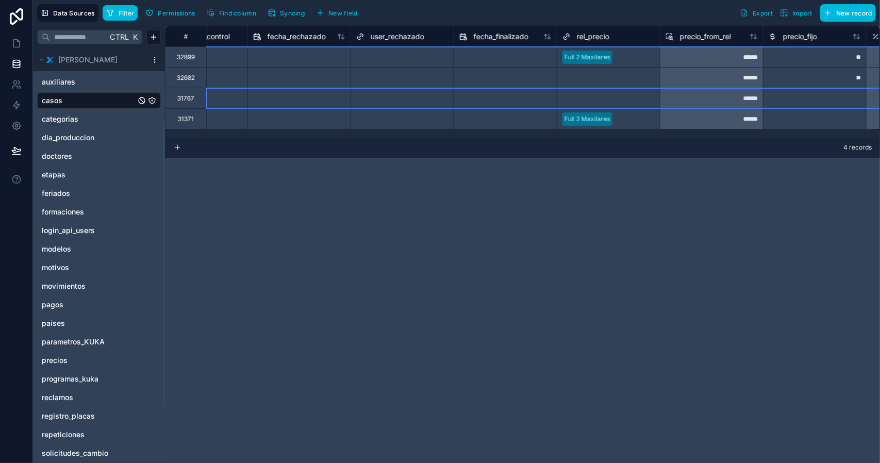
click at [625, 121] on div at bounding box center [636, 119] width 38 height 10
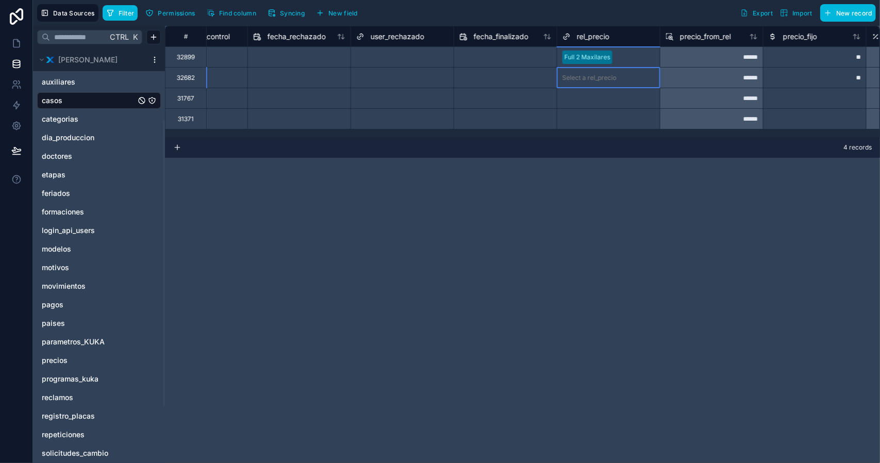
click at [605, 81] on div "Select a rel_precio" at bounding box center [590, 78] width 54 height 8
click at [586, 80] on div "Select a rel_precio" at bounding box center [590, 78] width 54 height 8
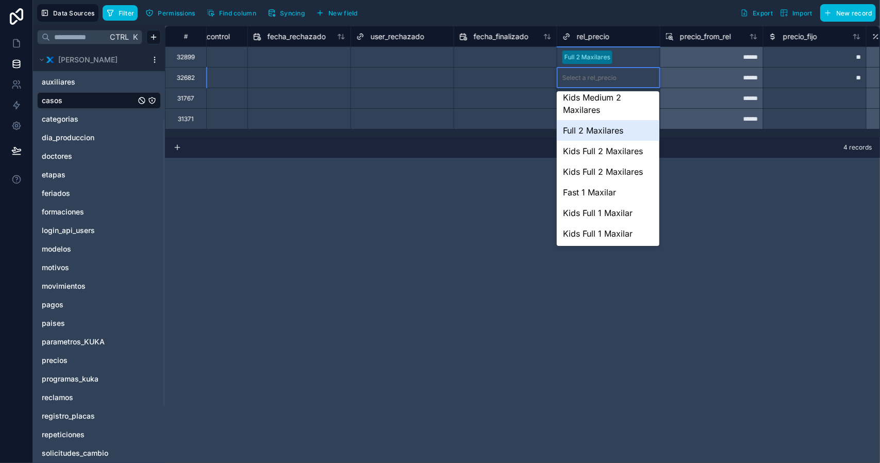
click at [599, 135] on div "Full 2 Maxilares" at bounding box center [608, 130] width 103 height 21
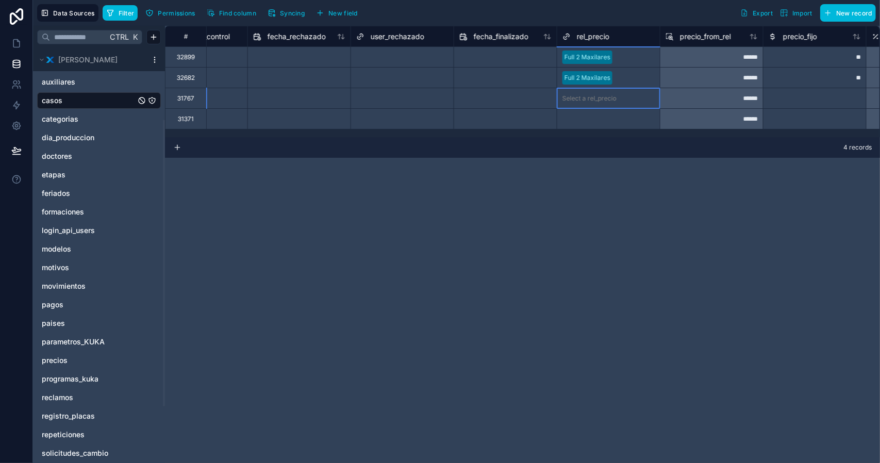
click at [587, 99] on div "Select a rel_precio" at bounding box center [590, 98] width 54 height 8
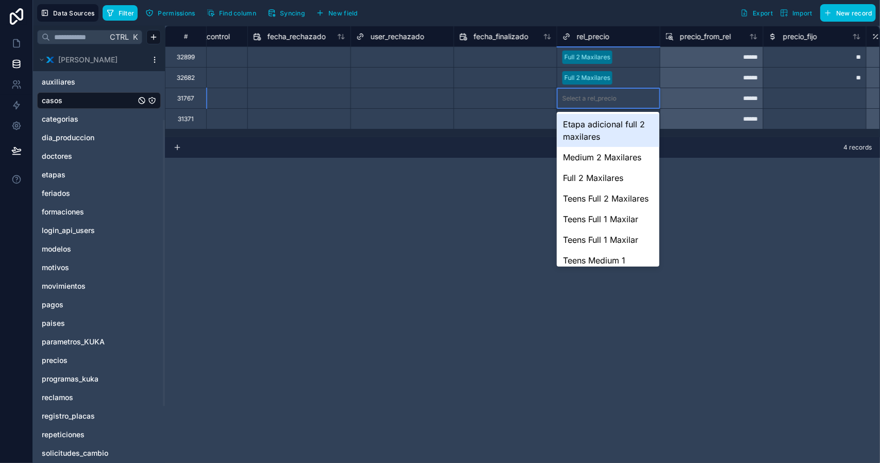
click at [597, 100] on div "Select a rel_precio" at bounding box center [590, 98] width 54 height 8
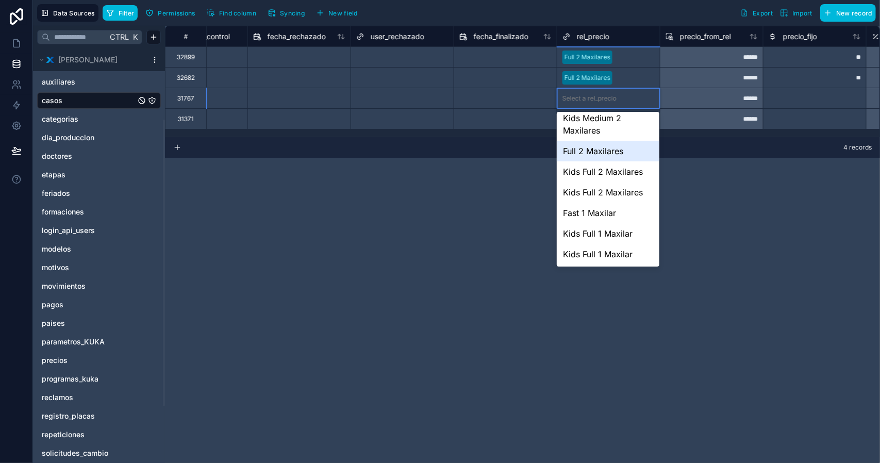
click at [603, 159] on div "Full 2 Maxilares" at bounding box center [608, 151] width 103 height 21
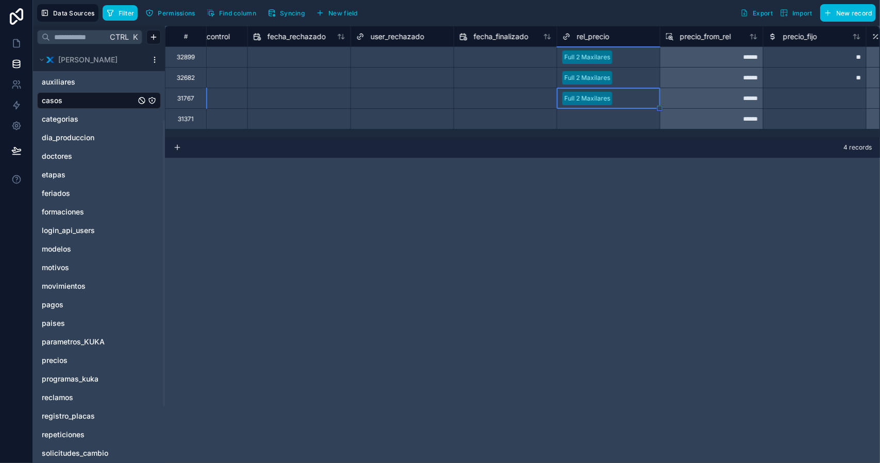
click at [593, 123] on div "Select a rel_precio" at bounding box center [609, 119] width 103 height 14
click at [589, 120] on div "Select a rel_precio" at bounding box center [590, 119] width 54 height 8
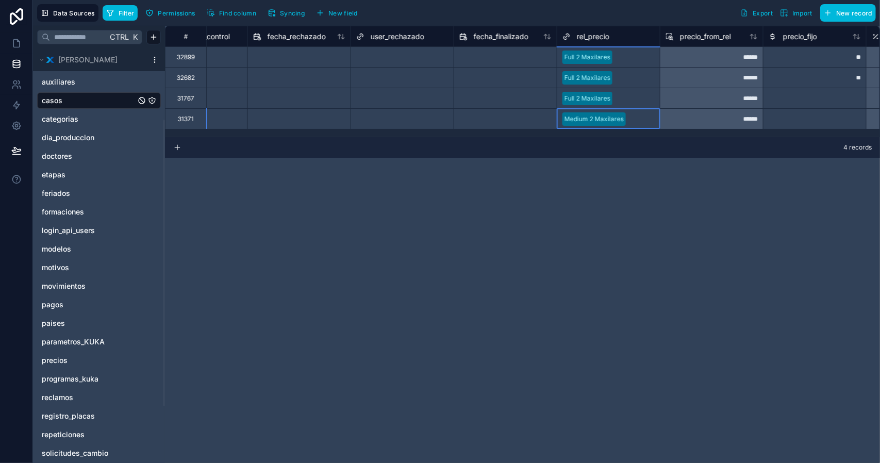
click at [630, 120] on input "text" at bounding box center [631, 119] width 2 height 8
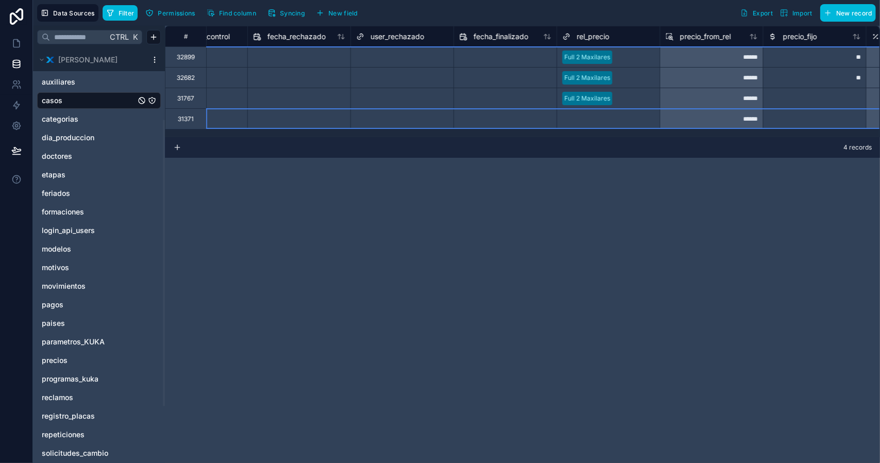
click at [626, 116] on div at bounding box center [638, 119] width 34 height 10
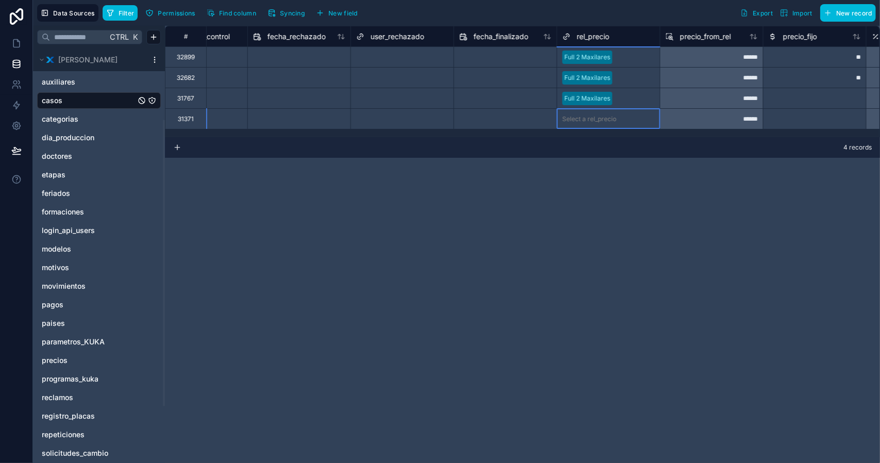
click at [612, 118] on div "Select a rel_precio" at bounding box center [590, 119] width 54 height 8
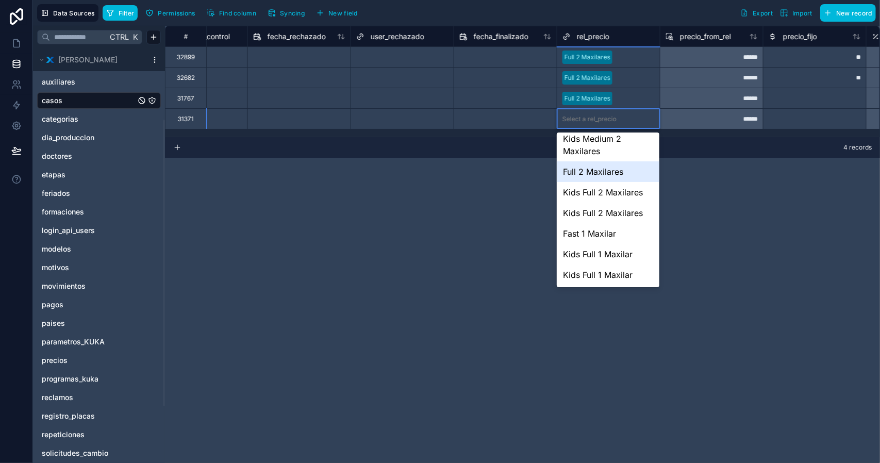
click at [589, 175] on div "Full 2 Maxilares" at bounding box center [608, 171] width 103 height 21
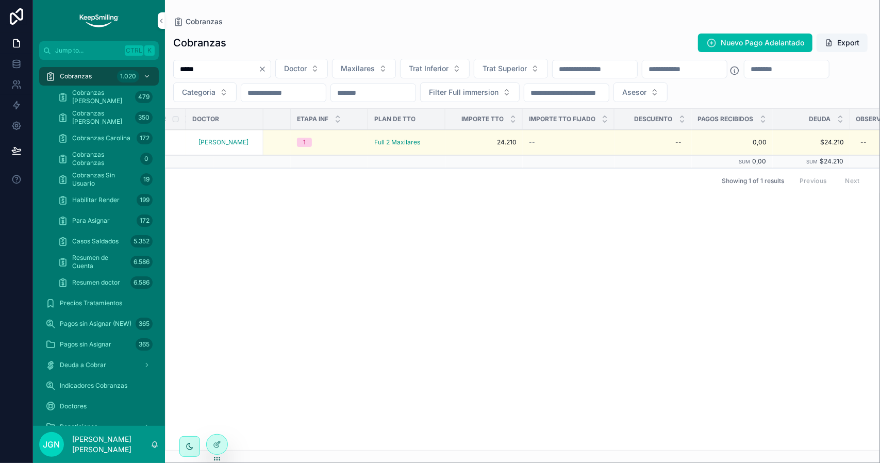
scroll to position [0, 843]
click at [216, 443] on icon at bounding box center [217, 444] width 8 height 8
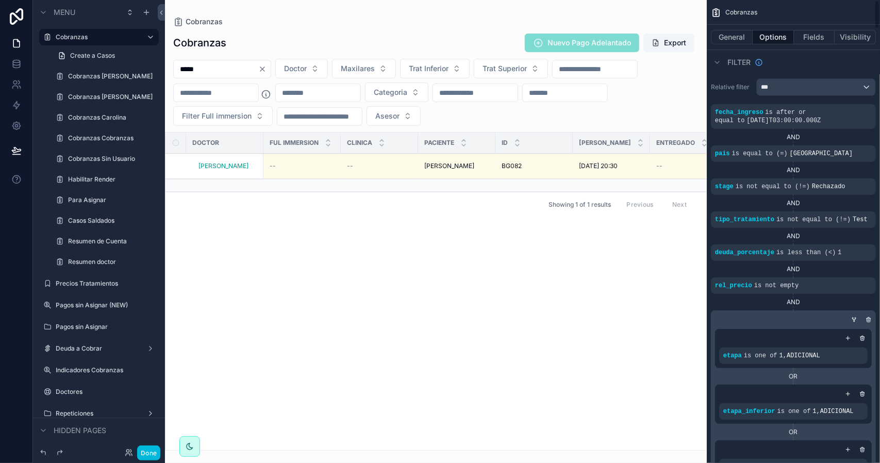
click at [819, 44] on button "Fields" at bounding box center [814, 37] width 41 height 14
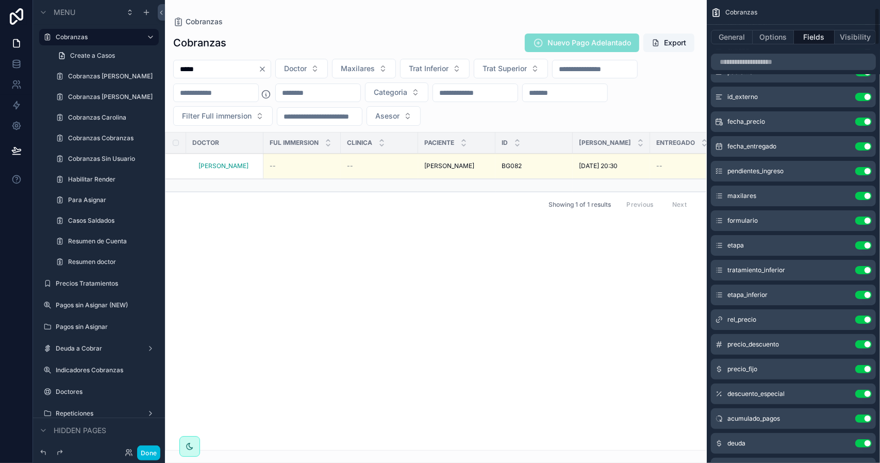
scroll to position [103, 0]
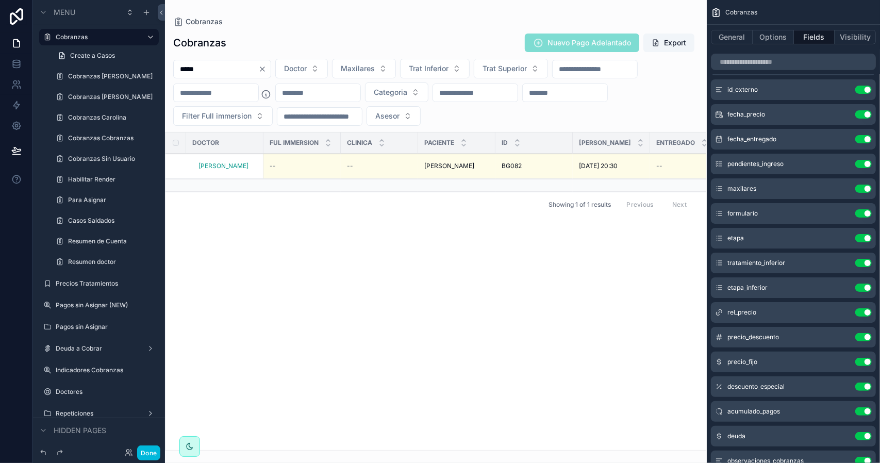
click at [196, 64] on div "scrollable content" at bounding box center [436, 231] width 542 height 463
click at [194, 67] on input "*****" at bounding box center [216, 69] width 85 height 14
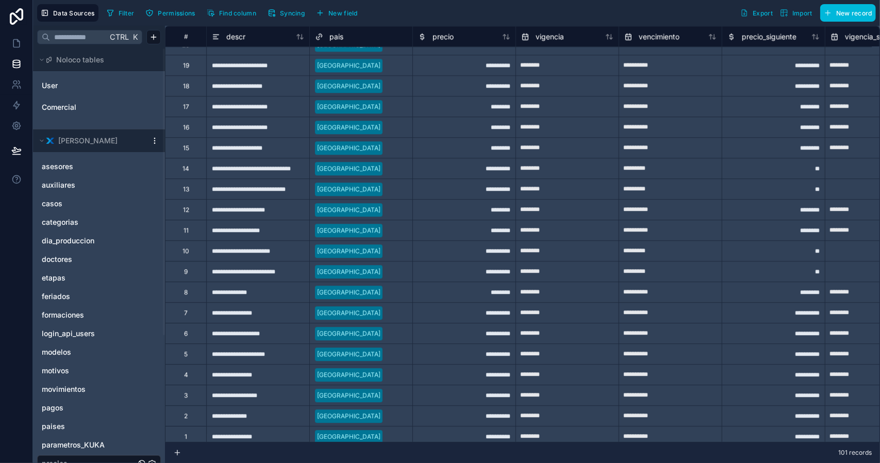
scroll to position [1717, 0]
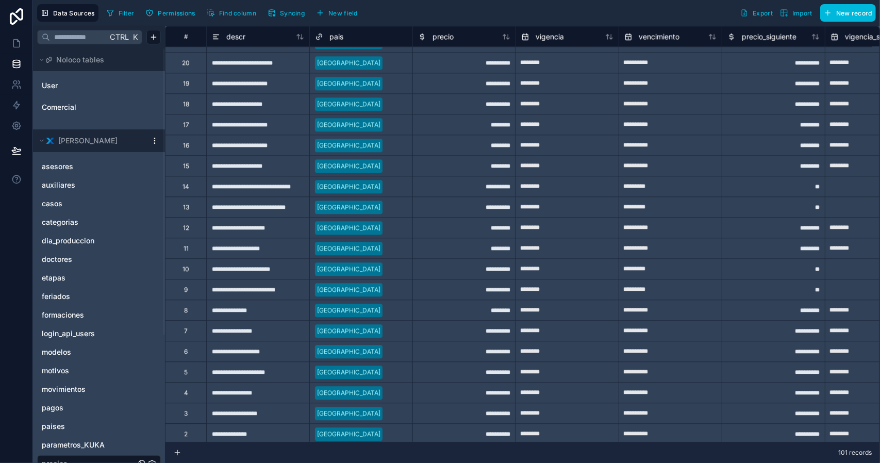
scroll to position [1696, 0]
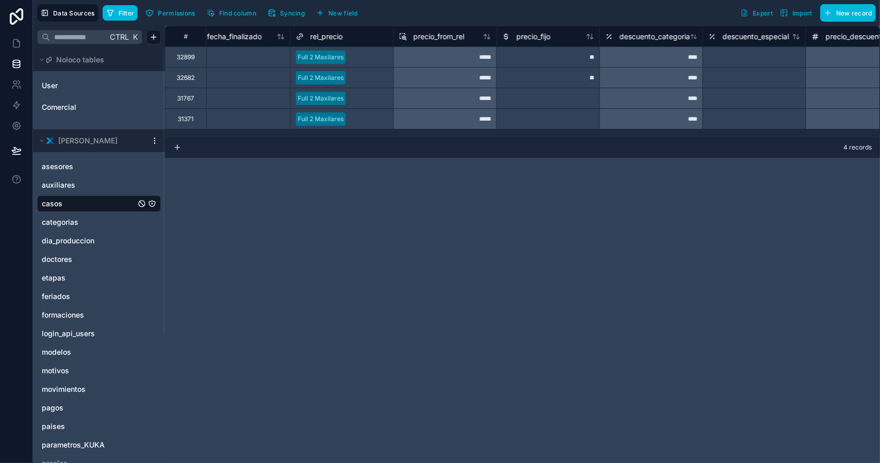
scroll to position [0, 14221]
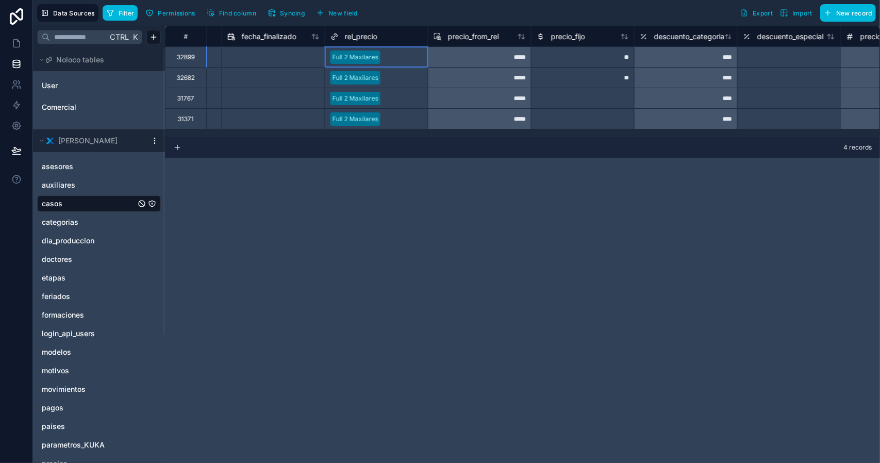
click at [391, 57] on div at bounding box center [404, 57] width 38 height 10
click at [393, 79] on div at bounding box center [404, 78] width 38 height 10
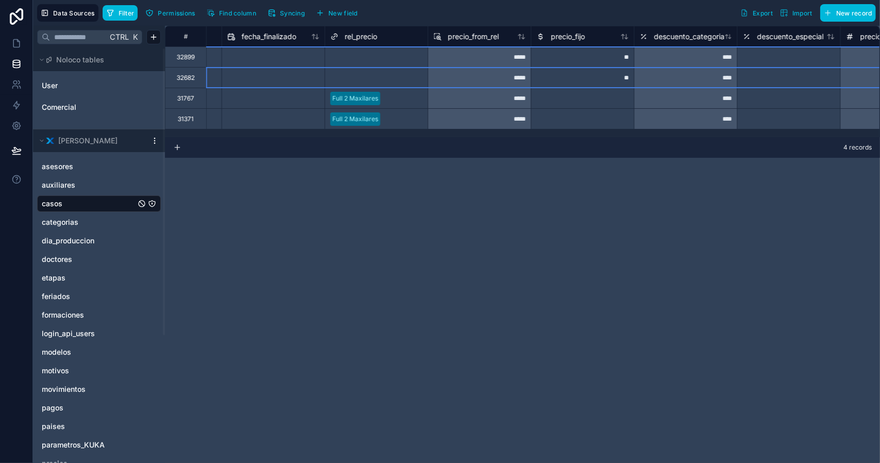
click at [395, 97] on div at bounding box center [404, 98] width 38 height 10
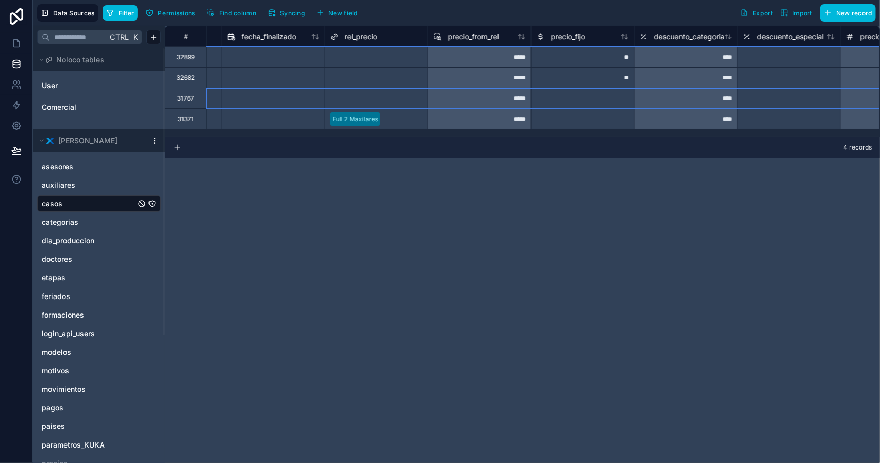
click at [402, 120] on div at bounding box center [404, 119] width 38 height 10
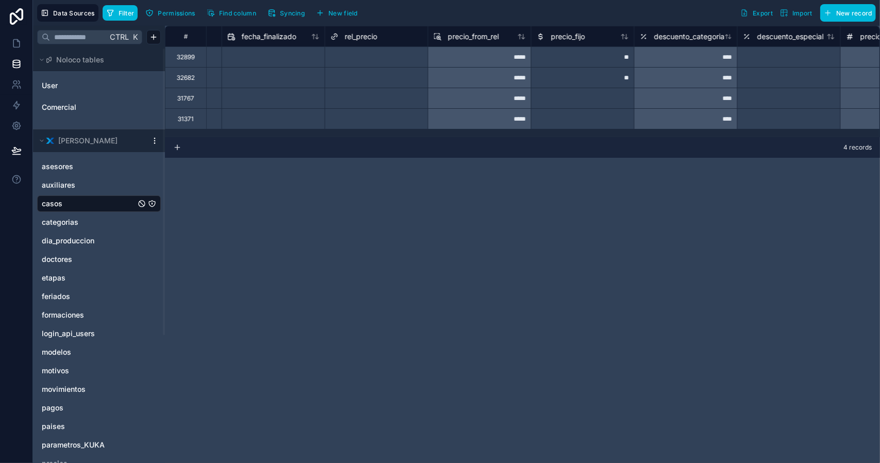
drag, startPoint x: 624, startPoint y: 179, endPoint x: 609, endPoint y: 149, distance: 34.1
click at [624, 179] on div "**********" at bounding box center [522, 244] width 715 height 437
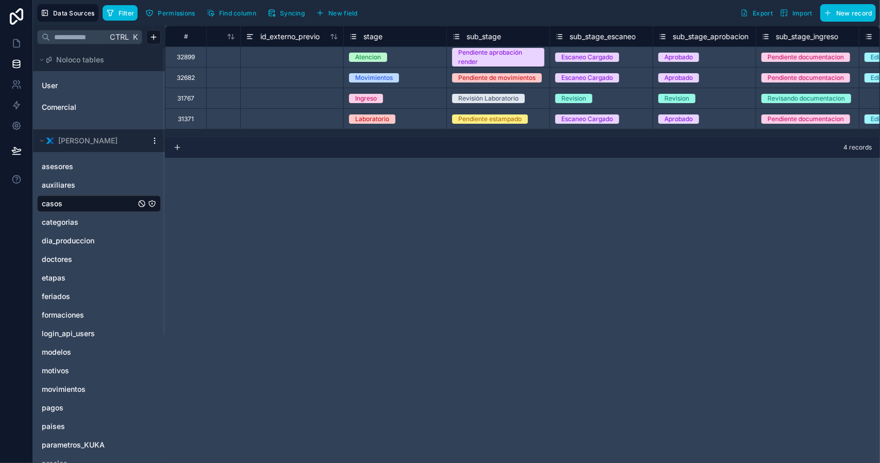
scroll to position [0, 0]
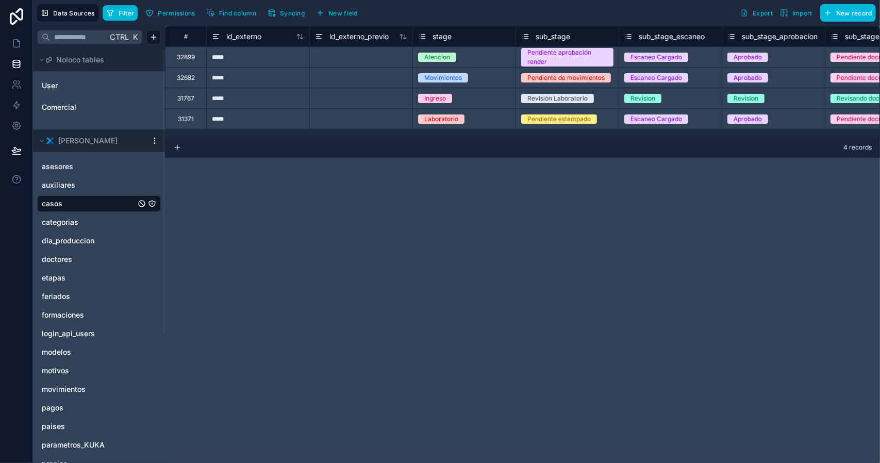
click at [124, 13] on span "Filter" at bounding box center [127, 13] width 16 height 8
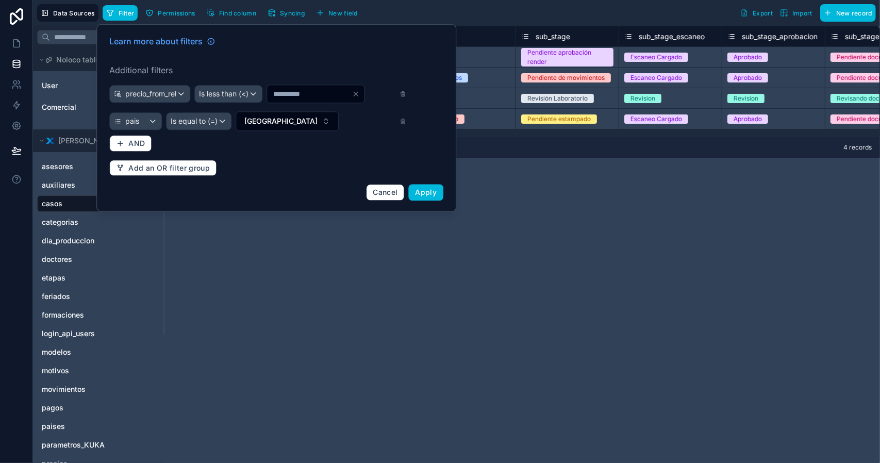
click at [401, 93] on icon at bounding box center [403, 93] width 7 height 7
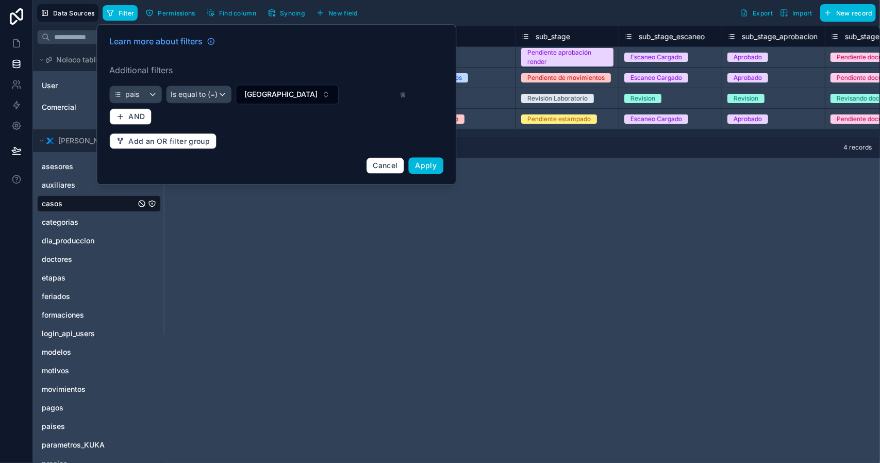
click at [401, 95] on icon at bounding box center [403, 94] width 7 height 7
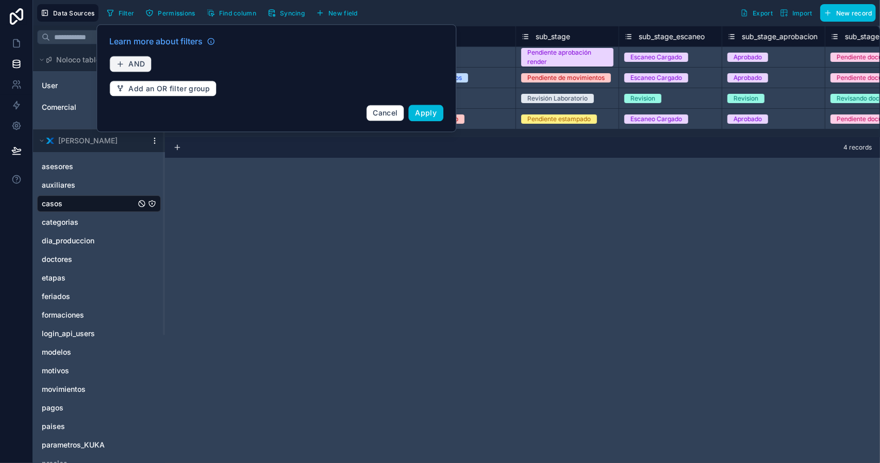
click at [137, 61] on span "AND" at bounding box center [136, 63] width 17 height 9
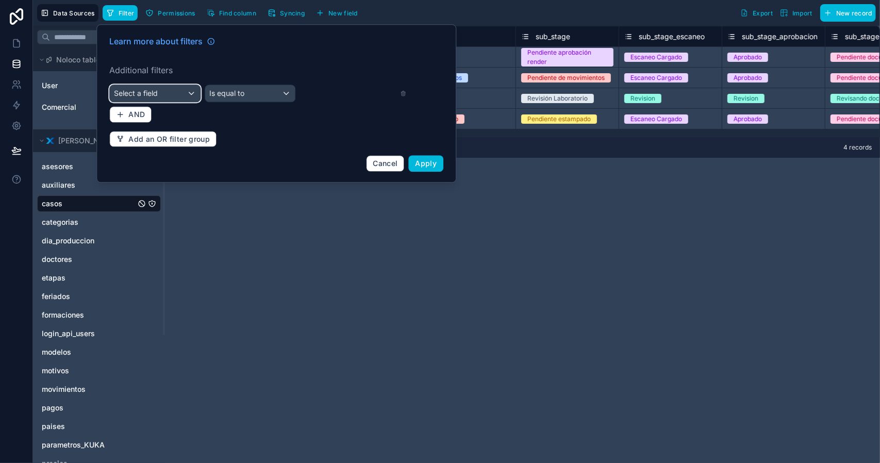
click at [150, 94] on span "Select a field" at bounding box center [136, 93] width 44 height 9
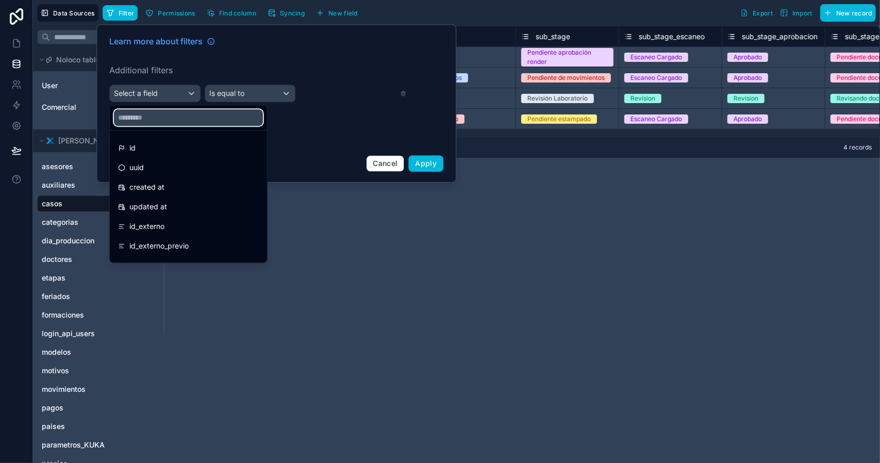
click at [148, 114] on input "text" at bounding box center [188, 117] width 149 height 17
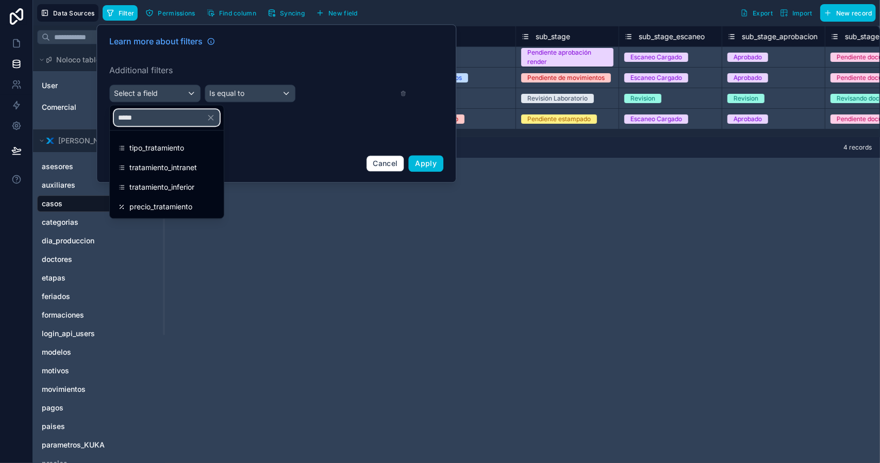
type input "*****"
click at [200, 183] on div "tratamiento_inferior" at bounding box center [166, 187] width 97 height 12
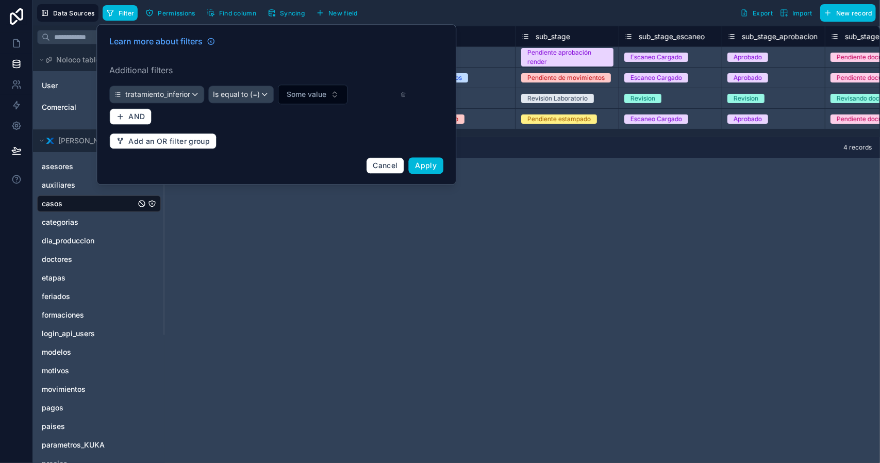
click at [308, 95] on span "Some value" at bounding box center [307, 94] width 40 height 10
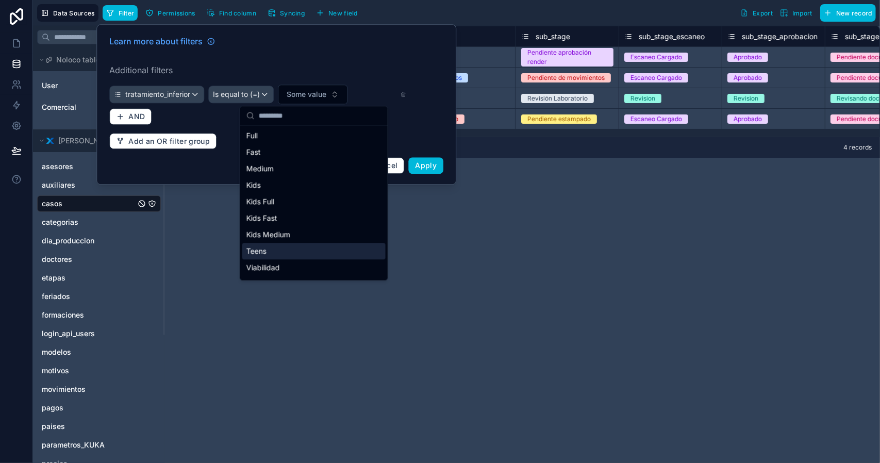
click at [275, 250] on div "Teens" at bounding box center [313, 251] width 143 height 17
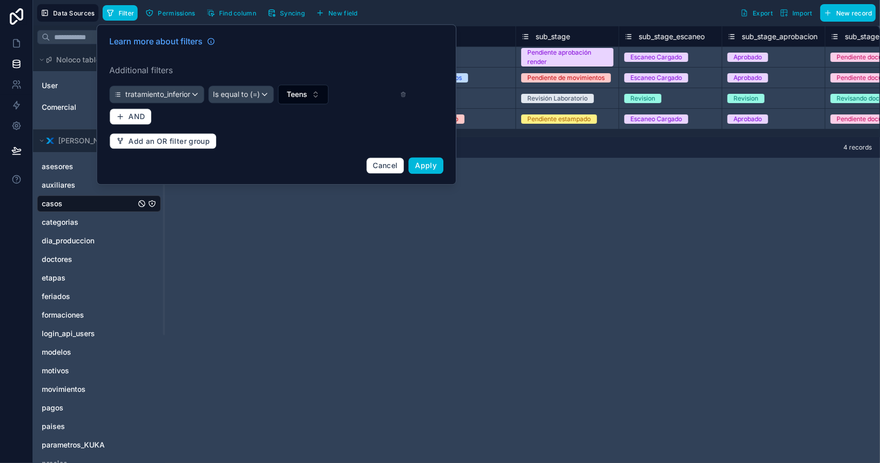
click at [420, 164] on span "Apply" at bounding box center [427, 165] width 22 height 9
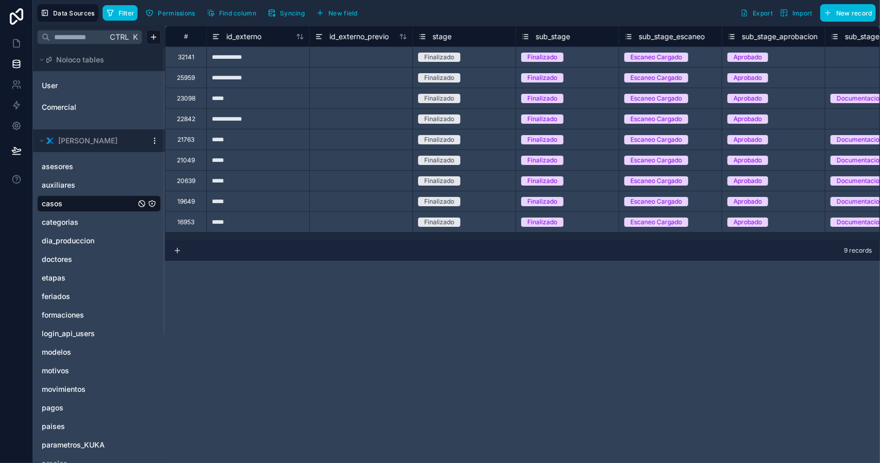
click at [123, 13] on span "Filter" at bounding box center [127, 13] width 16 height 8
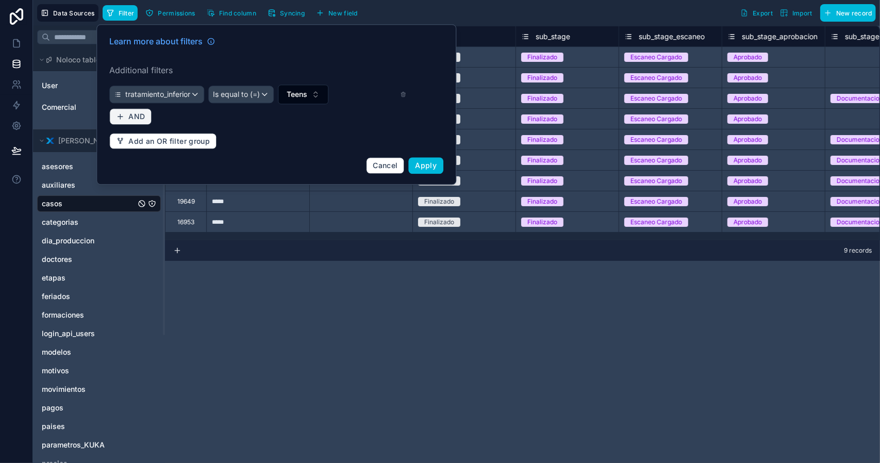
click at [140, 122] on button "AND" at bounding box center [130, 116] width 42 height 17
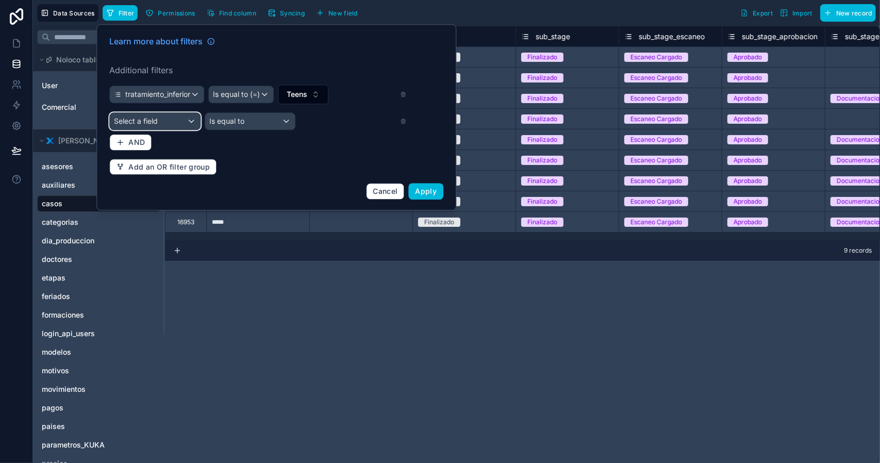
click at [153, 125] on span "Select a field" at bounding box center [136, 121] width 44 height 10
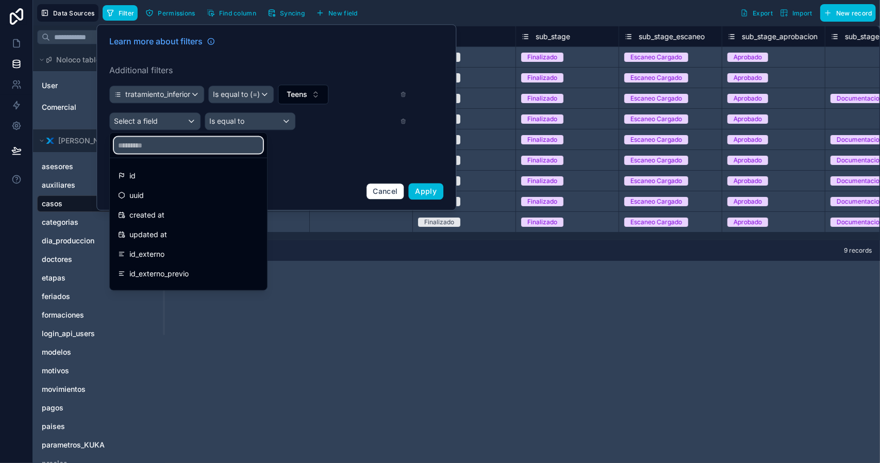
click at [157, 141] on input "text" at bounding box center [188, 145] width 149 height 17
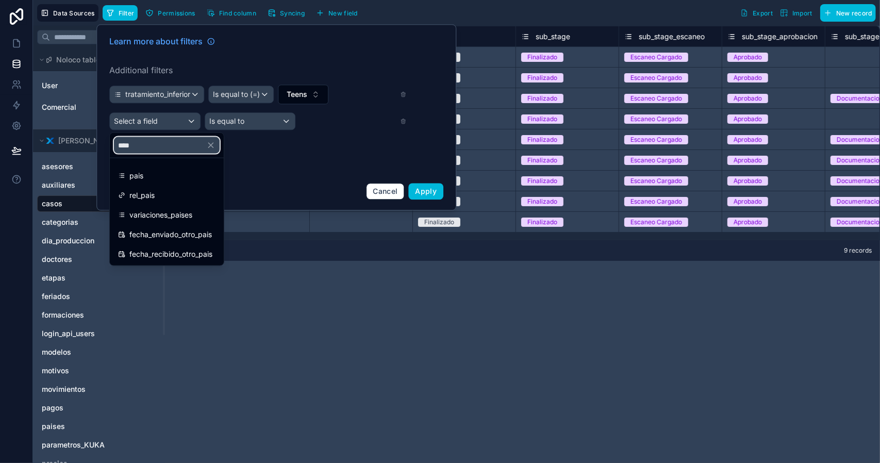
type input "****"
click at [152, 178] on div "pais" at bounding box center [166, 176] width 97 height 12
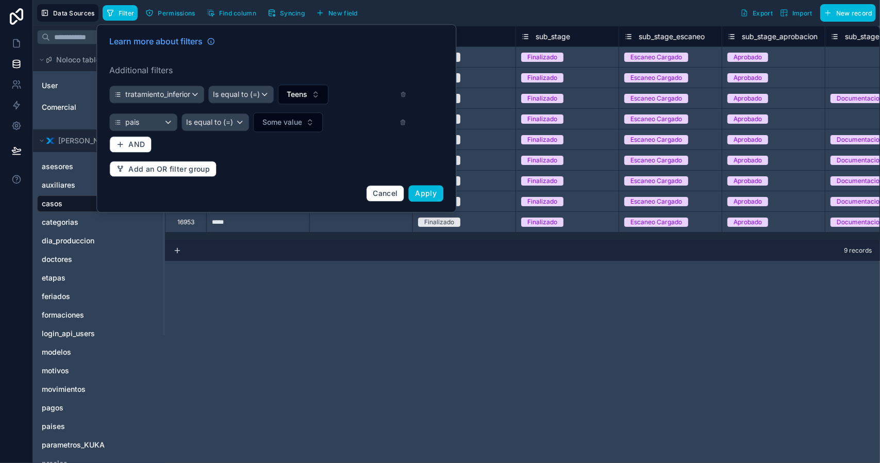
click at [274, 122] on span "Some value" at bounding box center [283, 122] width 40 height 10
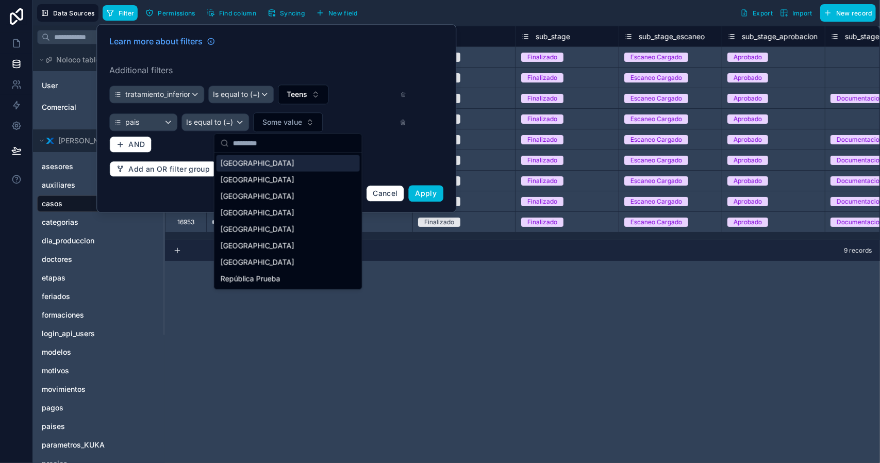
click at [254, 166] on div "[GEOGRAPHIC_DATA]" at bounding box center [288, 163] width 143 height 17
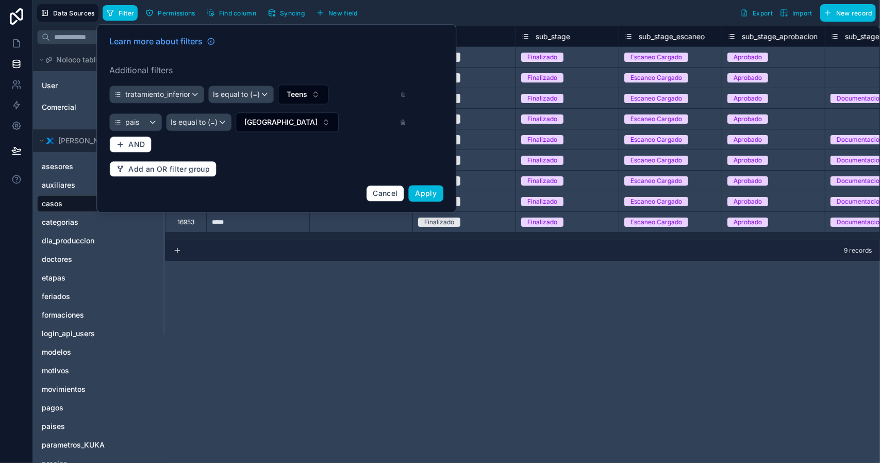
click at [421, 193] on span "Apply" at bounding box center [427, 193] width 22 height 9
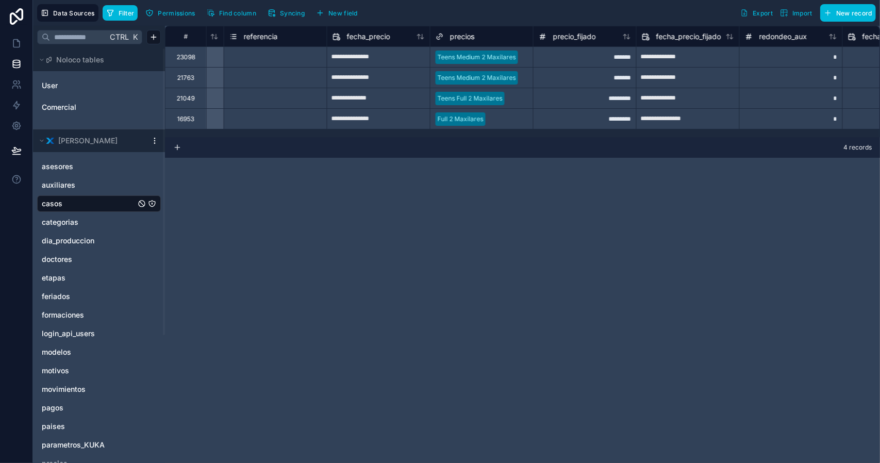
scroll to position [0, 19698]
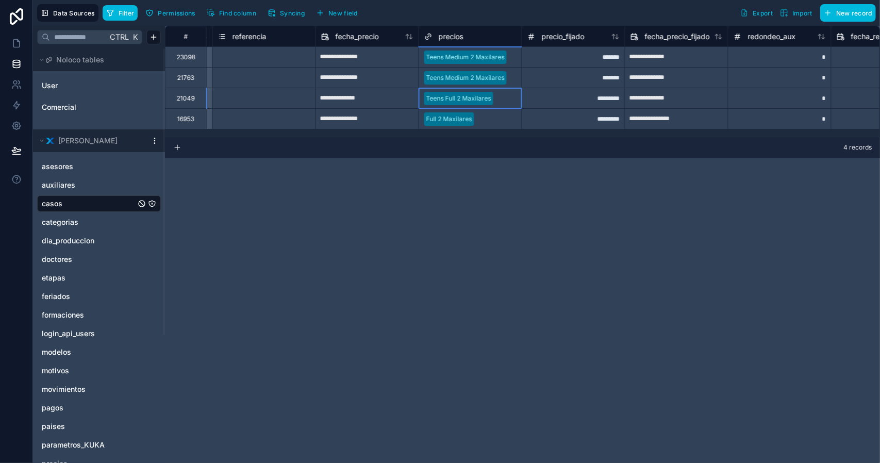
click at [505, 102] on div at bounding box center [507, 98] width 19 height 10
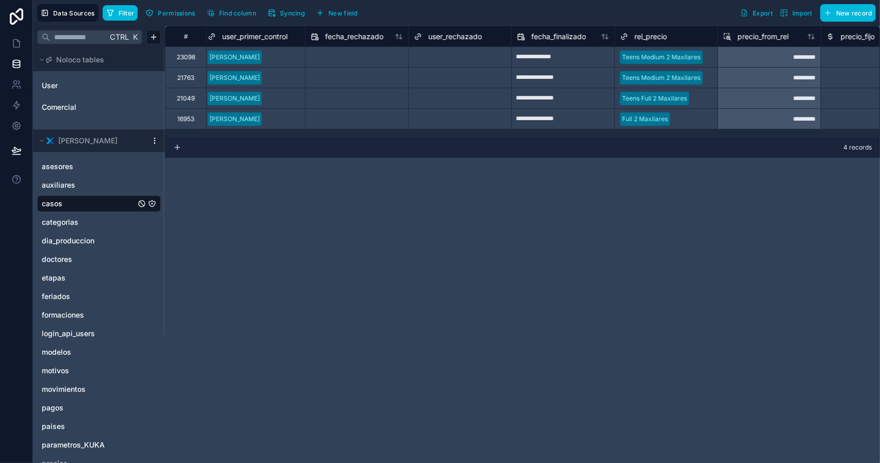
scroll to position [0, 14012]
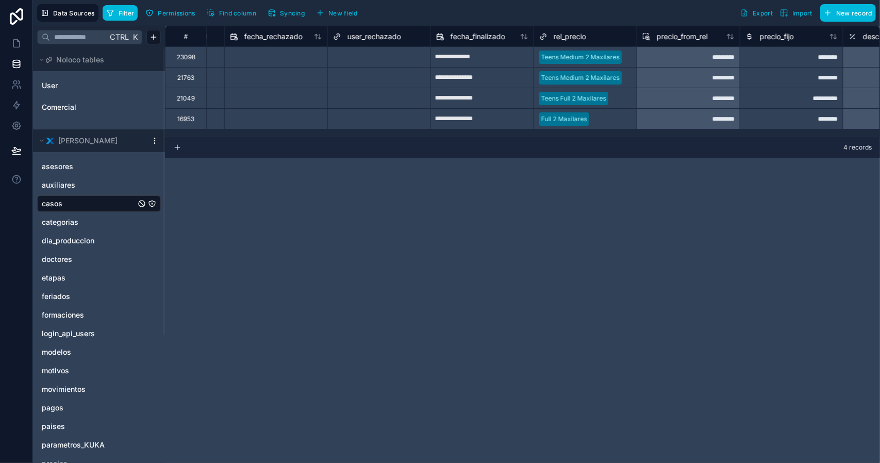
click at [616, 96] on div at bounding box center [622, 98] width 19 height 10
click at [632, 180] on div "**********" at bounding box center [522, 244] width 715 height 437
click at [594, 103] on div "Select a rel_precio" at bounding box center [585, 98] width 103 height 14
click at [632, 185] on div "**********" at bounding box center [522, 244] width 715 height 437
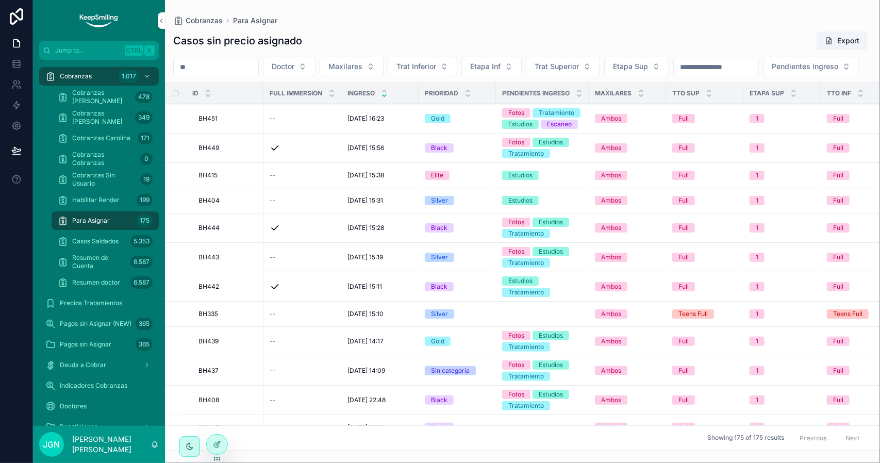
click at [206, 66] on input "scrollable content" at bounding box center [216, 67] width 85 height 14
paste input "*****"
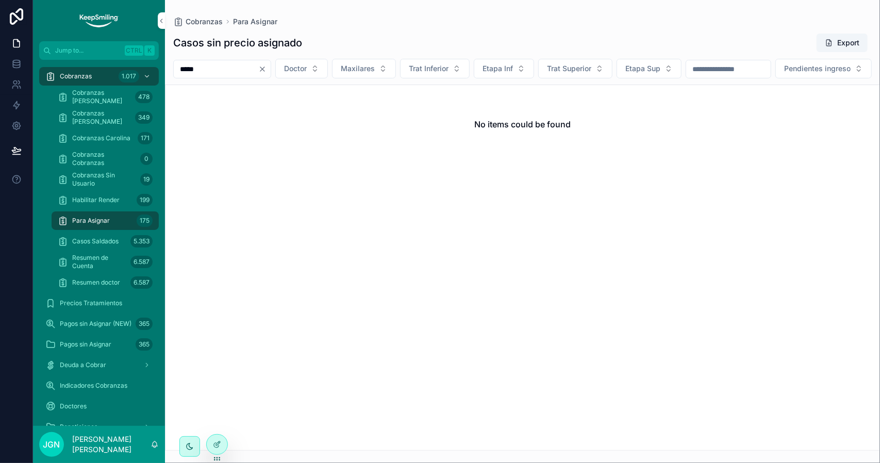
click at [222, 70] on input "*****" at bounding box center [216, 69] width 85 height 14
click at [234, 70] on input "*****" at bounding box center [216, 69] width 85 height 14
type input "*****"
click at [220, 438] on div at bounding box center [217, 445] width 21 height 20
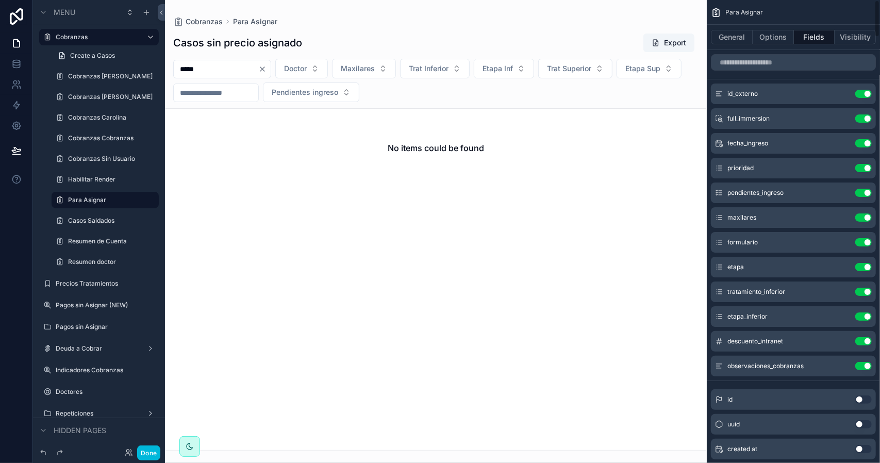
click at [759, 30] on button "Options" at bounding box center [773, 37] width 41 height 14
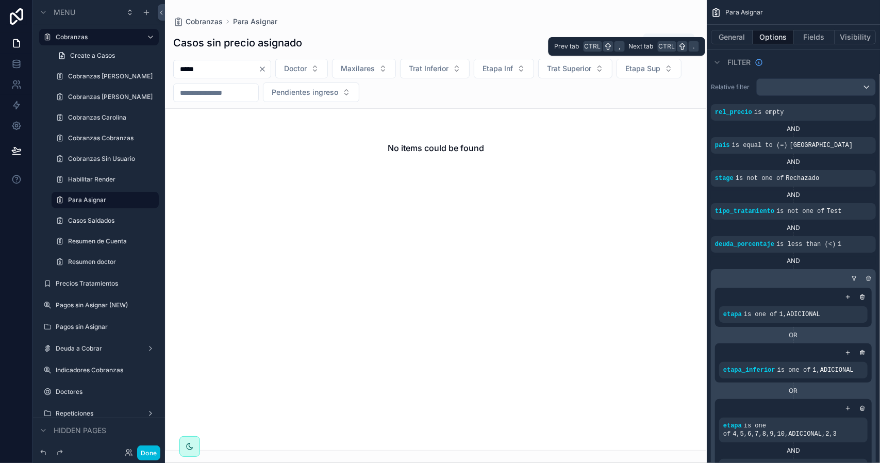
click at [739, 36] on button "General" at bounding box center [732, 37] width 42 height 14
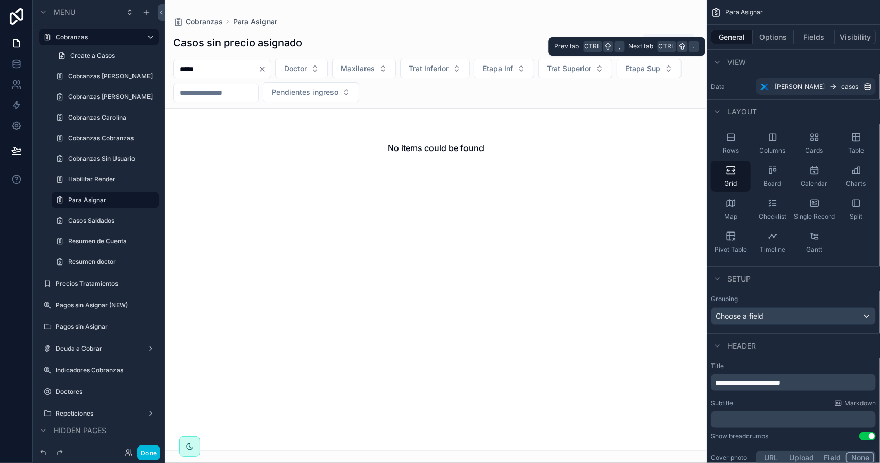
click at [770, 38] on button "Options" at bounding box center [773, 37] width 41 height 14
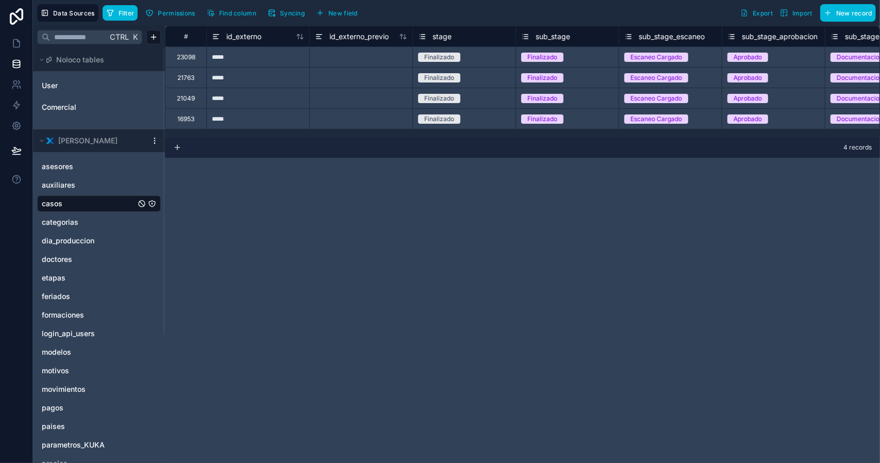
click at [122, 13] on span "Filter" at bounding box center [127, 13] width 16 height 8
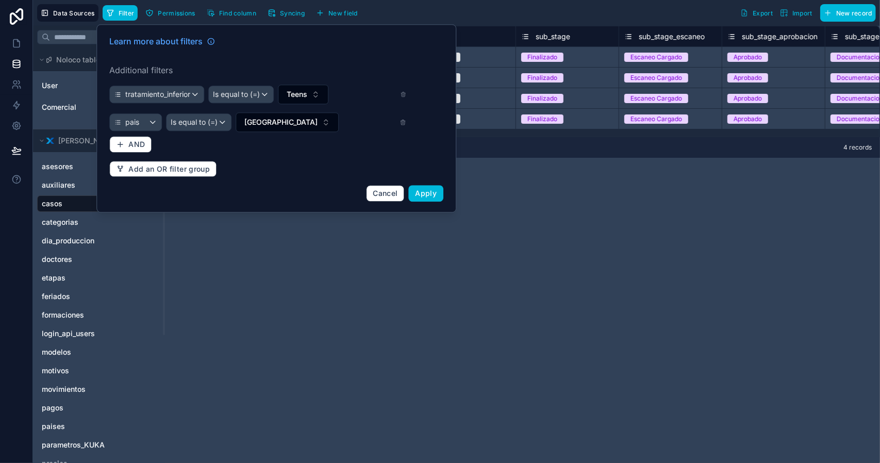
click at [398, 99] on div "Teens" at bounding box center [342, 95] width 128 height 20
click at [400, 94] on icon at bounding box center [403, 94] width 6 height 7
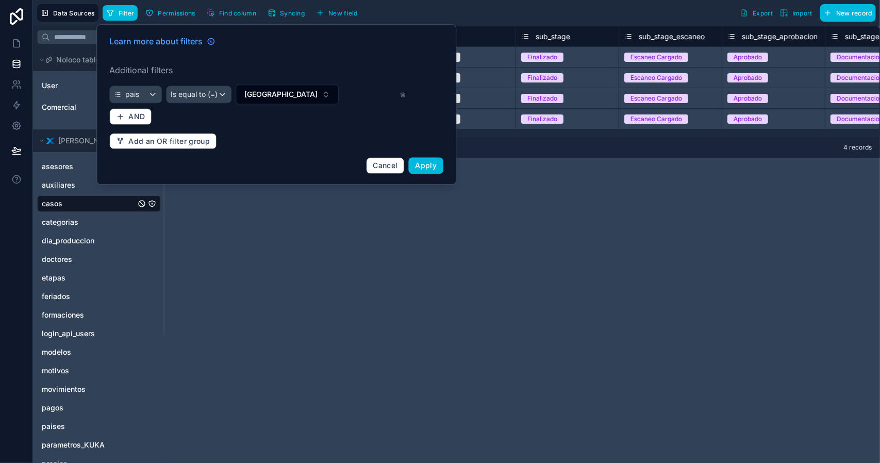
click at [401, 97] on icon at bounding box center [403, 94] width 7 height 7
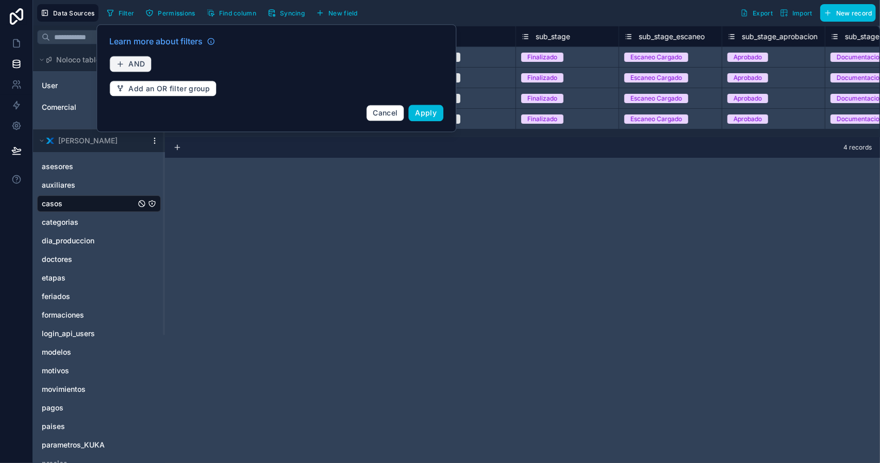
click at [130, 66] on span "AND" at bounding box center [136, 63] width 17 height 9
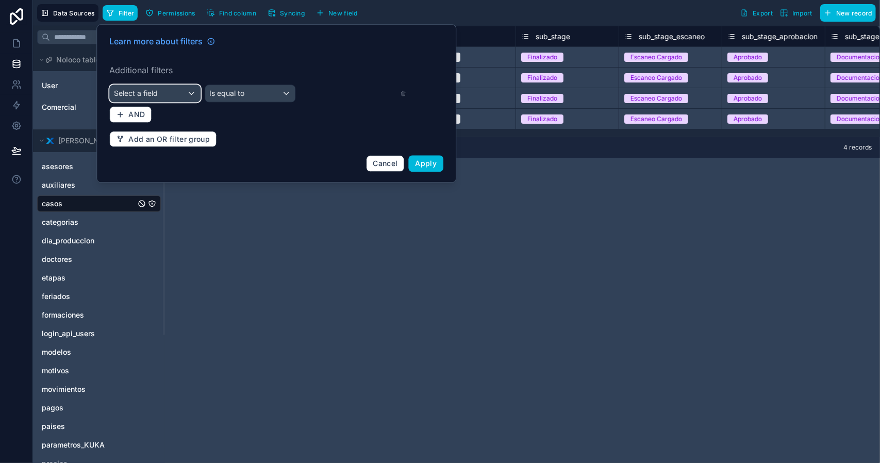
click at [152, 90] on span "Select a field" at bounding box center [136, 93] width 44 height 9
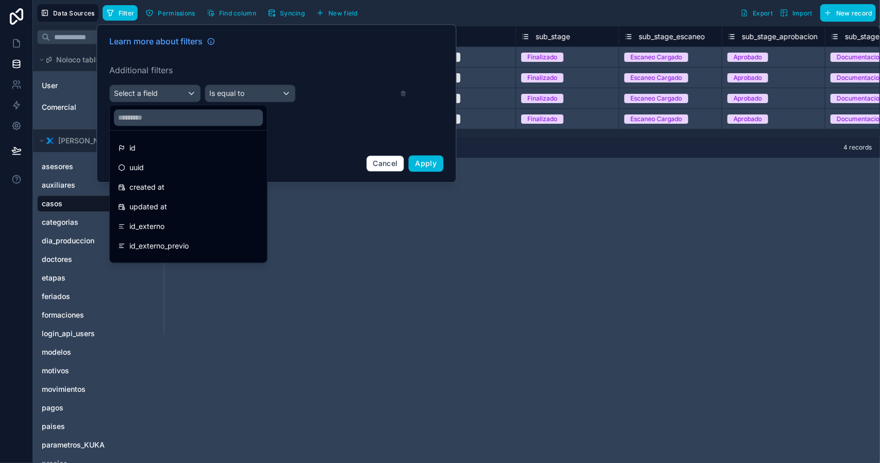
drag, startPoint x: 155, startPoint y: 217, endPoint x: 174, endPoint y: 208, distance: 21.2
click at [155, 218] on div "id_externo" at bounding box center [188, 226] width 153 height 19
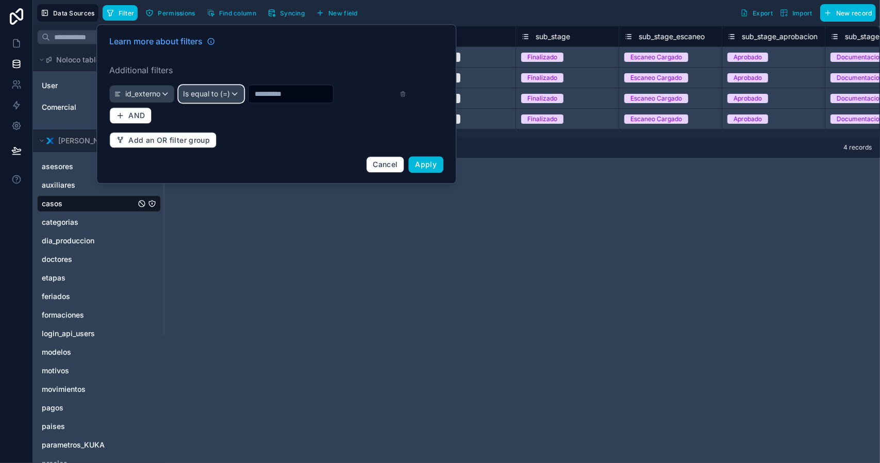
click at [218, 89] on span "Is equal to (=)" at bounding box center [206, 94] width 47 height 10
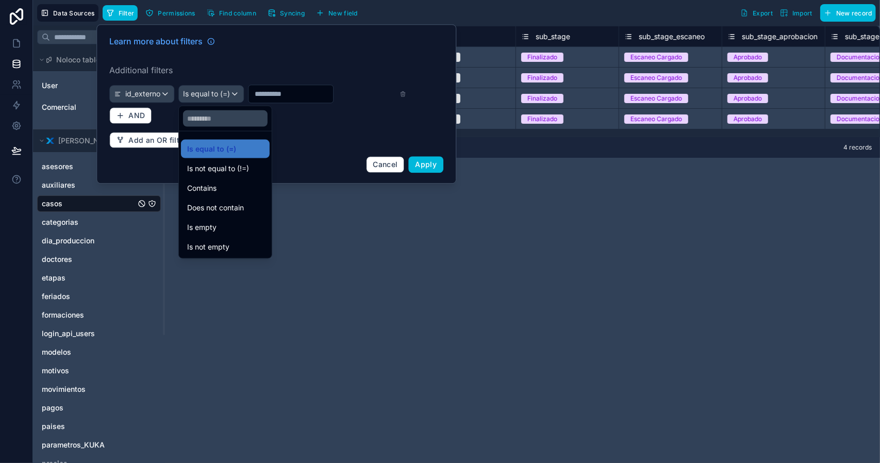
click at [220, 189] on div "Contains" at bounding box center [225, 188] width 76 height 12
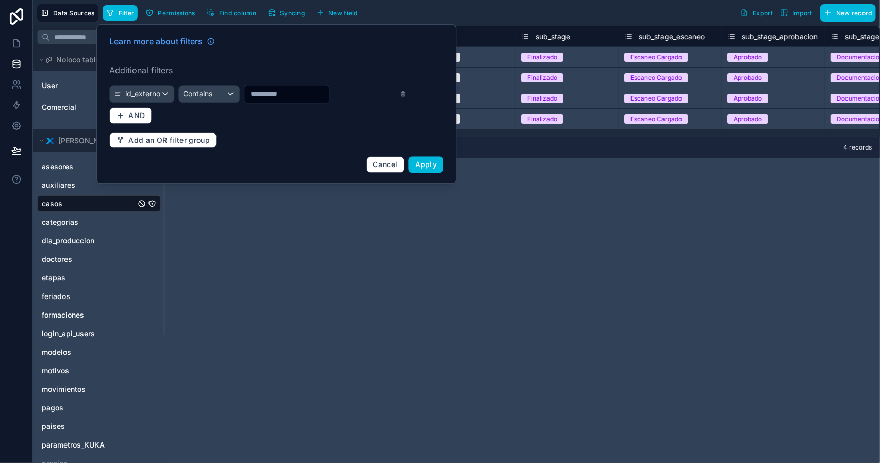
click at [272, 88] on input "text" at bounding box center [286, 94] width 85 height 14
paste input "*****"
type input "*****"
click at [425, 166] on span "Apply" at bounding box center [427, 164] width 22 height 9
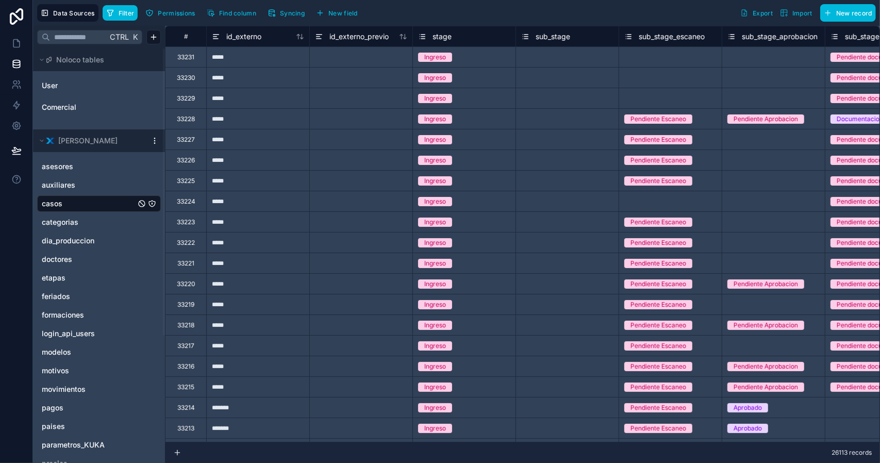
click at [123, 18] on button "Filter" at bounding box center [121, 12] width 36 height 15
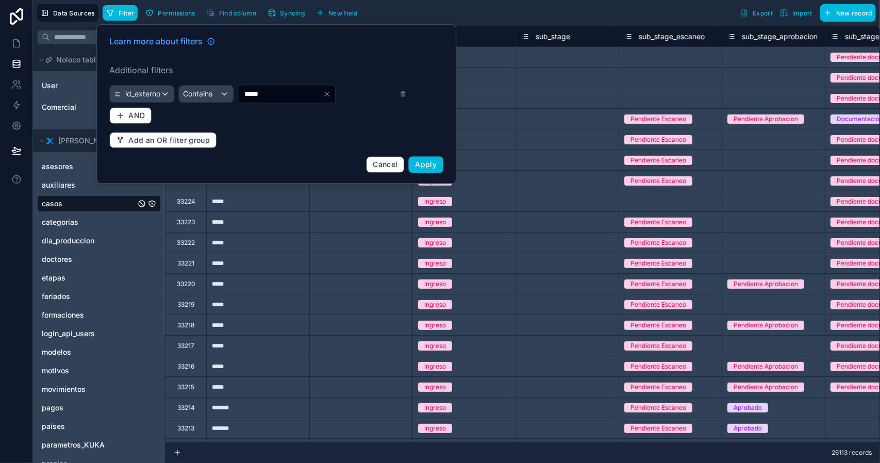
click at [427, 168] on span "Apply" at bounding box center [427, 164] width 22 height 9
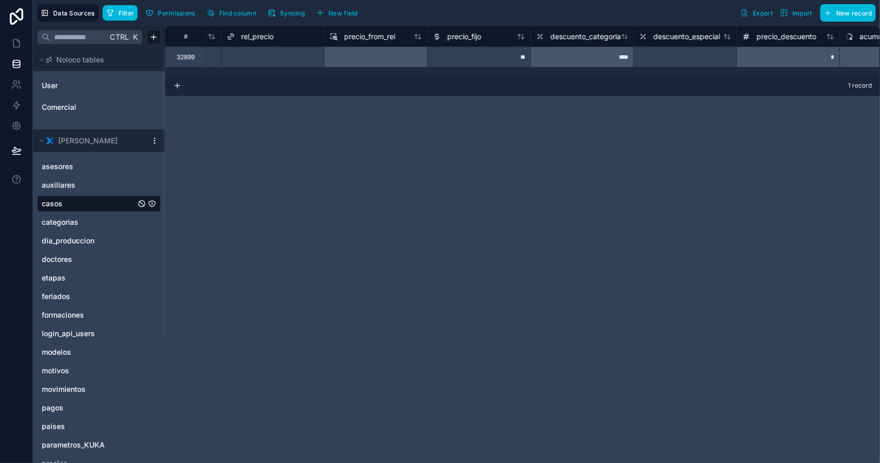
scroll to position [0, 14336]
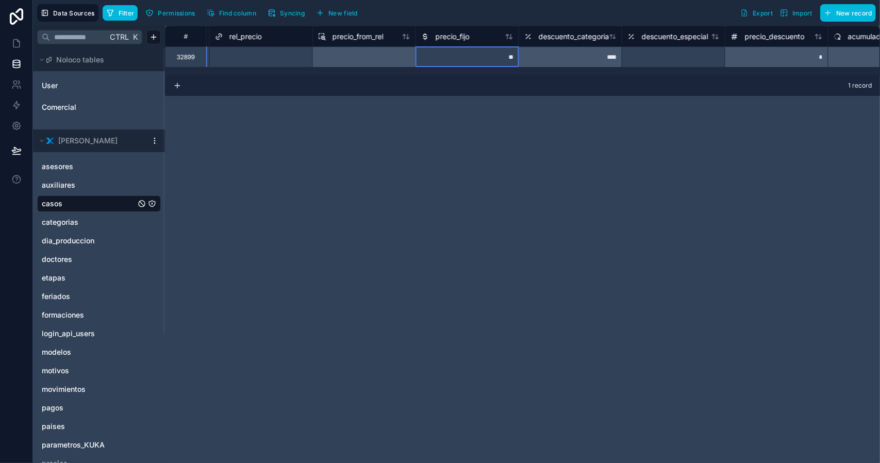
click at [495, 57] on div "**" at bounding box center [467, 56] width 103 height 21
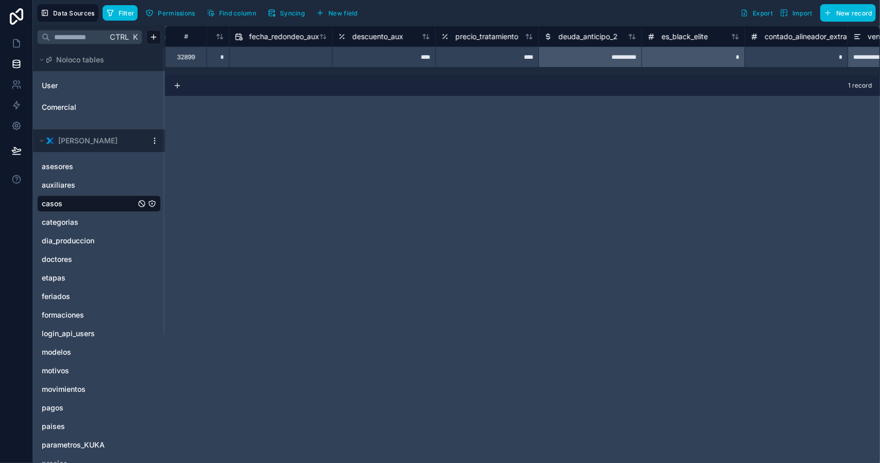
scroll to position [0, 19802]
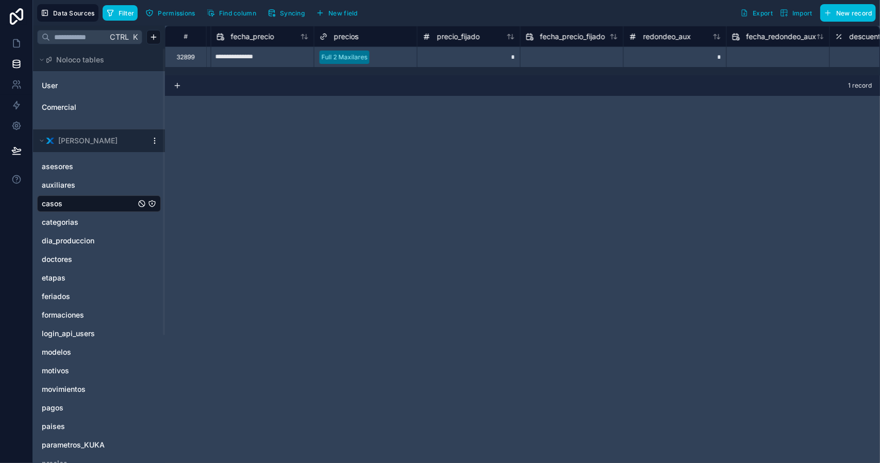
click at [393, 59] on div at bounding box center [393, 57] width 38 height 10
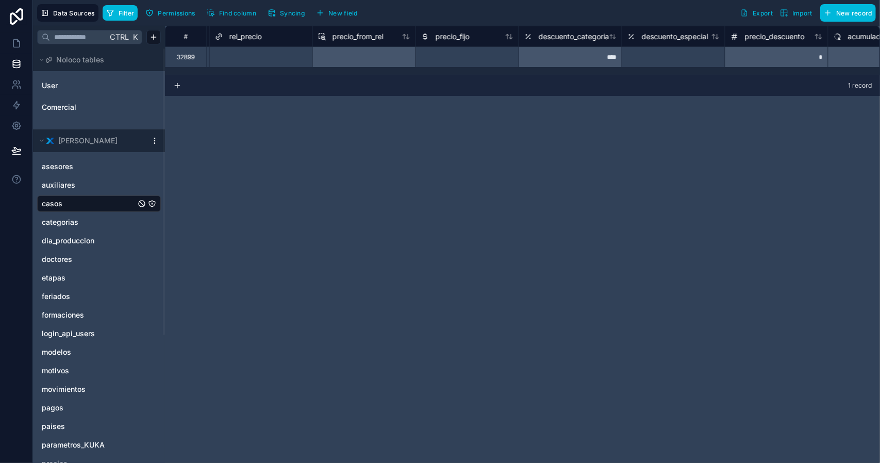
scroll to position [0, 14313]
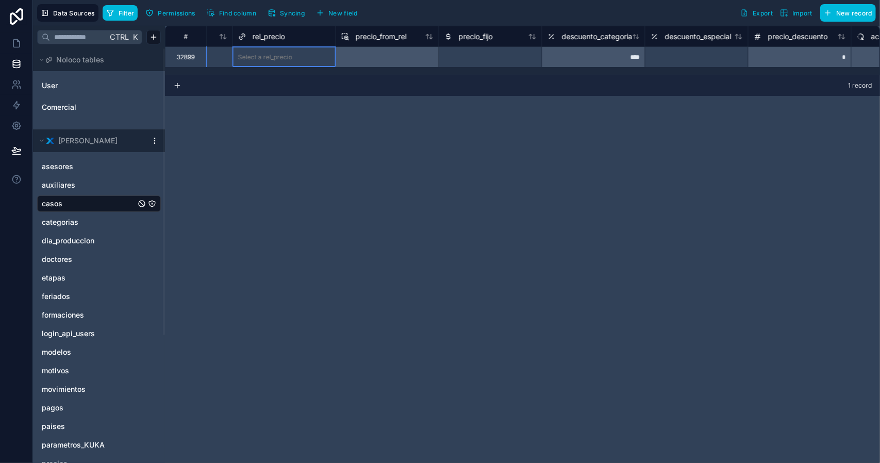
click at [298, 52] on div at bounding box center [314, 57] width 34 height 10
click at [367, 117] on div "**********" at bounding box center [522, 244] width 715 height 437
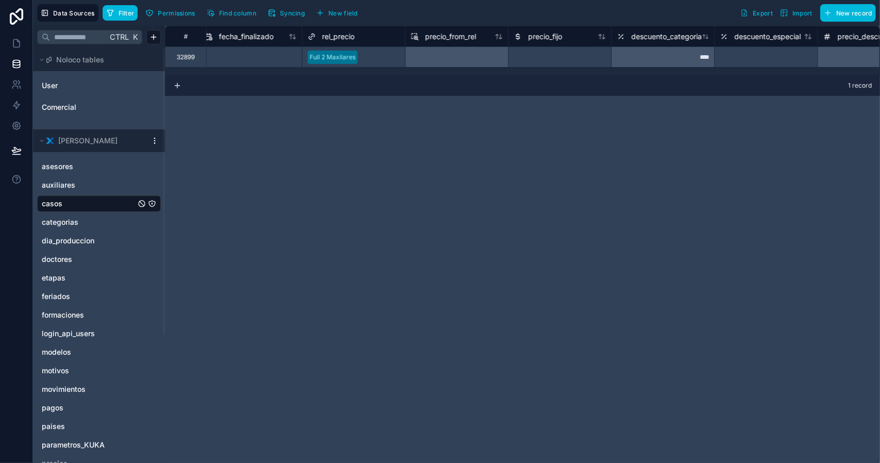
scroll to position [0, 14174]
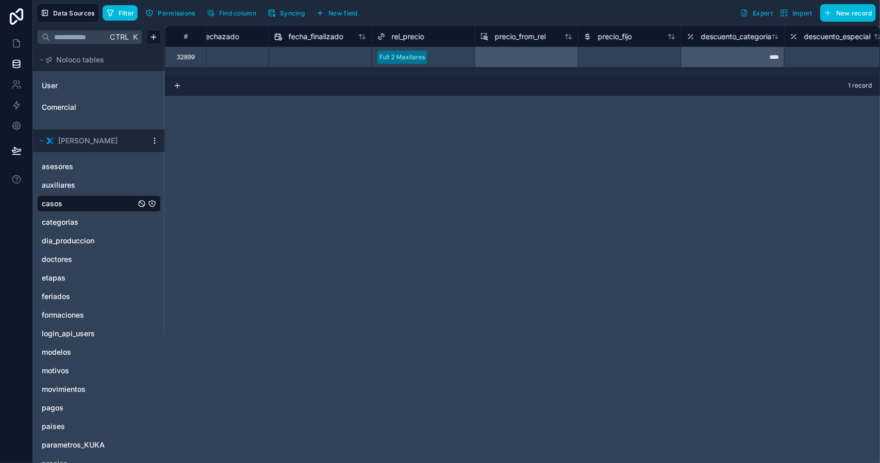
click at [119, 14] on span "Filter" at bounding box center [127, 13] width 16 height 8
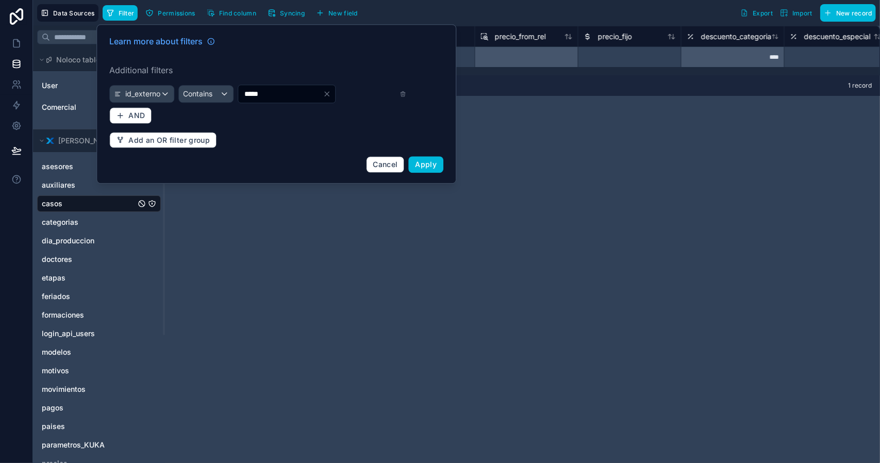
click at [249, 92] on input "*****" at bounding box center [280, 94] width 85 height 14
paste input "text"
type input "*****"
click at [436, 162] on span "Apply" at bounding box center [427, 164] width 22 height 9
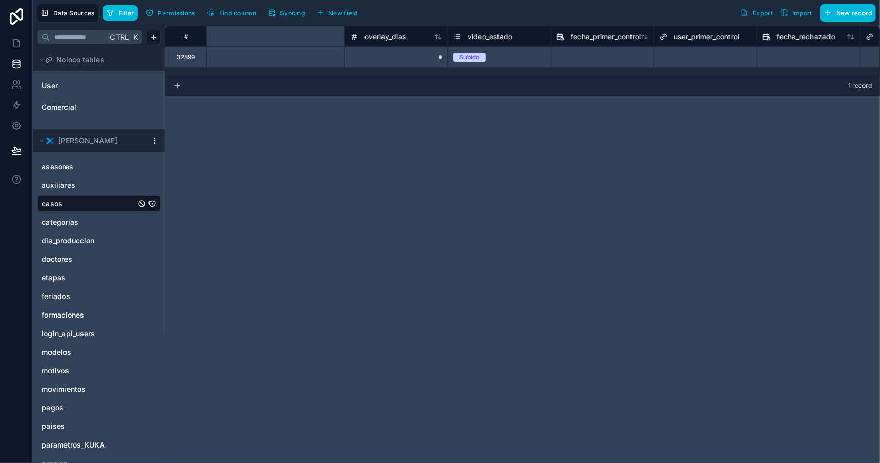
scroll to position [0, 14221]
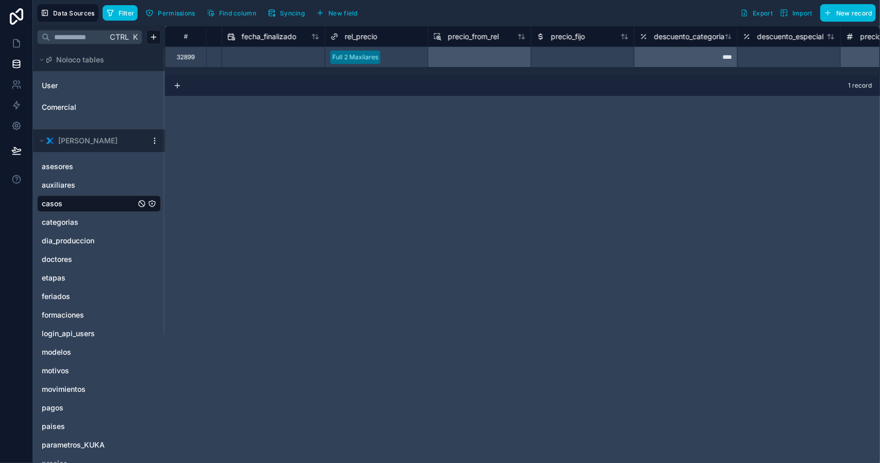
click at [401, 61] on div at bounding box center [404, 57] width 38 height 10
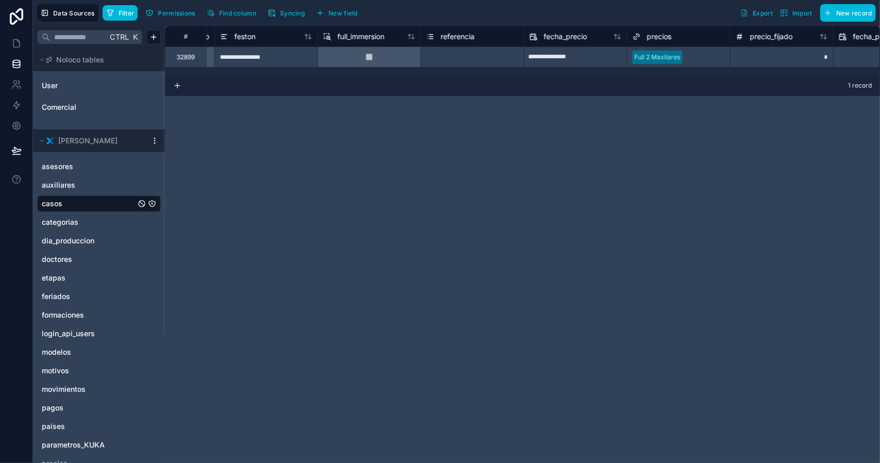
scroll to position [0, 19501]
click at [703, 62] on div "Full 2 Maxilares" at bounding box center [667, 57] width 103 height 15
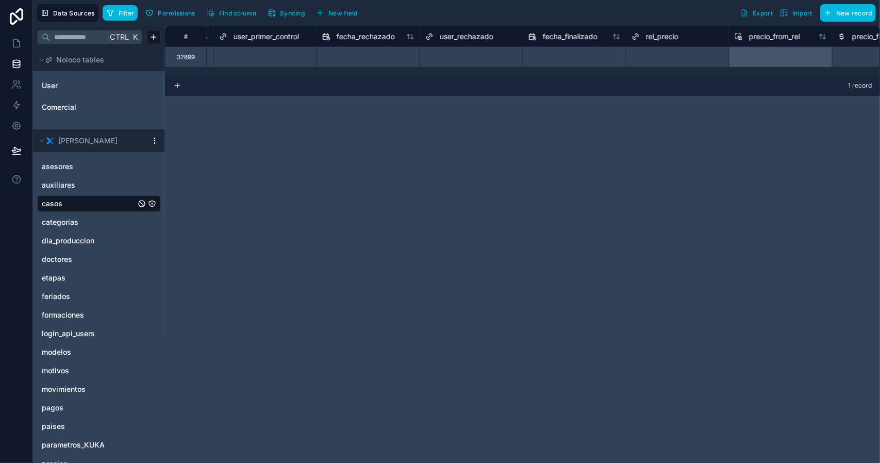
scroll to position [0, 14012]
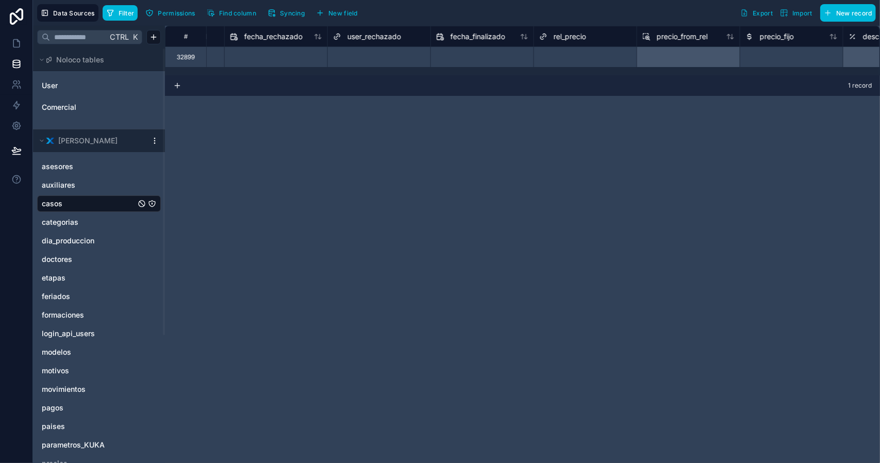
click at [579, 53] on div "Select a rel_precio" at bounding box center [567, 57] width 54 height 8
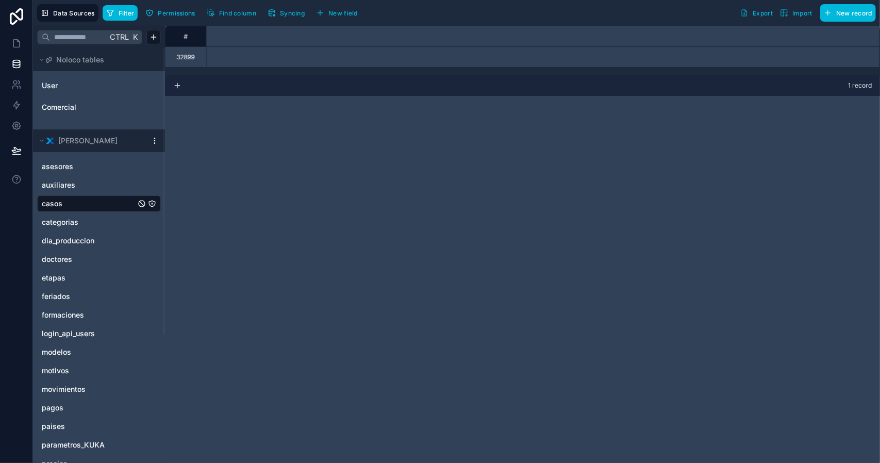
scroll to position [0, 0]
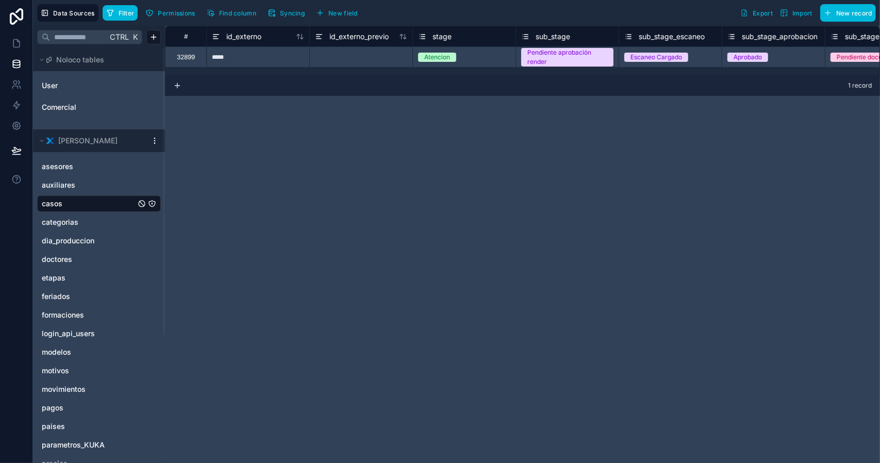
click at [122, 16] on span "Filter" at bounding box center [127, 13] width 16 height 8
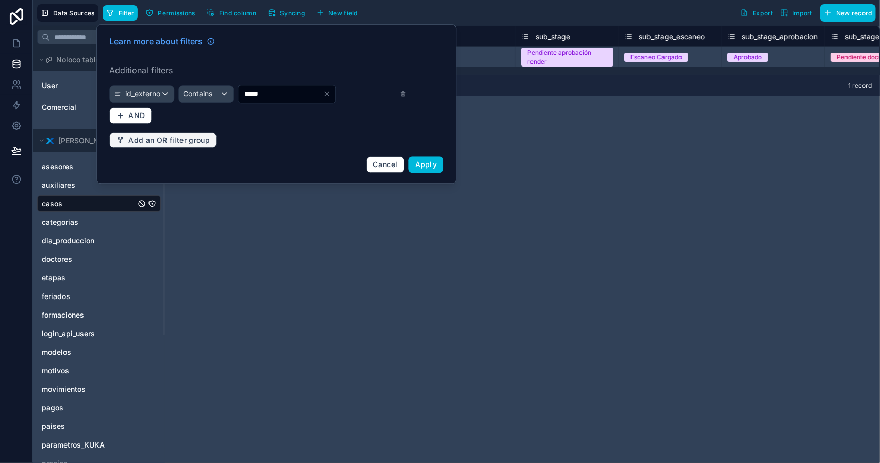
click at [180, 141] on span "Add an OR filter group" at bounding box center [168, 140] width 81 height 9
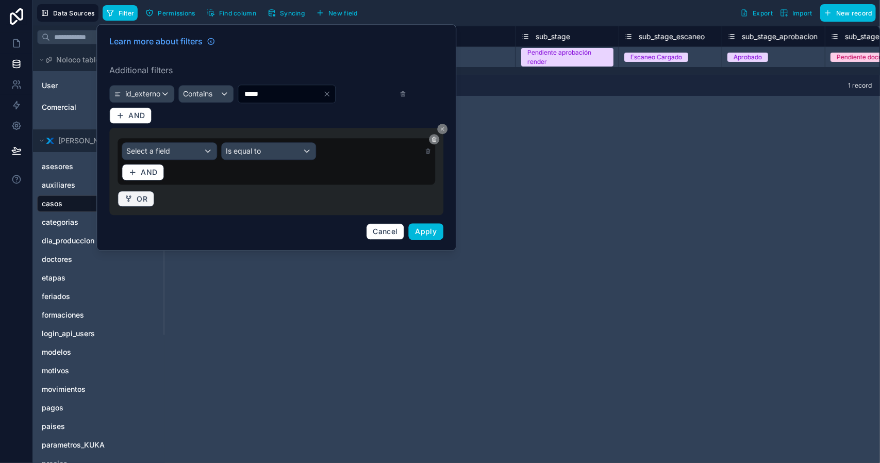
click at [138, 199] on span "OR" at bounding box center [142, 198] width 11 height 9
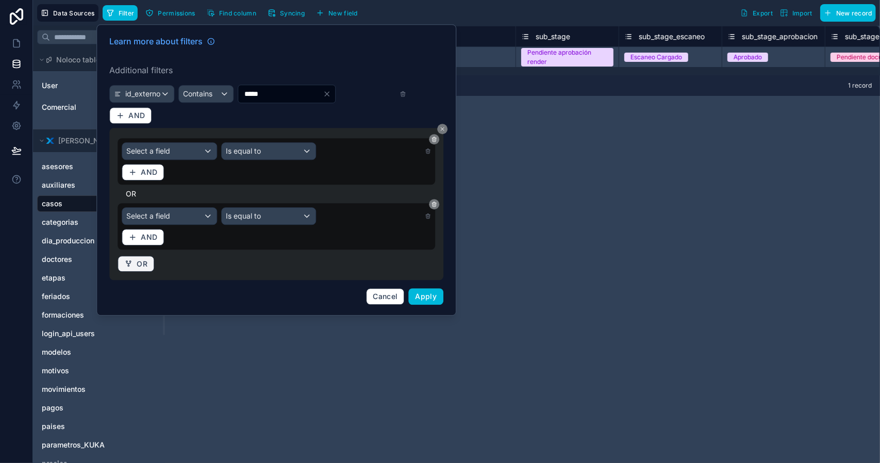
click at [143, 264] on span "OR" at bounding box center [142, 263] width 11 height 9
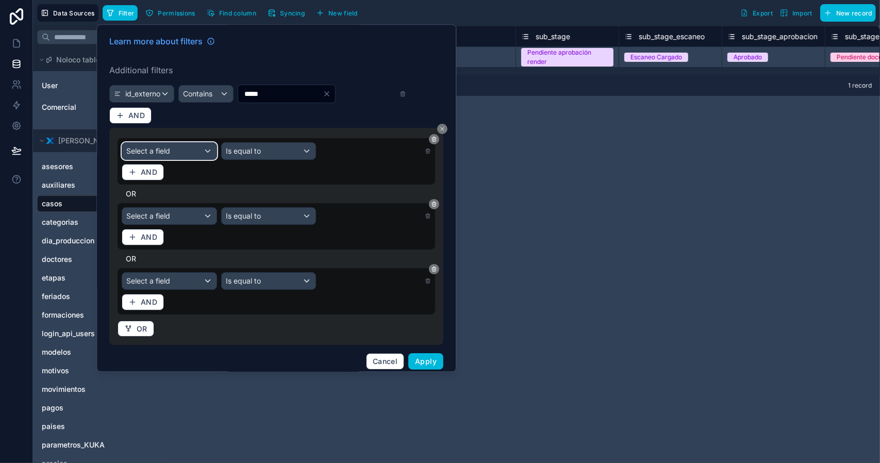
click at [177, 145] on div "Select a field" at bounding box center [169, 151] width 94 height 17
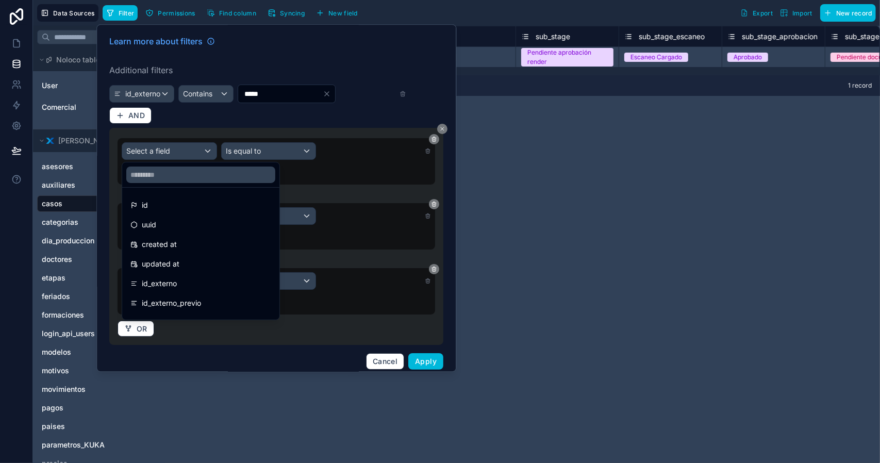
click at [183, 285] on div "id_externo" at bounding box center [200, 284] width 141 height 12
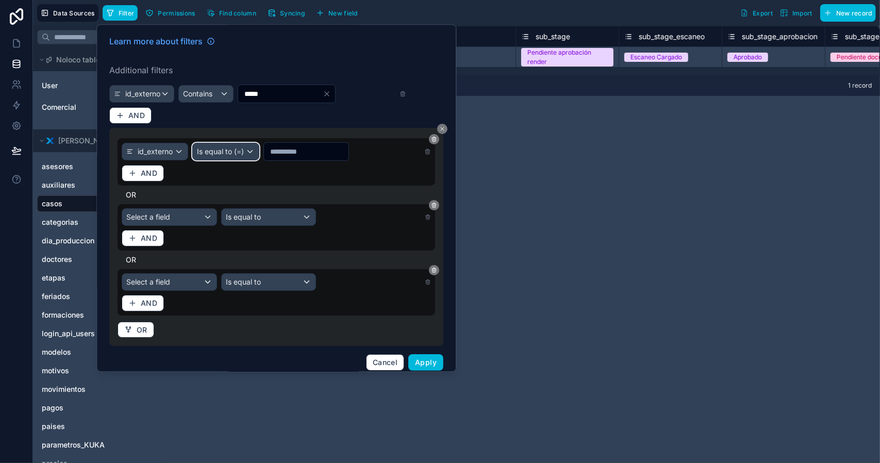
click at [235, 153] on span "Is equal to (=)" at bounding box center [221, 151] width 47 height 10
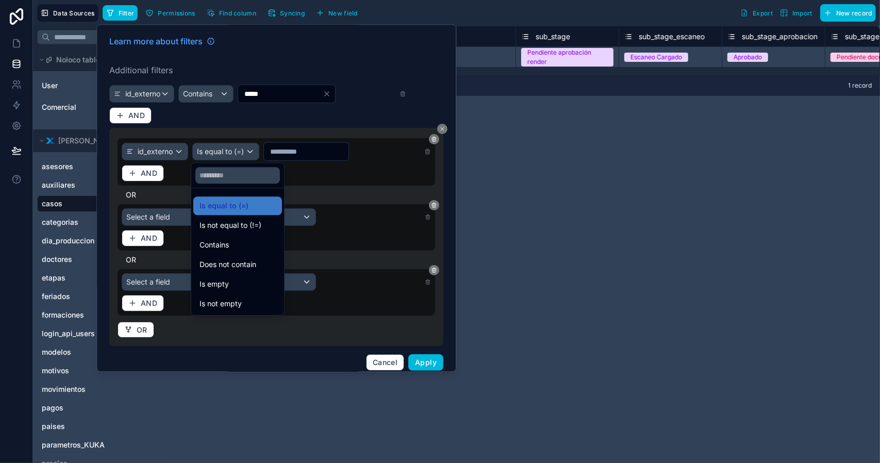
click at [230, 250] on div "Contains" at bounding box center [238, 245] width 76 height 12
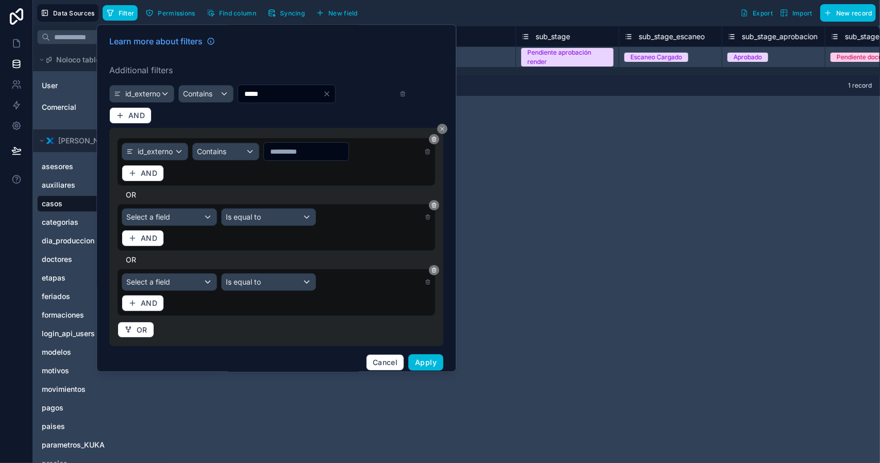
click at [279, 152] on input "text" at bounding box center [306, 151] width 85 height 14
paste input "*****"
type input "*****"
drag, startPoint x: 269, startPoint y: 95, endPoint x: 222, endPoint y: 93, distance: 47.5
click at [220, 94] on div "id_externo Contains *****" at bounding box center [257, 94] width 297 height 19
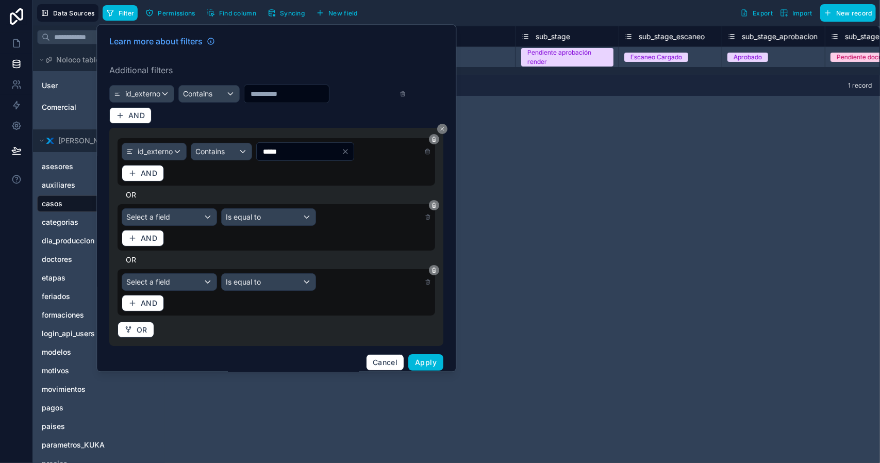
click at [406, 95] on icon at bounding box center [403, 93] width 7 height 7
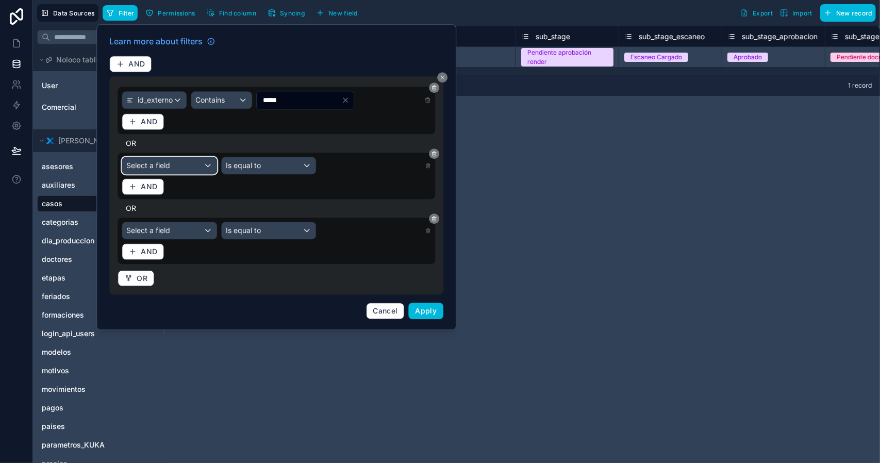
click at [172, 169] on div "Select a field" at bounding box center [169, 165] width 94 height 17
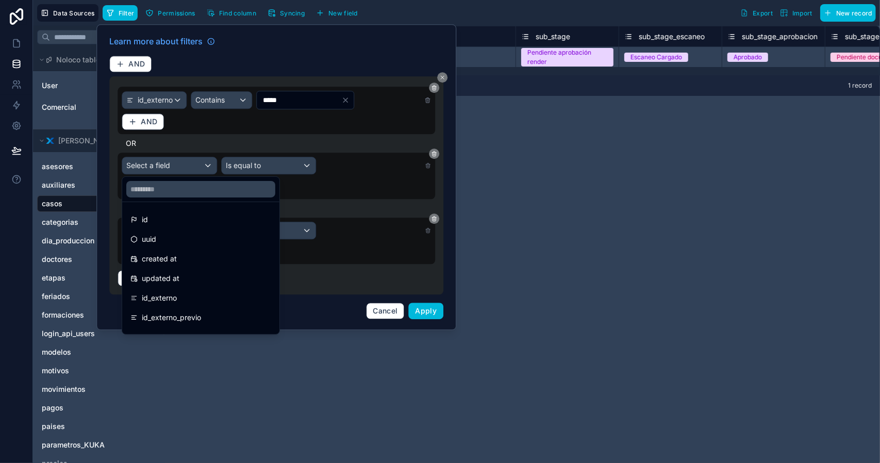
drag, startPoint x: 175, startPoint y: 297, endPoint x: 198, endPoint y: 245, distance: 56.4
click at [175, 294] on span "id_externo" at bounding box center [159, 298] width 35 height 12
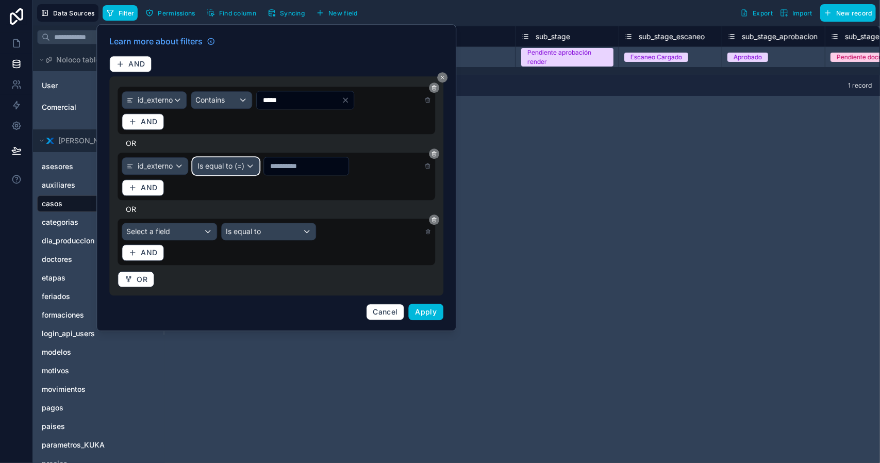
click at [233, 162] on span "Is equal to (=)" at bounding box center [221, 166] width 47 height 10
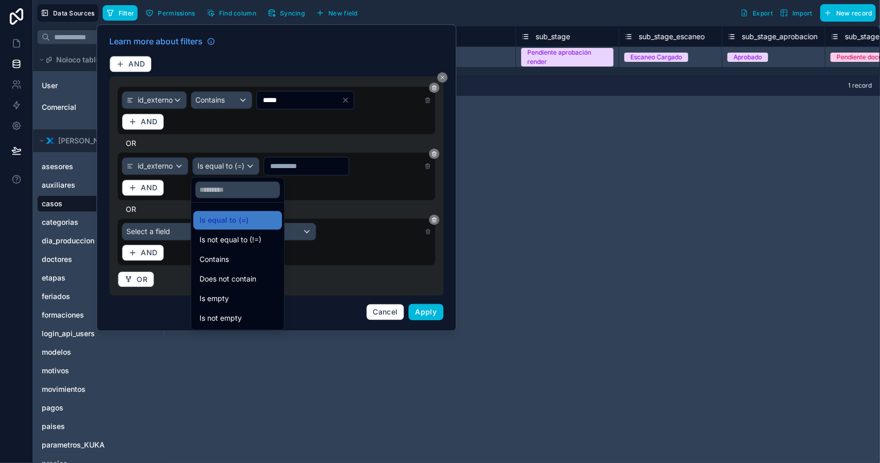
click at [229, 264] on span "Contains" at bounding box center [214, 259] width 29 height 12
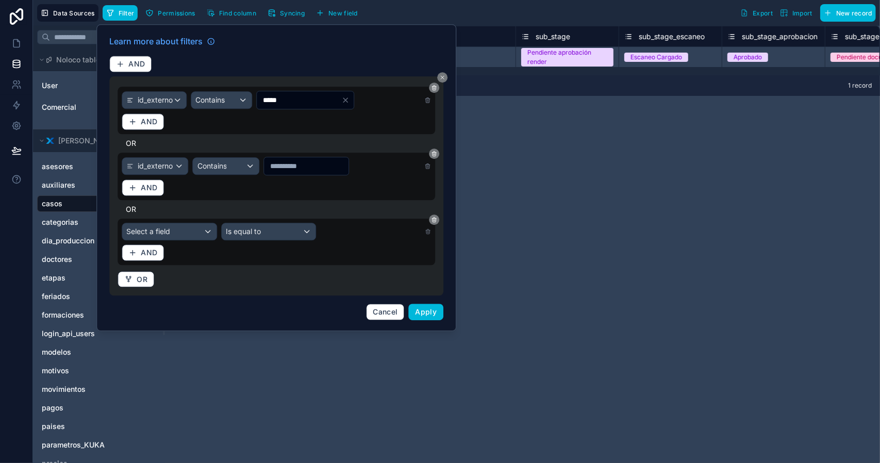
click at [282, 166] on input "text" at bounding box center [306, 166] width 85 height 14
paste input "*****"
type input "*****"
click at [171, 227] on div "Select a field" at bounding box center [169, 231] width 94 height 17
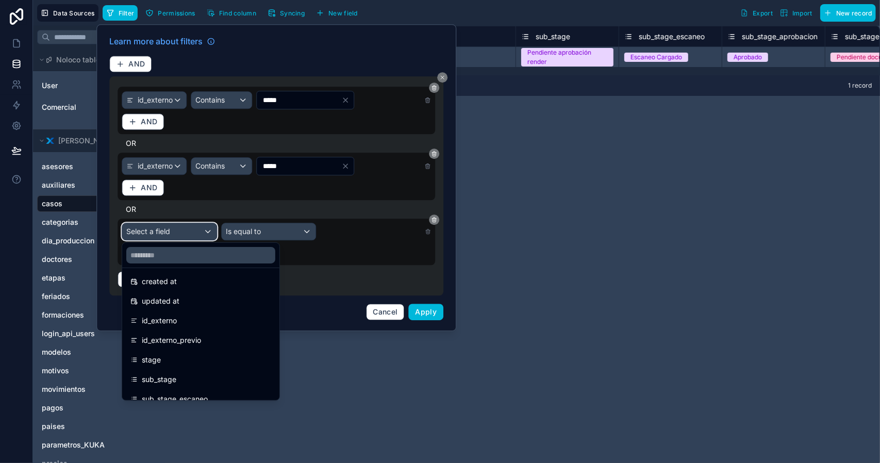
scroll to position [52, 0]
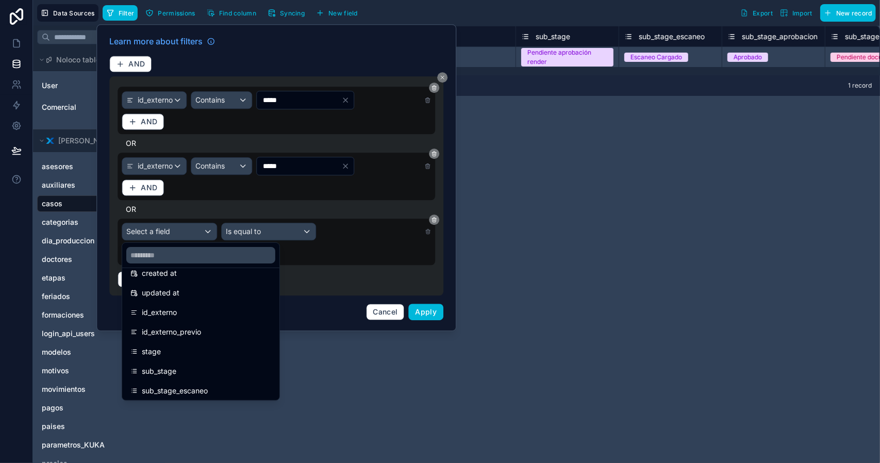
click at [170, 310] on span "id_externo" at bounding box center [159, 312] width 35 height 12
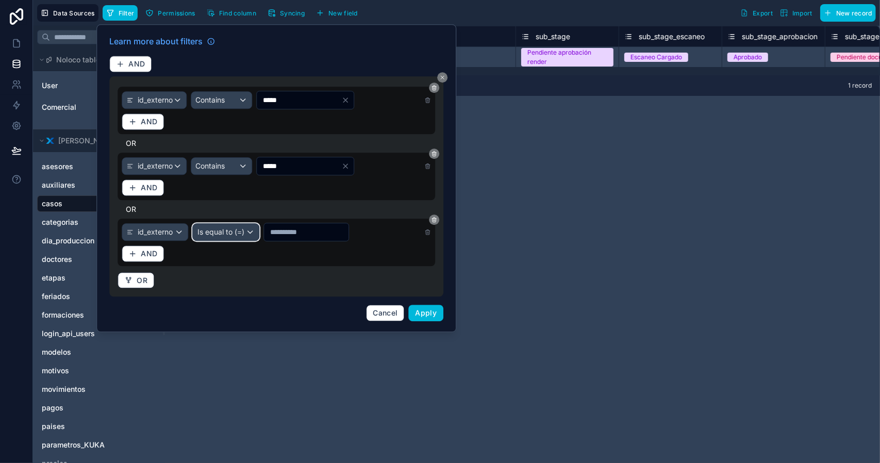
click at [238, 234] on span "Is equal to (=)" at bounding box center [221, 232] width 47 height 10
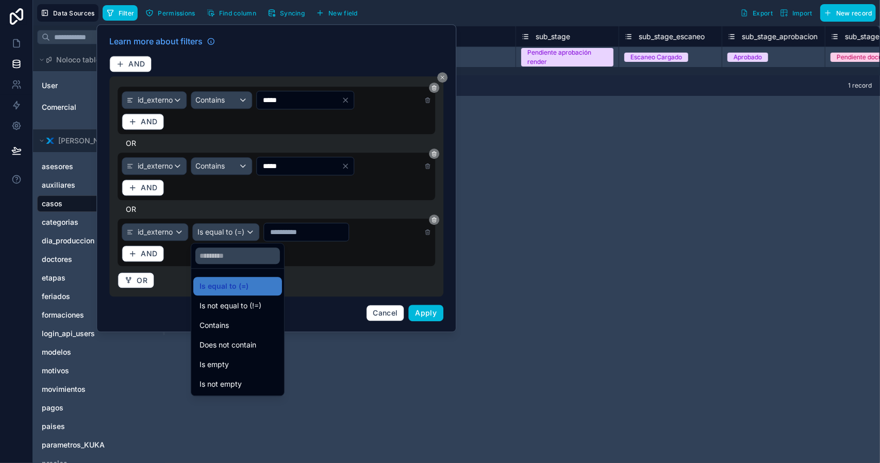
click at [231, 324] on div "Contains" at bounding box center [238, 325] width 76 height 12
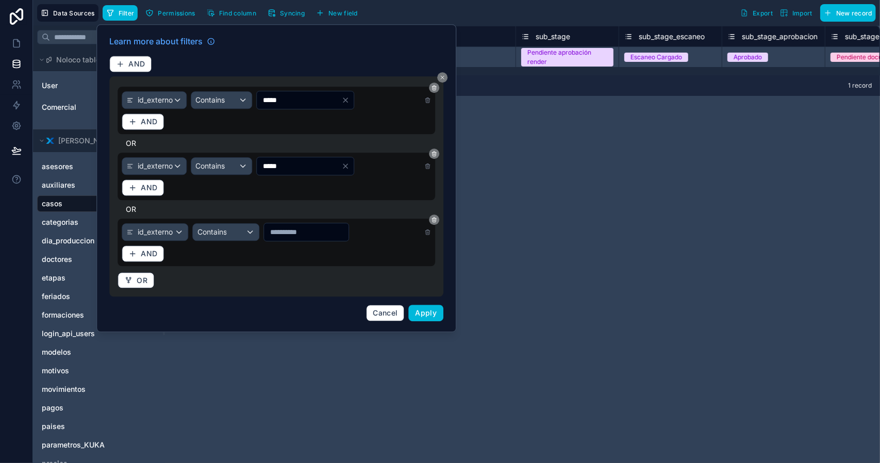
click at [288, 233] on input "text" at bounding box center [306, 232] width 85 height 14
paste input "*****"
type input "*****"
click at [134, 280] on button "OR" at bounding box center [136, 280] width 37 height 17
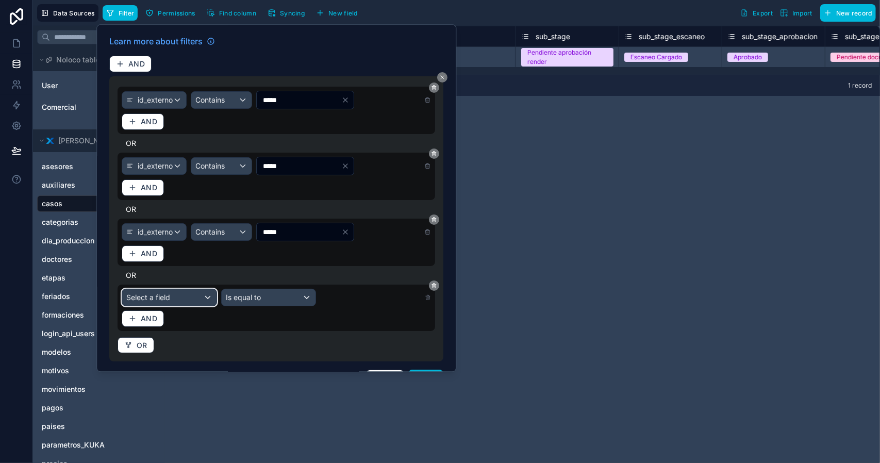
click at [164, 300] on span "Select a field" at bounding box center [148, 297] width 44 height 9
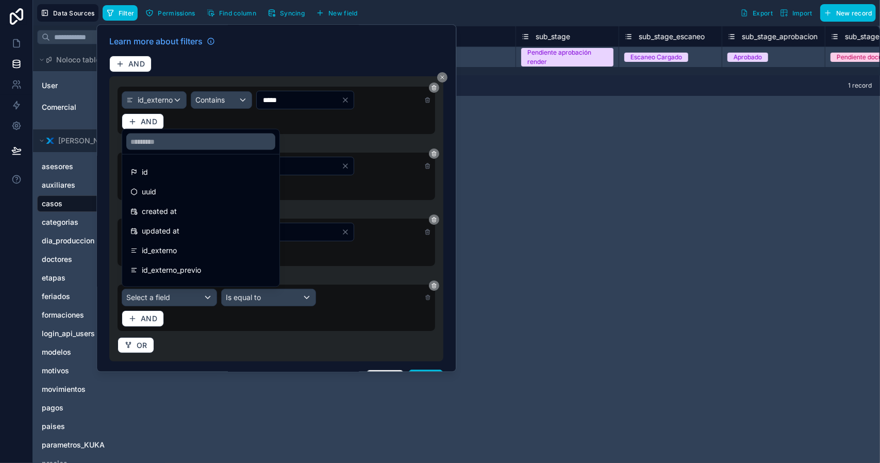
click at [158, 251] on span "id_externo" at bounding box center [159, 250] width 35 height 12
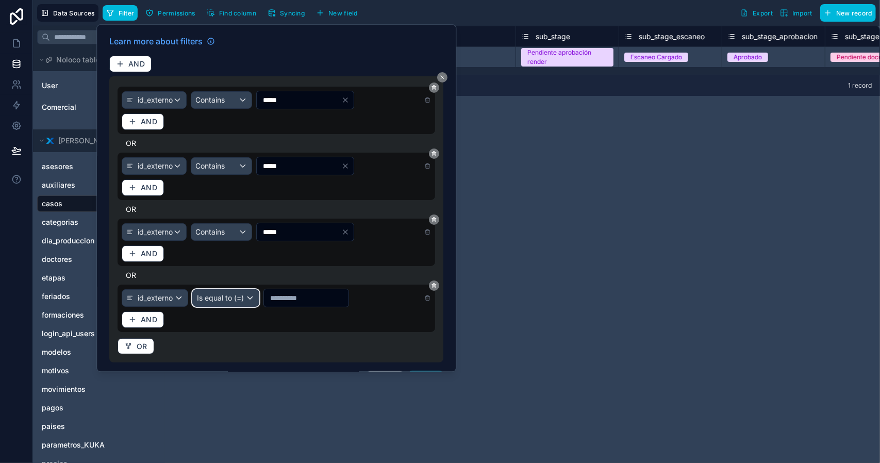
click at [225, 296] on span "Is equal to (=)" at bounding box center [221, 298] width 47 height 10
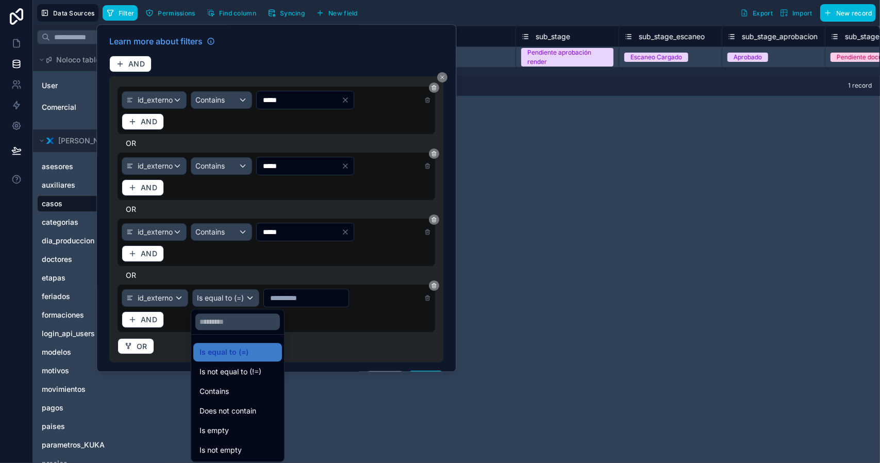
click at [228, 398] on div "Contains" at bounding box center [237, 391] width 89 height 19
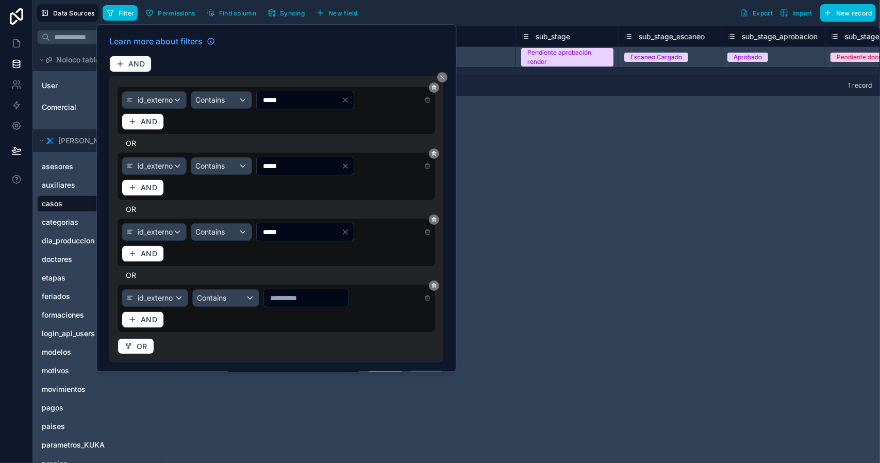
click at [297, 298] on input "text" at bounding box center [306, 298] width 85 height 14
paste input "*****"
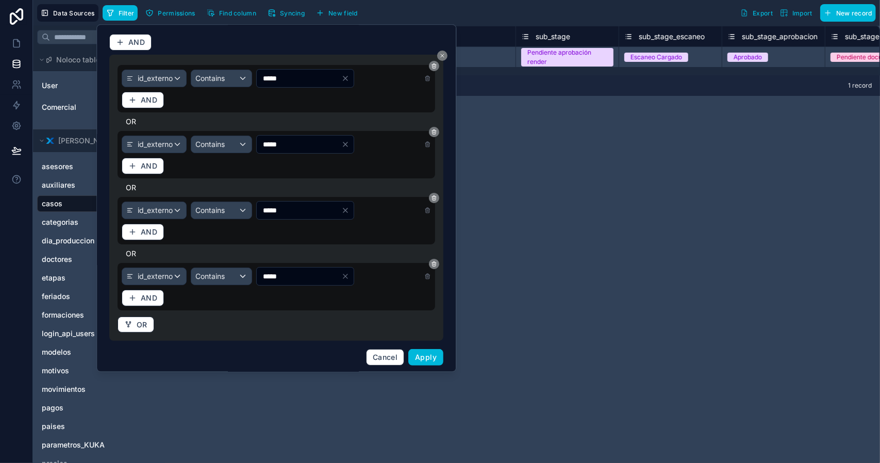
scroll to position [25, 0]
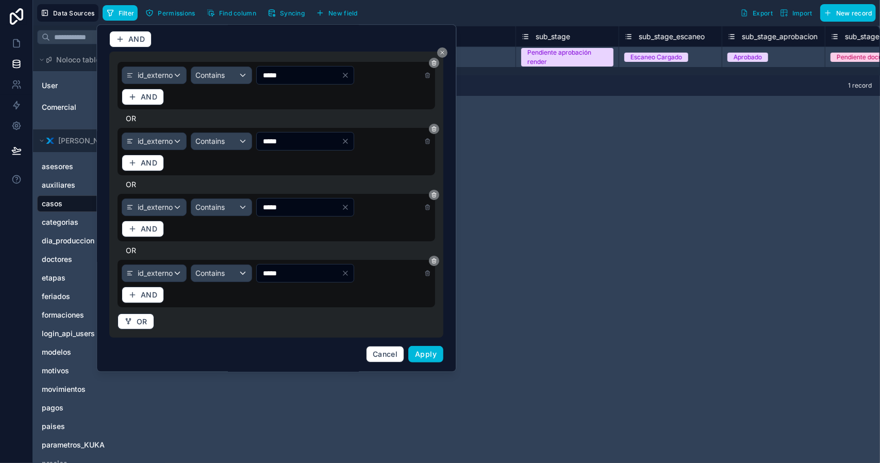
type input "*****"
click at [415, 354] on button "Apply" at bounding box center [426, 354] width 35 height 17
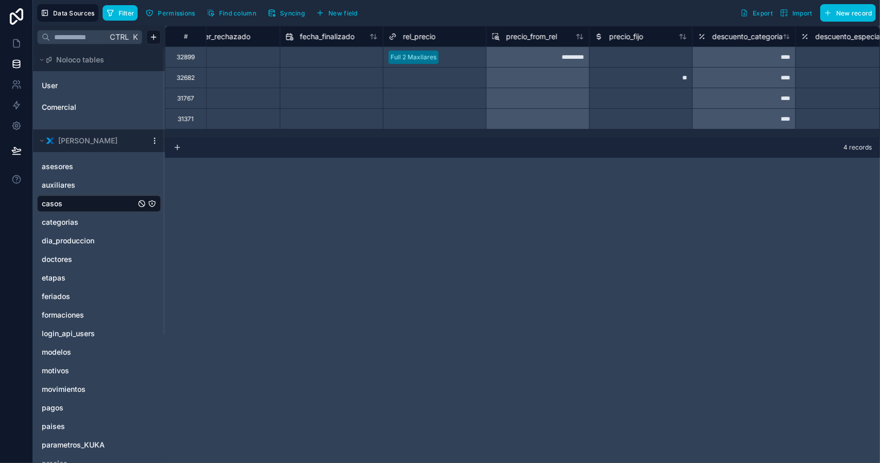
scroll to position [0, 14174]
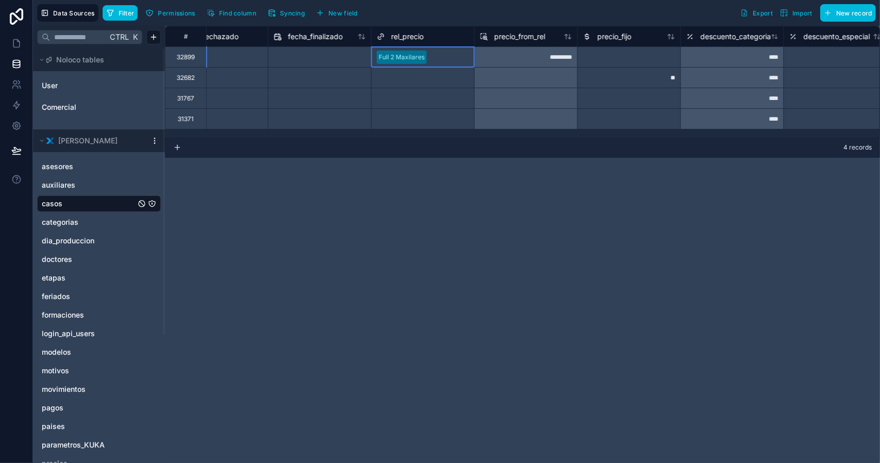
click at [449, 59] on div at bounding box center [450, 57] width 38 height 10
click at [420, 74] on div "Select a rel_precio" at bounding box center [404, 78] width 54 height 8
click at [413, 100] on div "Select a rel_precio" at bounding box center [404, 98] width 54 height 8
click at [427, 118] on div "Select a rel_precio" at bounding box center [404, 119] width 54 height 8
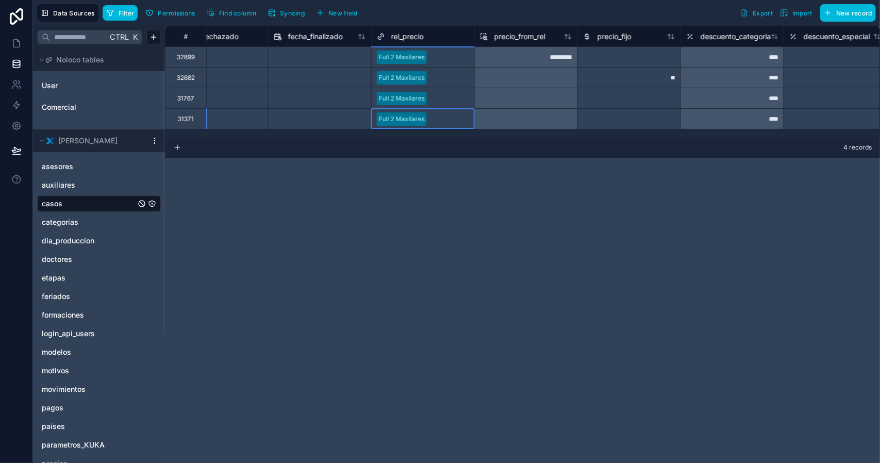
click at [593, 179] on div "# fecha_rechazado user_rechazado fecha_finalizado rel_precio precio_from_rel pr…" at bounding box center [522, 244] width 715 height 437
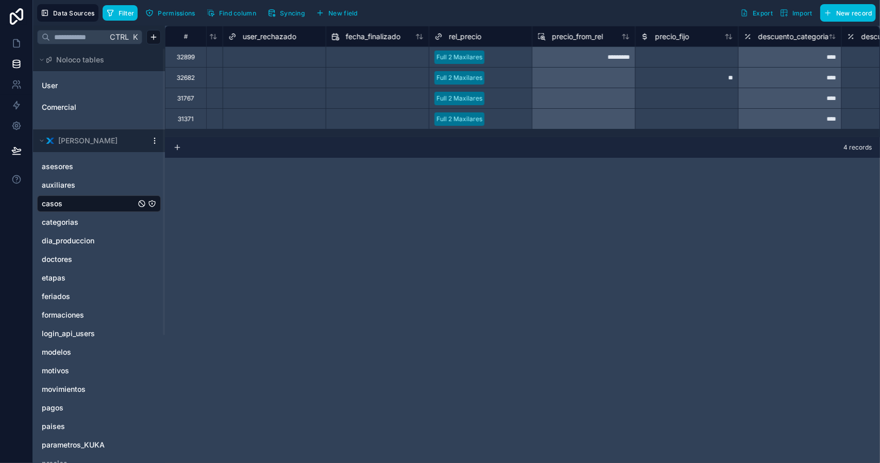
scroll to position [0, 14267]
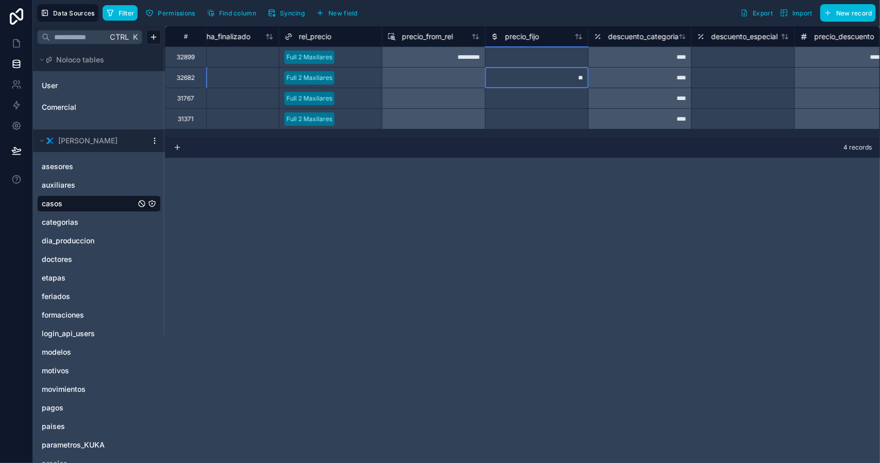
click at [558, 85] on div "**" at bounding box center [536, 77] width 103 height 21
click at [637, 177] on div "**********" at bounding box center [522, 244] width 715 height 437
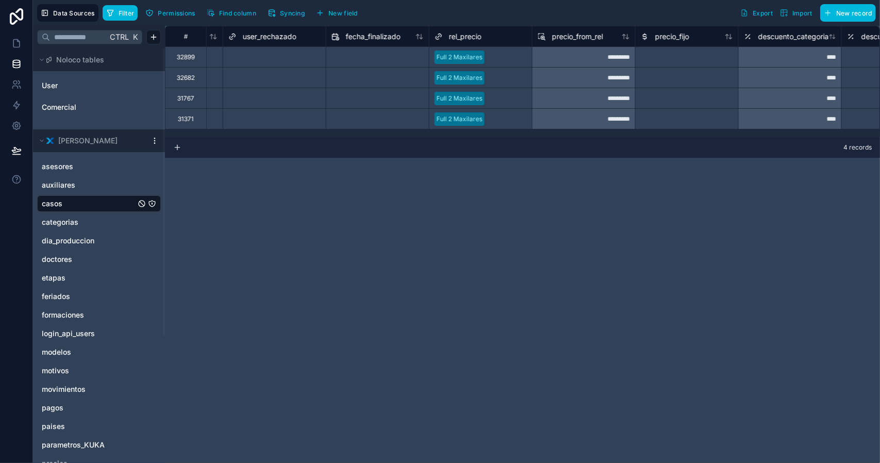
scroll to position [0, 14104]
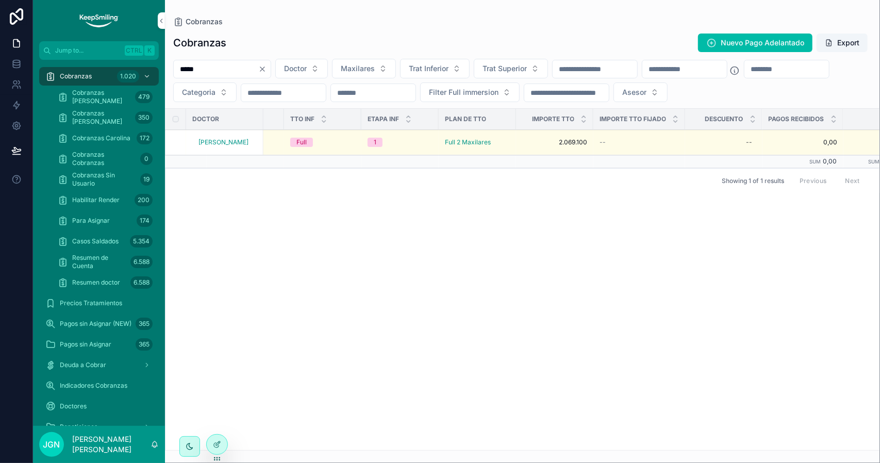
scroll to position [0, 772]
